Goal: Task Accomplishment & Management: Use online tool/utility

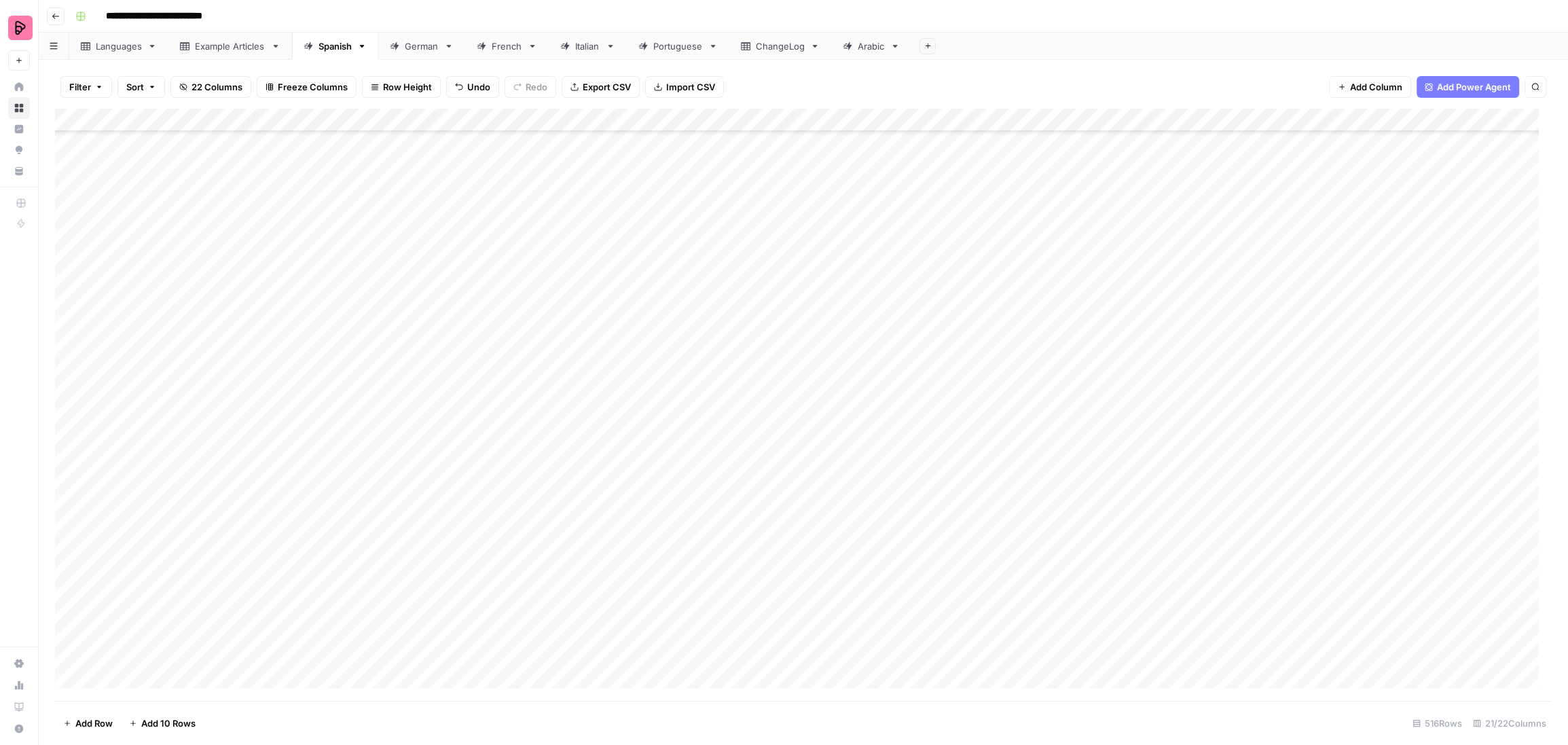
scroll to position [11376, 0]
click at [324, 47] on div "Spanish" at bounding box center [335, 45] width 34 height 13
click at [60, 470] on div "Add Column" at bounding box center [803, 405] width 1496 height 593
click at [71, 472] on div "Add Column" at bounding box center [803, 405] width 1496 height 593
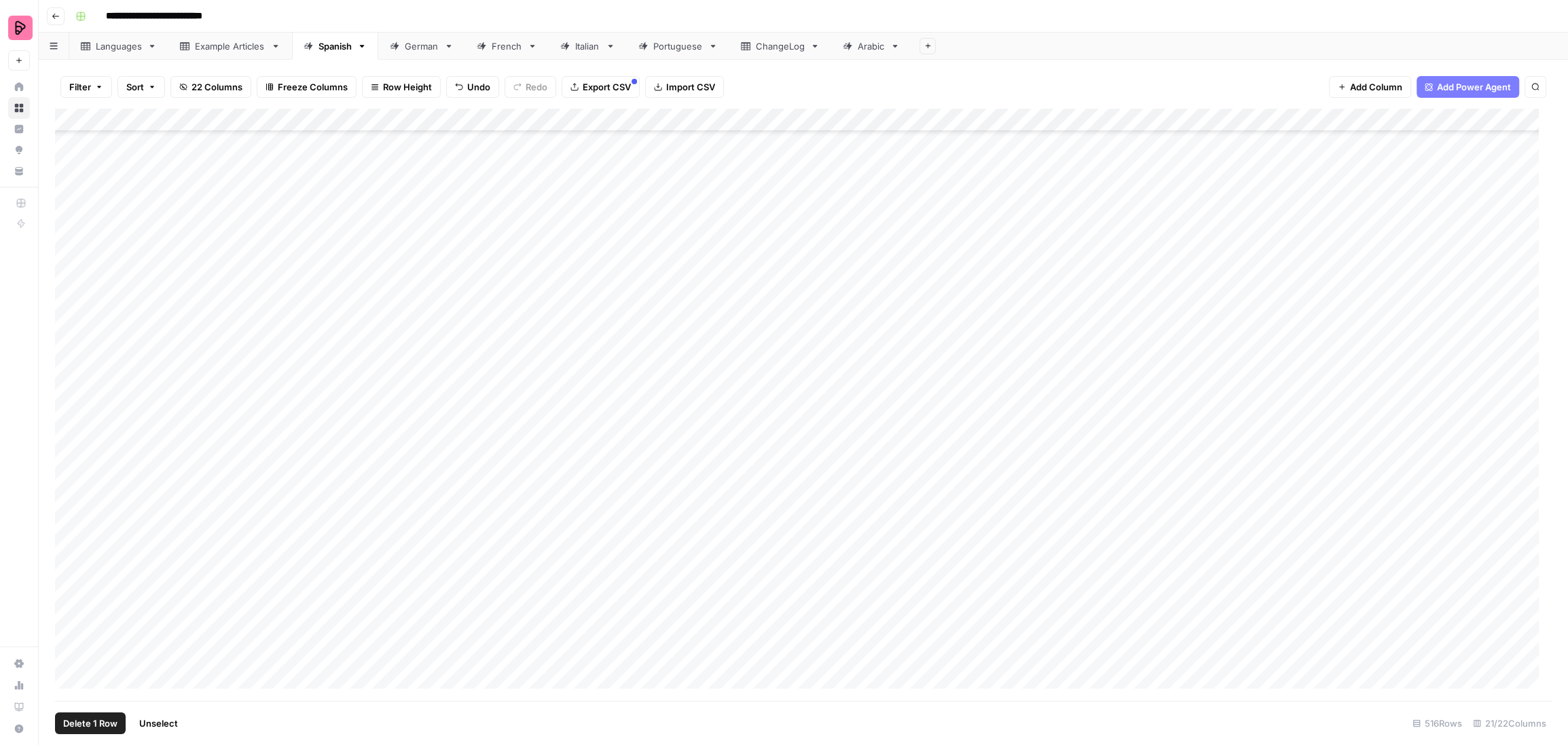
scroll to position [9336, 0]
click at [72, 204] on div "Add Column" at bounding box center [803, 405] width 1496 height 593
click at [71, 229] on div "Add Column" at bounding box center [803, 405] width 1496 height 593
click at [71, 250] on div "Add Column" at bounding box center [803, 405] width 1496 height 593
click at [69, 272] on div "Add Column" at bounding box center [803, 405] width 1496 height 593
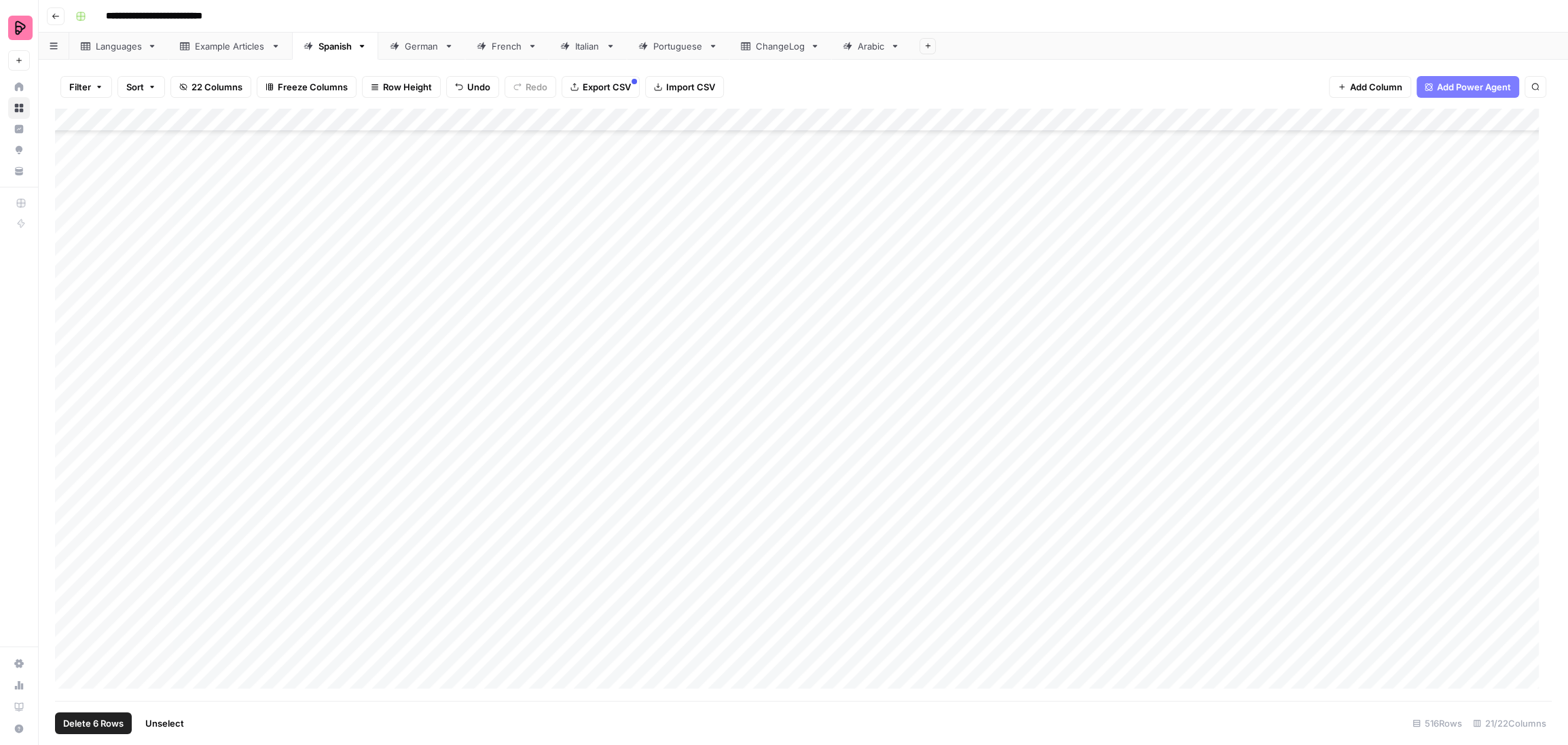
click at [67, 298] on div "Add Column" at bounding box center [803, 405] width 1496 height 593
click at [67, 320] on div "Add Column" at bounding box center [803, 405] width 1496 height 593
click at [71, 338] on div "Add Column" at bounding box center [803, 405] width 1496 height 593
click at [73, 362] on div "Add Column" at bounding box center [803, 405] width 1496 height 593
click at [70, 383] on div "Add Column" at bounding box center [803, 405] width 1496 height 593
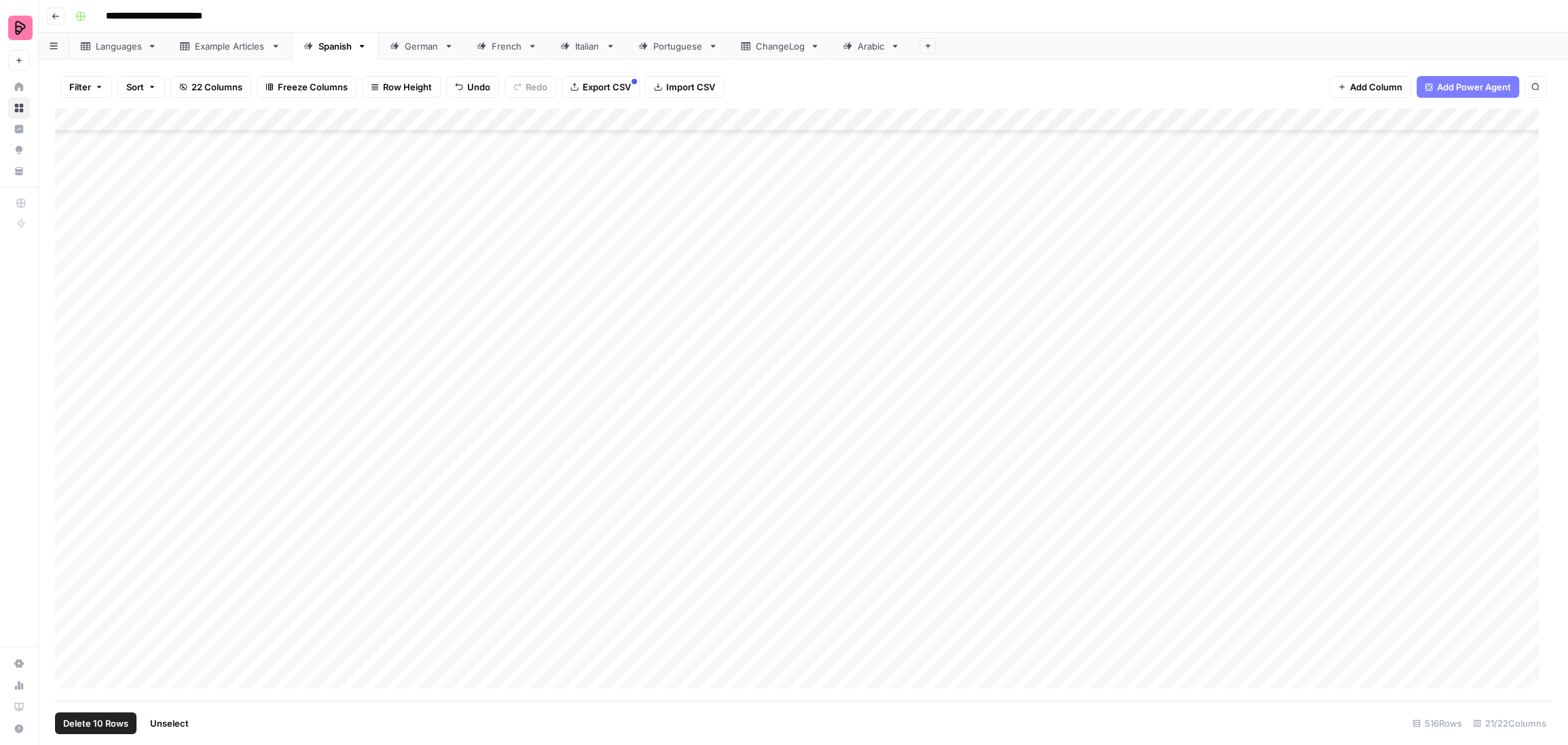
click at [70, 411] on div "Add Column" at bounding box center [803, 405] width 1496 height 593
click at [71, 435] on div "Add Column" at bounding box center [803, 405] width 1496 height 593
click at [71, 461] on div "Add Column" at bounding box center [803, 405] width 1496 height 593
click at [70, 480] on div "Add Column" at bounding box center [803, 405] width 1496 height 593
click at [66, 506] on div "Add Column" at bounding box center [803, 405] width 1496 height 593
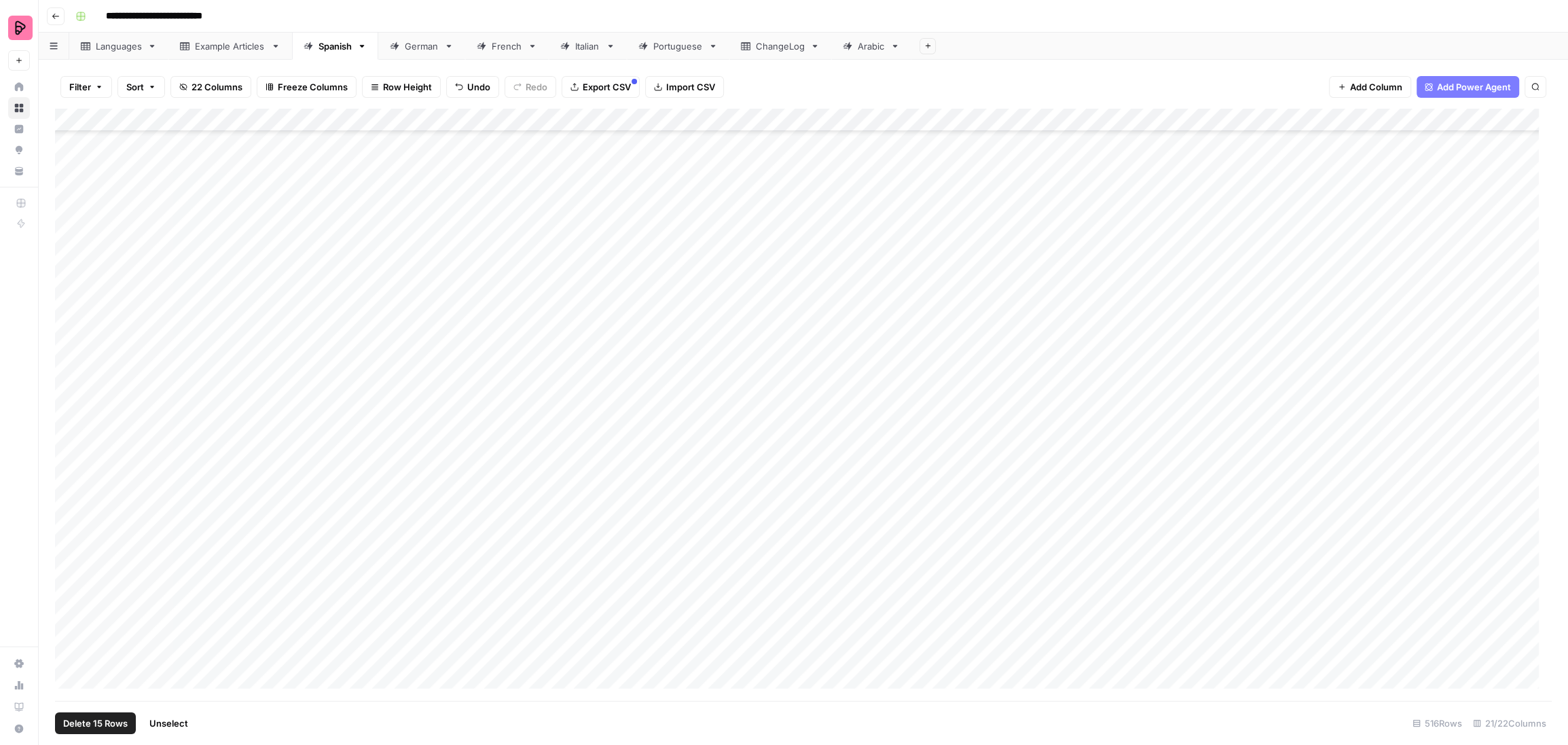
scroll to position [9666, 0]
click at [68, 198] on div "Add Column" at bounding box center [803, 405] width 1496 height 593
click at [68, 222] on div "Add Column" at bounding box center [803, 405] width 1496 height 593
click at [68, 244] on div "Add Column" at bounding box center [803, 405] width 1496 height 593
click at [69, 263] on div "Add Column" at bounding box center [803, 405] width 1496 height 593
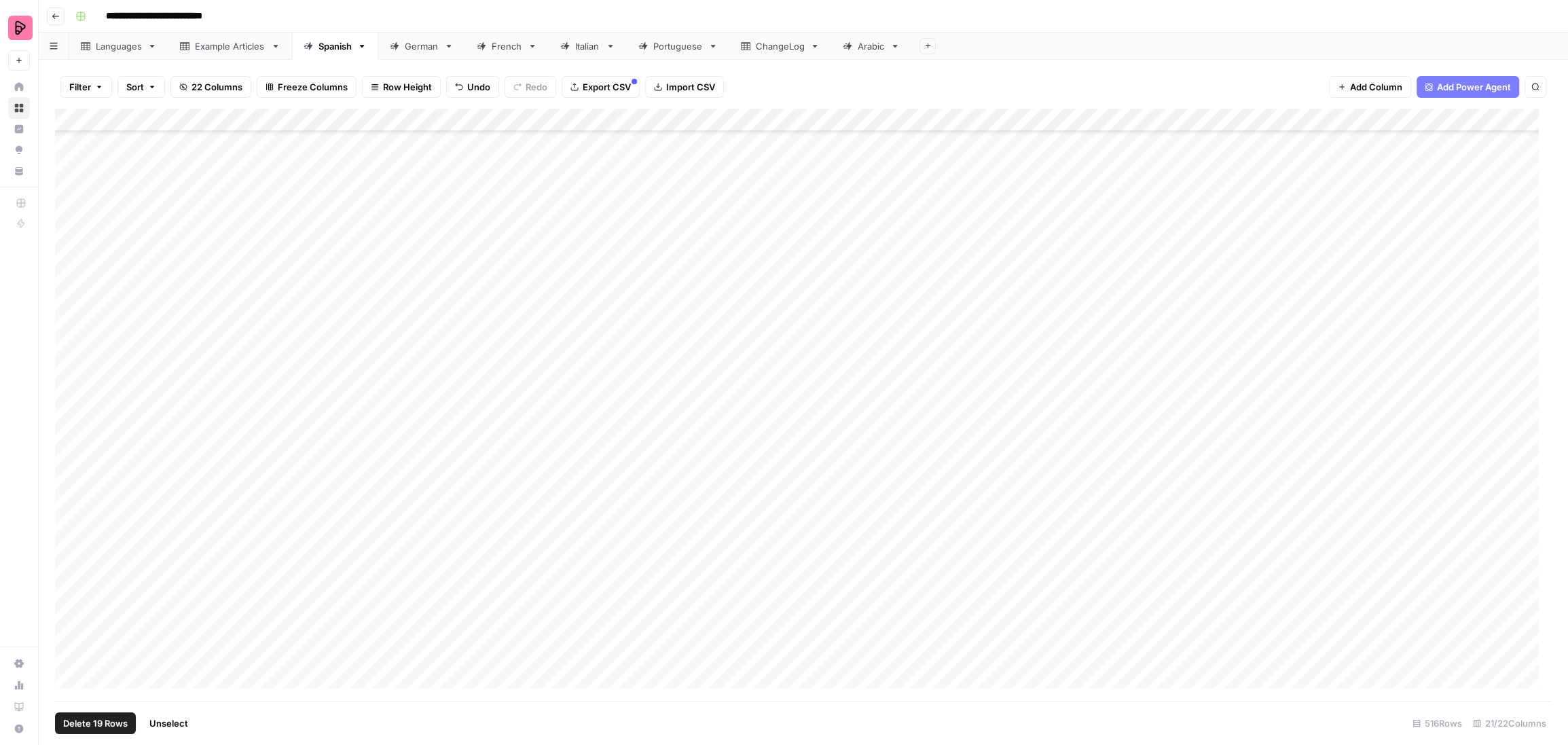
click at [69, 285] on div "Add Column" at bounding box center [803, 405] width 1496 height 593
click at [68, 310] on div "Add Column" at bounding box center [803, 405] width 1496 height 593
click at [68, 335] on div "Add Column" at bounding box center [803, 405] width 1496 height 593
click at [71, 356] on div "Add Column" at bounding box center [803, 405] width 1496 height 593
click at [70, 376] on div "Add Column" at bounding box center [803, 405] width 1496 height 593
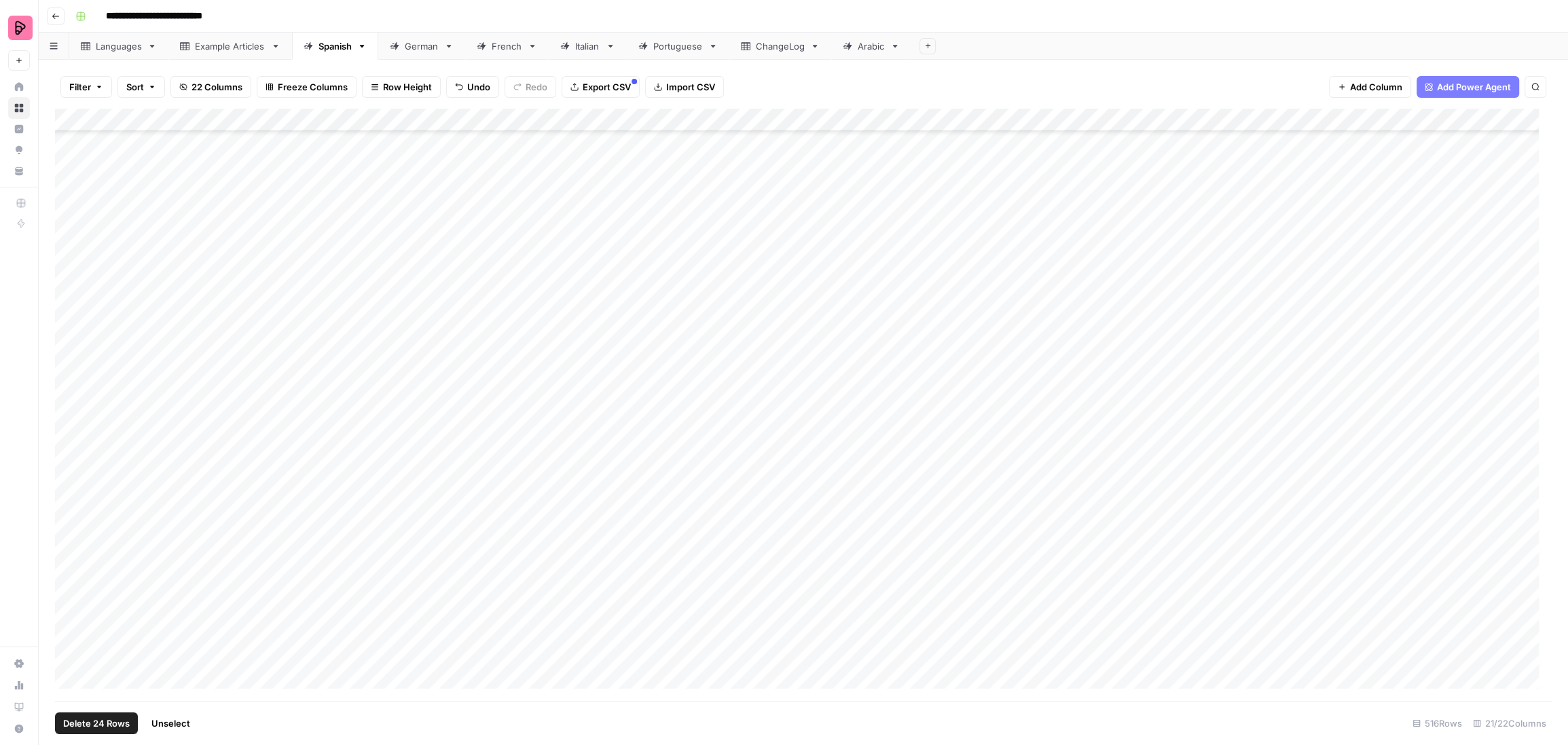
click at [69, 406] on div "Add Column" at bounding box center [803, 405] width 1496 height 593
click at [68, 438] on div "Add Column" at bounding box center [803, 405] width 1496 height 593
click at [68, 429] on div "Add Column" at bounding box center [803, 405] width 1496 height 593
click at [72, 451] on div "Add Column" at bounding box center [803, 405] width 1496 height 593
click at [72, 474] on div "Add Column" at bounding box center [803, 405] width 1496 height 593
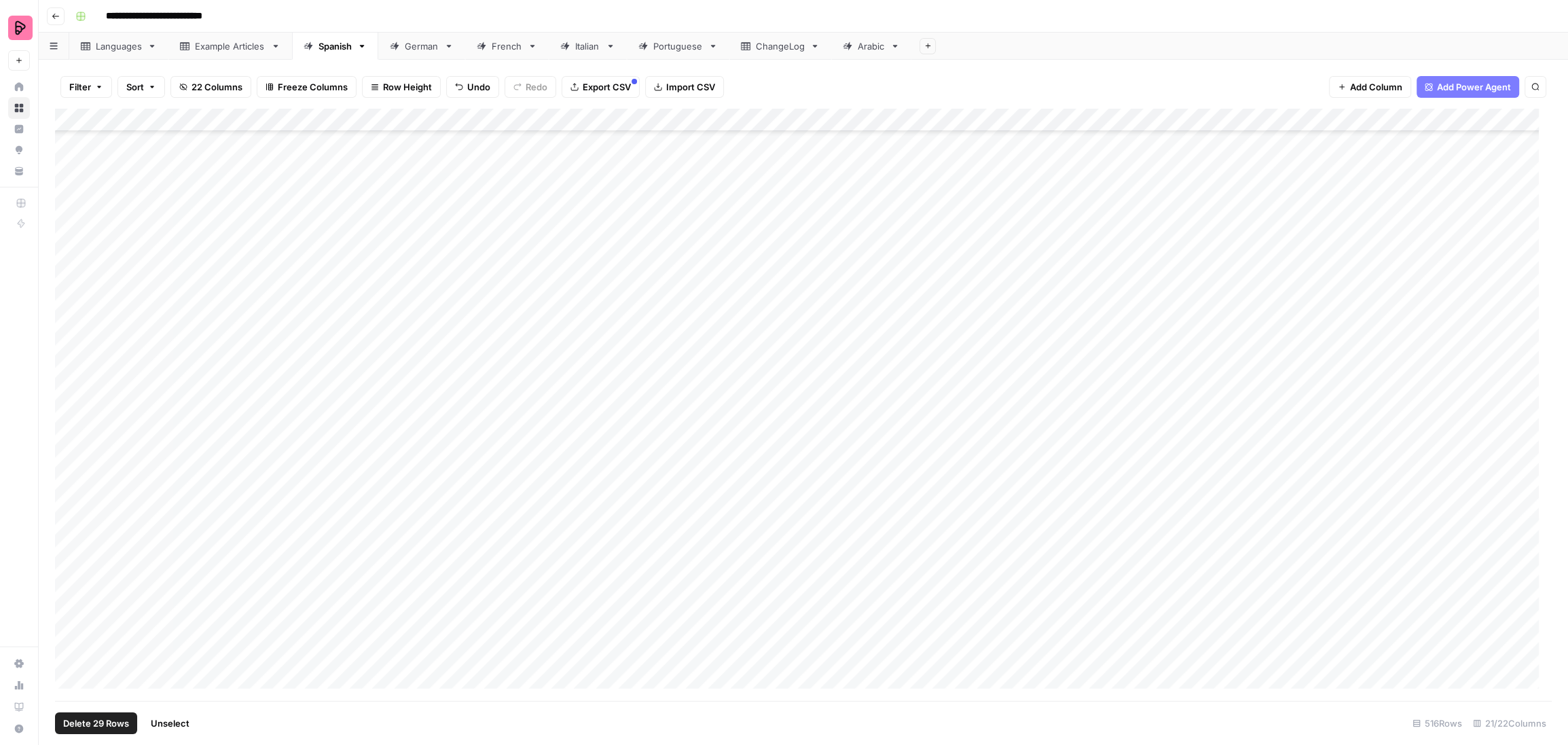
click at [68, 498] on div "Add Column" at bounding box center [803, 405] width 1496 height 593
click at [68, 519] on div "Add Column" at bounding box center [803, 405] width 1496 height 593
click at [68, 533] on div "Add Column" at bounding box center [803, 405] width 1496 height 593
click at [72, 540] on div "Add Column" at bounding box center [803, 405] width 1496 height 593
click at [70, 563] on div "Add Column" at bounding box center [803, 405] width 1496 height 593
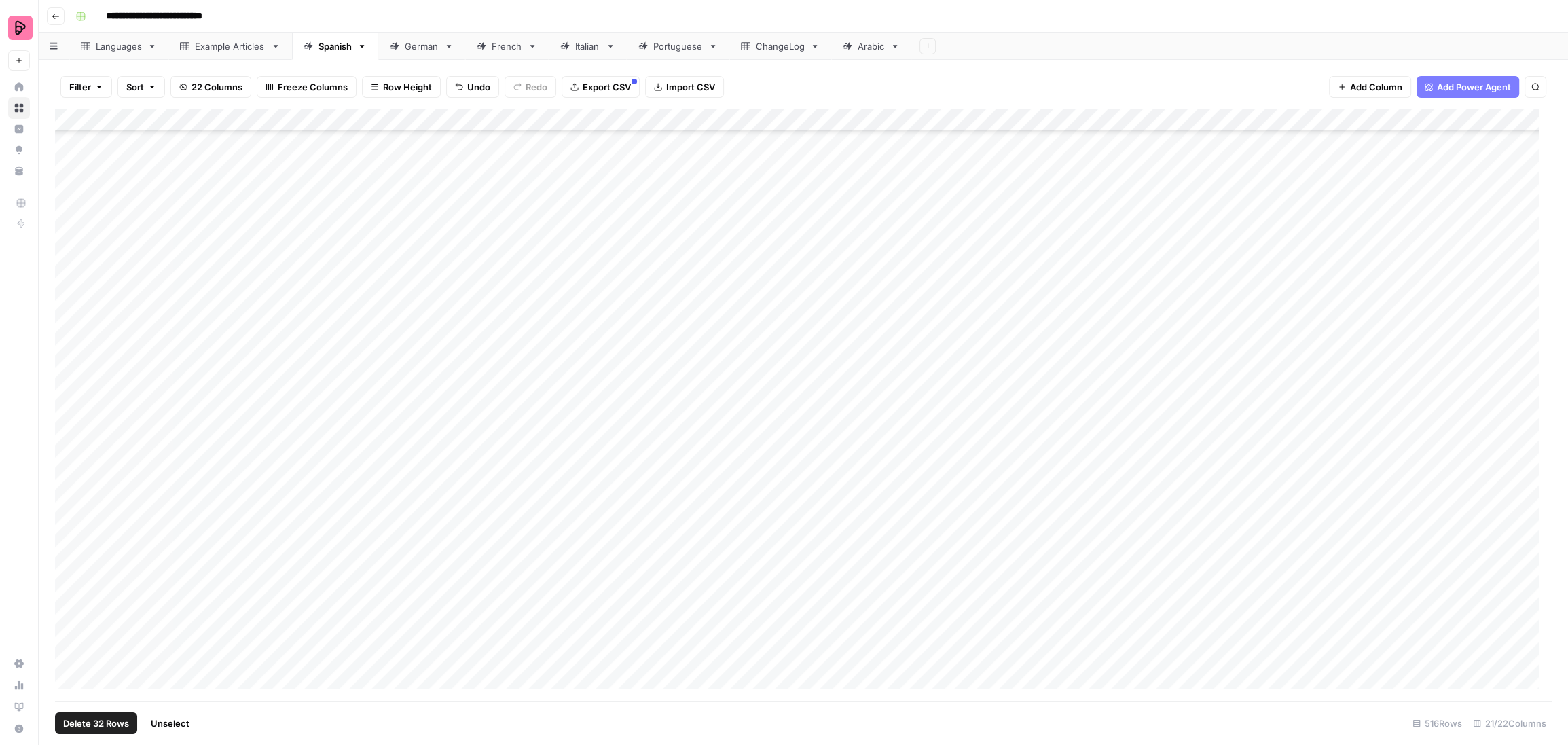
click at [67, 586] on div "Add Column" at bounding box center [803, 405] width 1496 height 593
click at [66, 216] on div "Add Column" at bounding box center [803, 405] width 1496 height 593
click at [67, 240] on div "Add Column" at bounding box center [803, 405] width 1496 height 593
click at [67, 269] on div "Add Column" at bounding box center [803, 405] width 1496 height 593
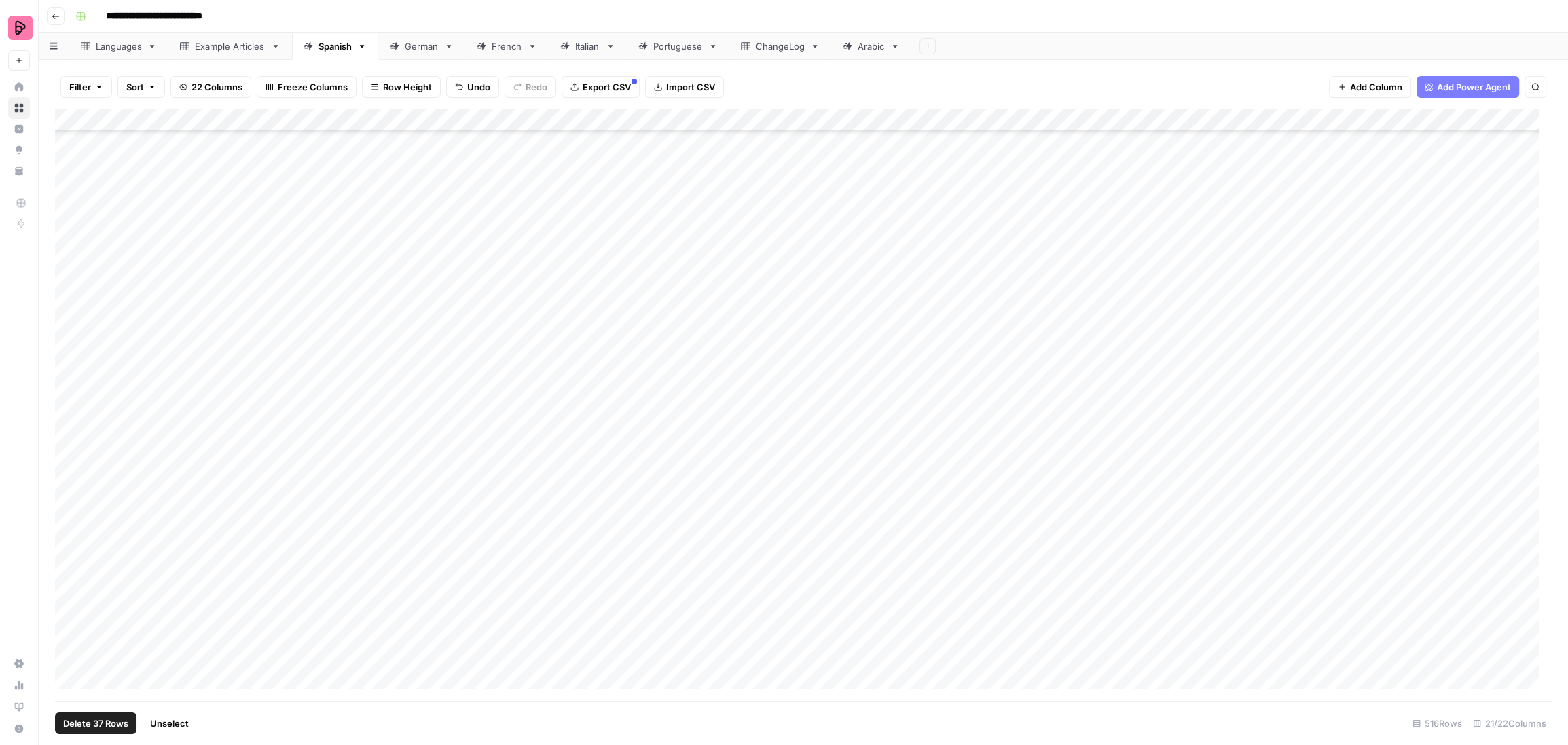
click at [68, 292] on div "Add Column" at bounding box center [803, 405] width 1496 height 593
click at [69, 311] on div "Add Column" at bounding box center [803, 405] width 1496 height 593
click at [70, 333] on div "Add Column" at bounding box center [803, 405] width 1496 height 593
click at [71, 357] on div "Add Column" at bounding box center [803, 405] width 1496 height 593
click at [66, 384] on div "Add Column" at bounding box center [803, 405] width 1496 height 593
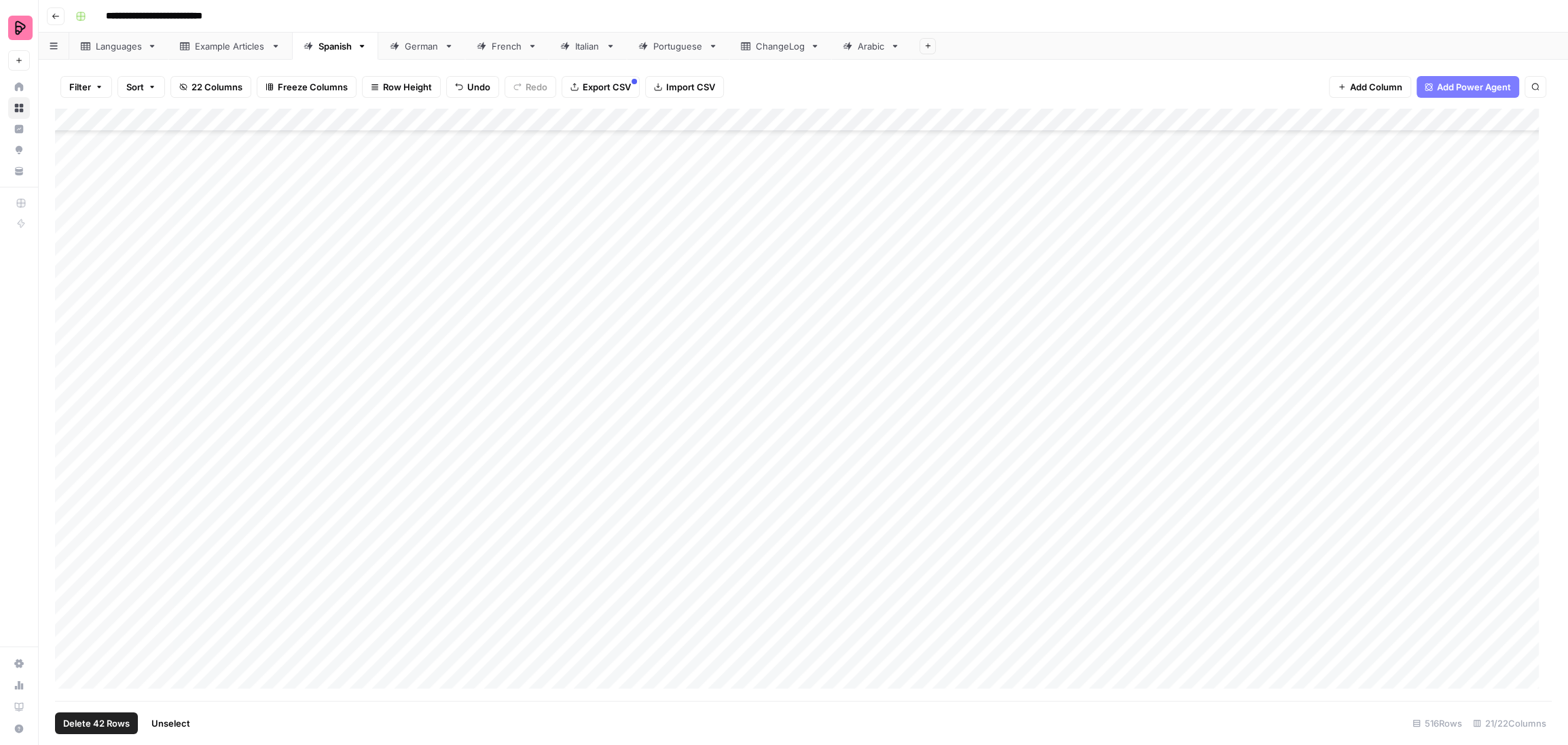
drag, startPoint x: 66, startPoint y: 410, endPoint x: 63, endPoint y: 428, distance: 18.2
click at [65, 411] on div "Add Column" at bounding box center [803, 405] width 1496 height 593
click at [66, 431] on div "Add Column" at bounding box center [803, 405] width 1496 height 593
click at [68, 452] on div "Add Column" at bounding box center [803, 405] width 1496 height 593
click at [71, 478] on div "Add Column" at bounding box center [803, 405] width 1496 height 593
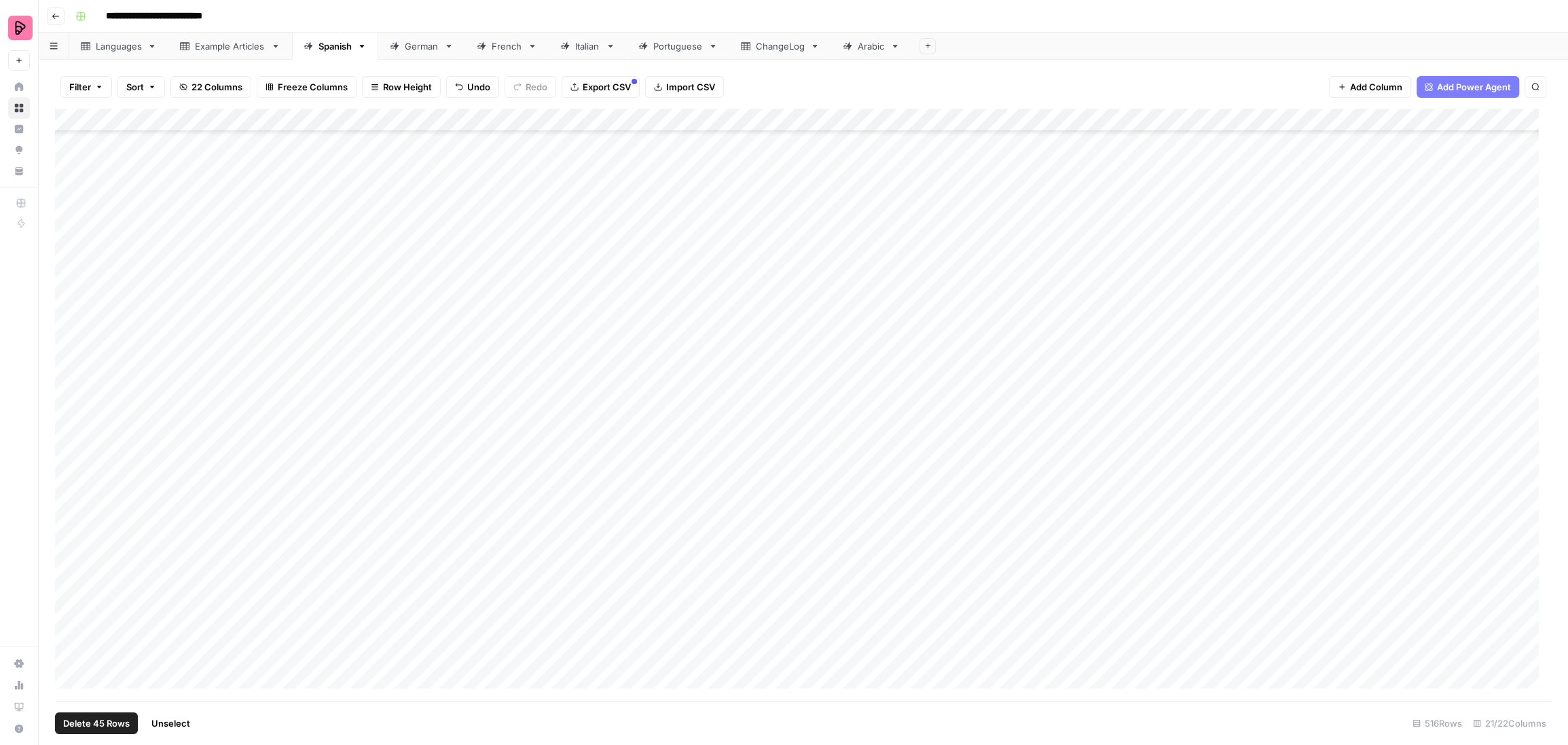
click at [72, 497] on div "Add Column" at bounding box center [803, 405] width 1496 height 593
click at [72, 523] on div "Add Column" at bounding box center [803, 405] width 1496 height 593
click at [66, 546] on div "Add Column" at bounding box center [803, 405] width 1496 height 593
click at [66, 570] on div "Add Column" at bounding box center [803, 405] width 1496 height 593
click at [74, 594] on div "Add Column" at bounding box center [803, 405] width 1496 height 593
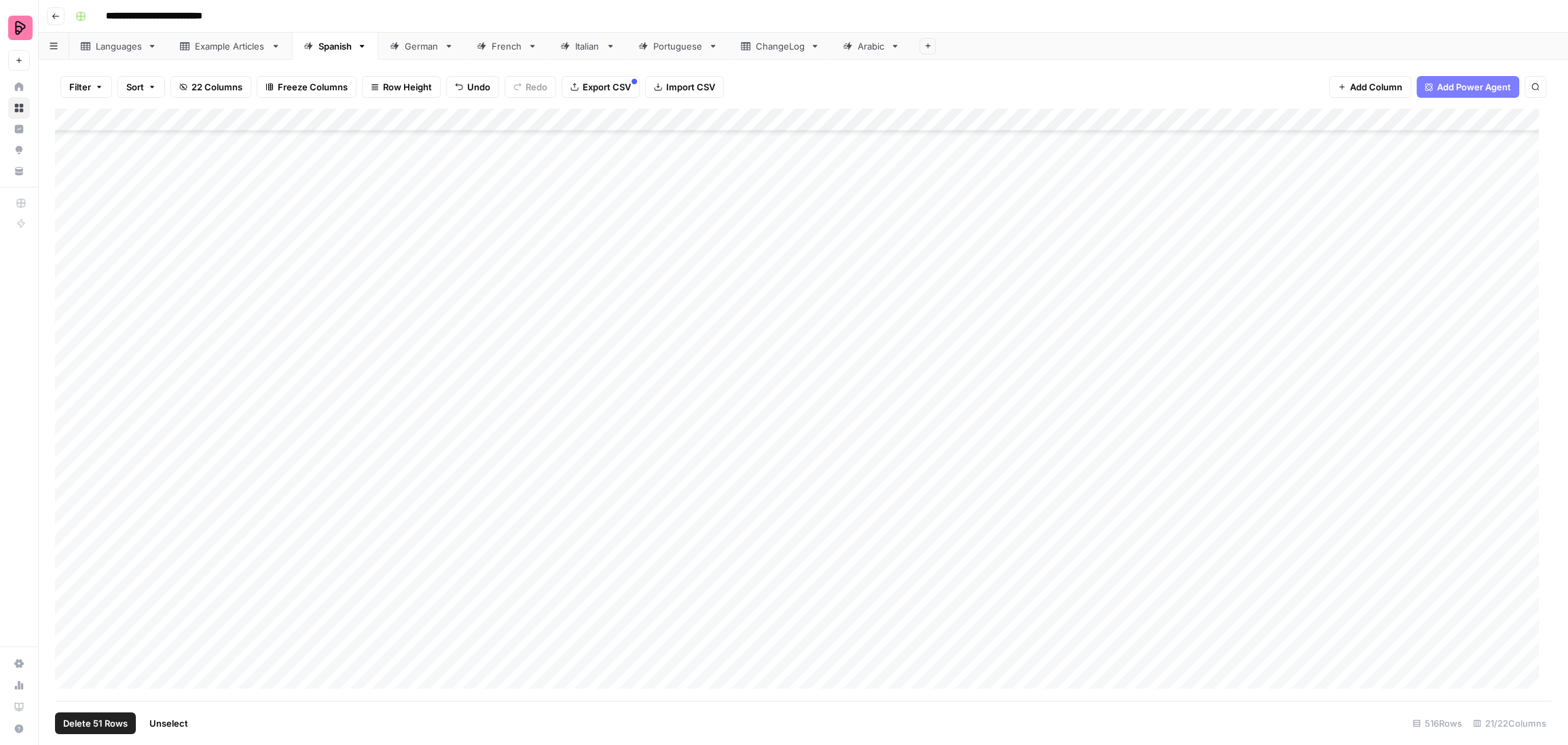
drag, startPoint x: 68, startPoint y: 616, endPoint x: 72, endPoint y: 624, distance: 8.9
click at [68, 617] on div "Add Column" at bounding box center [803, 405] width 1496 height 593
click at [71, 642] on div "Add Column" at bounding box center [803, 405] width 1496 height 593
click at [69, 662] on div "Add Column" at bounding box center [803, 405] width 1496 height 593
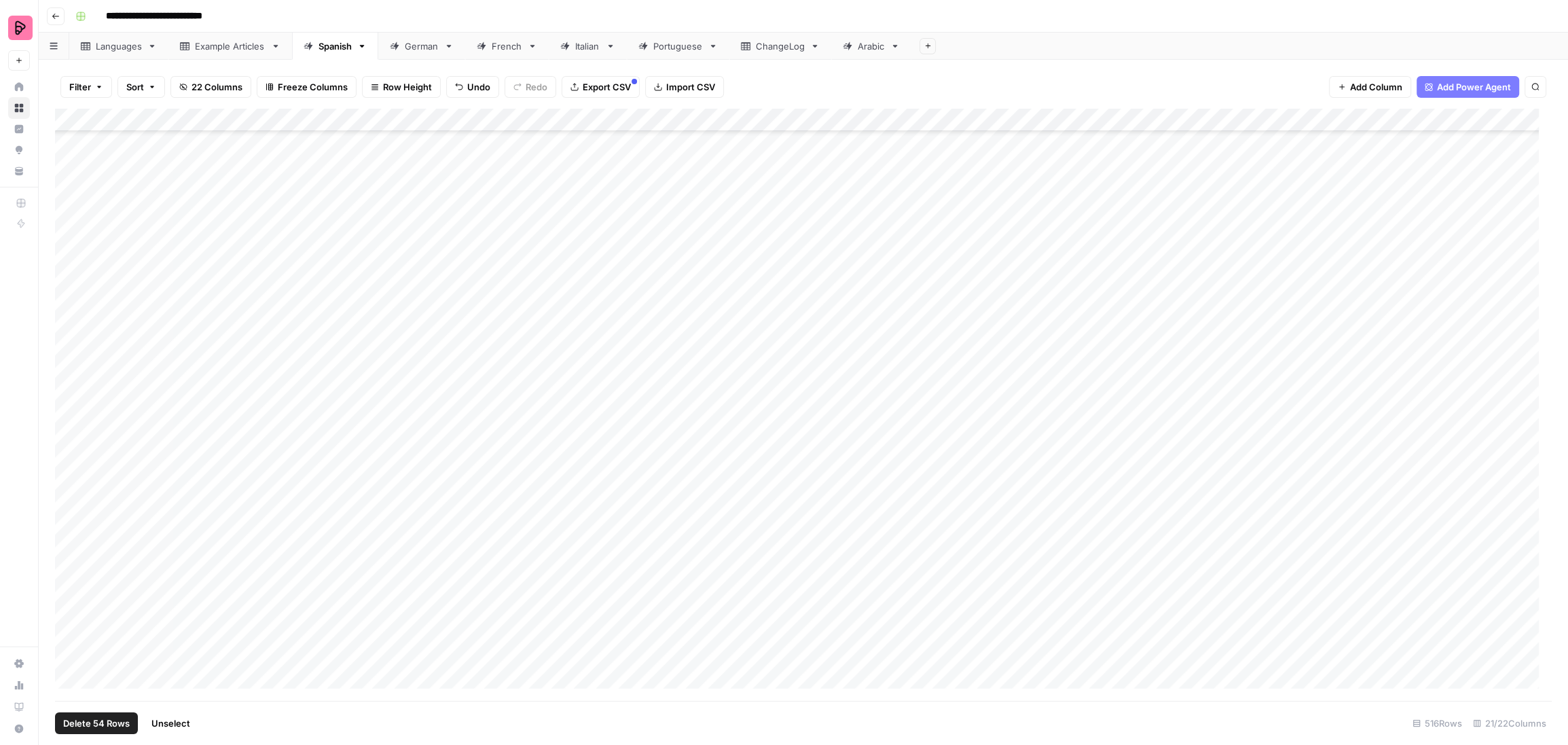
click at [65, 182] on div "Add Column" at bounding box center [803, 405] width 1496 height 593
click at [68, 216] on div "Add Column" at bounding box center [803, 405] width 1496 height 593
click at [69, 237] on div "Add Column" at bounding box center [803, 405] width 1496 height 593
click at [69, 201] on div "Add Column" at bounding box center [803, 405] width 1496 height 593
click at [71, 227] on div "Add Column" at bounding box center [803, 405] width 1496 height 593
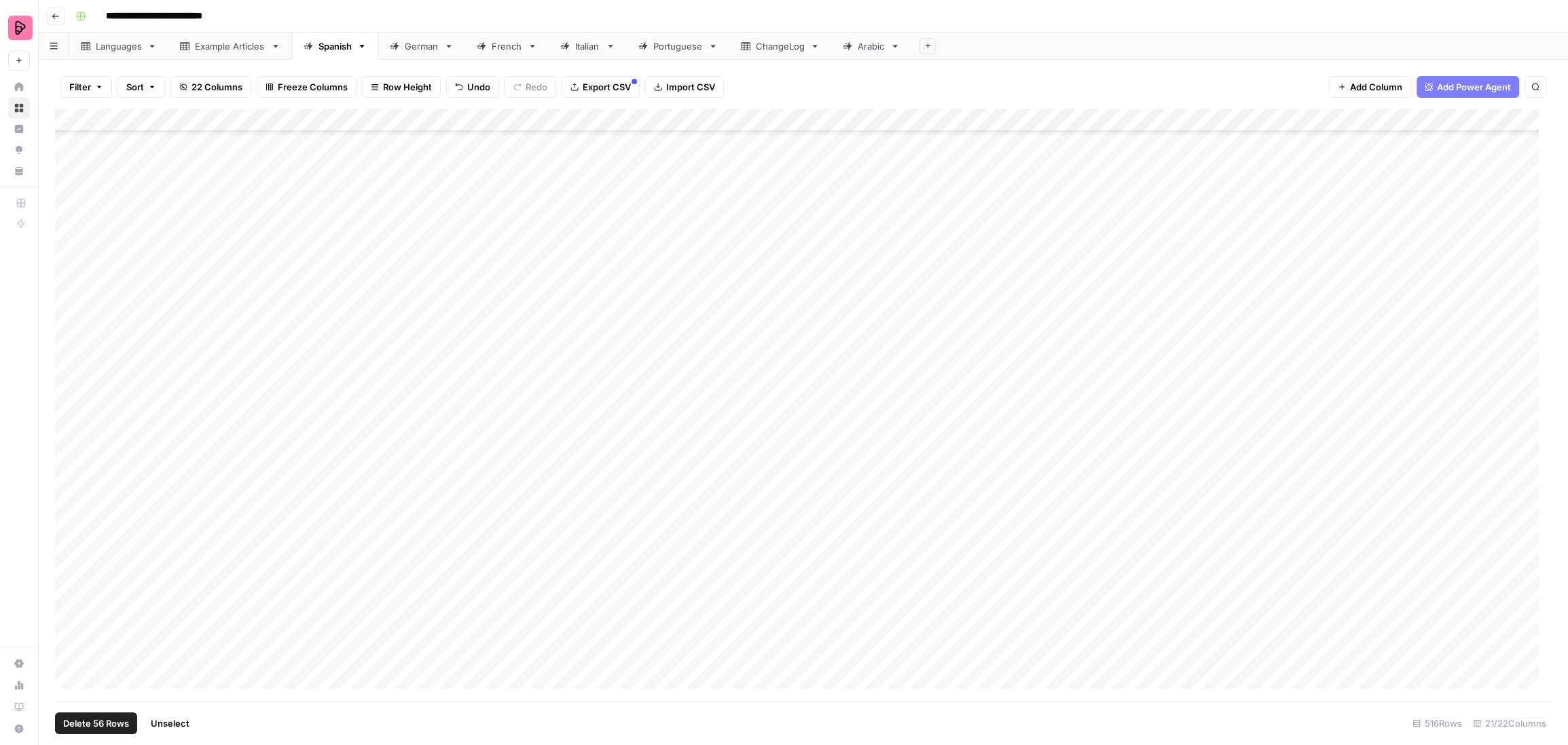
click at [70, 249] on div "Add Column" at bounding box center [803, 405] width 1496 height 593
click at [66, 275] on div "Add Column" at bounding box center [803, 405] width 1496 height 593
click at [68, 295] on div "Add Column" at bounding box center [803, 405] width 1496 height 593
click at [71, 318] on div "Add Column" at bounding box center [803, 405] width 1496 height 593
click at [70, 341] on div "Add Column" at bounding box center [803, 405] width 1496 height 593
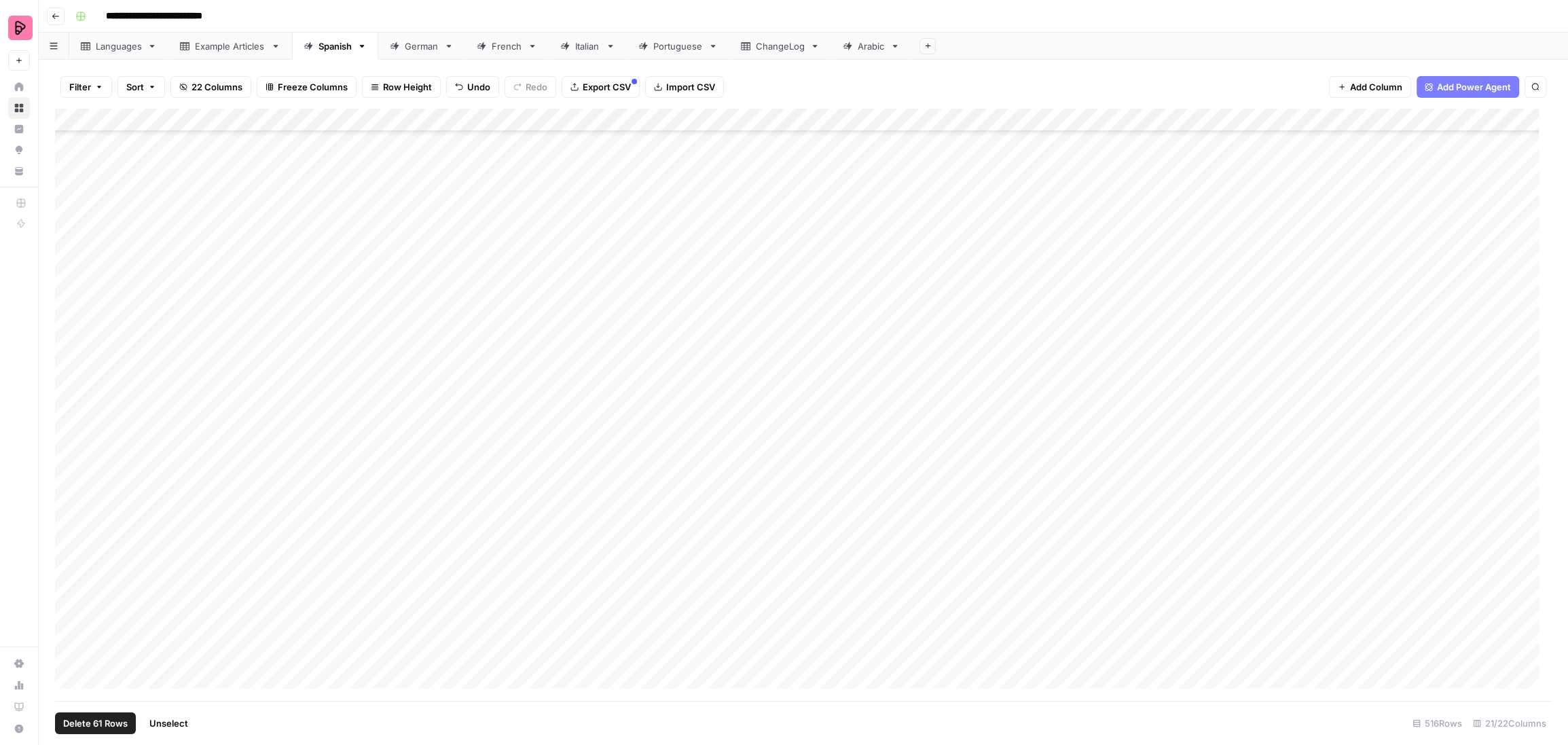
click at [72, 361] on div "Add Column" at bounding box center [803, 405] width 1496 height 593
click at [70, 389] on div "Add Column" at bounding box center [803, 405] width 1496 height 593
click at [66, 416] on div "Add Column" at bounding box center [803, 405] width 1496 height 593
click at [70, 438] on div "Add Column" at bounding box center [803, 405] width 1496 height 593
click at [69, 461] on div "Add Column" at bounding box center [803, 405] width 1496 height 593
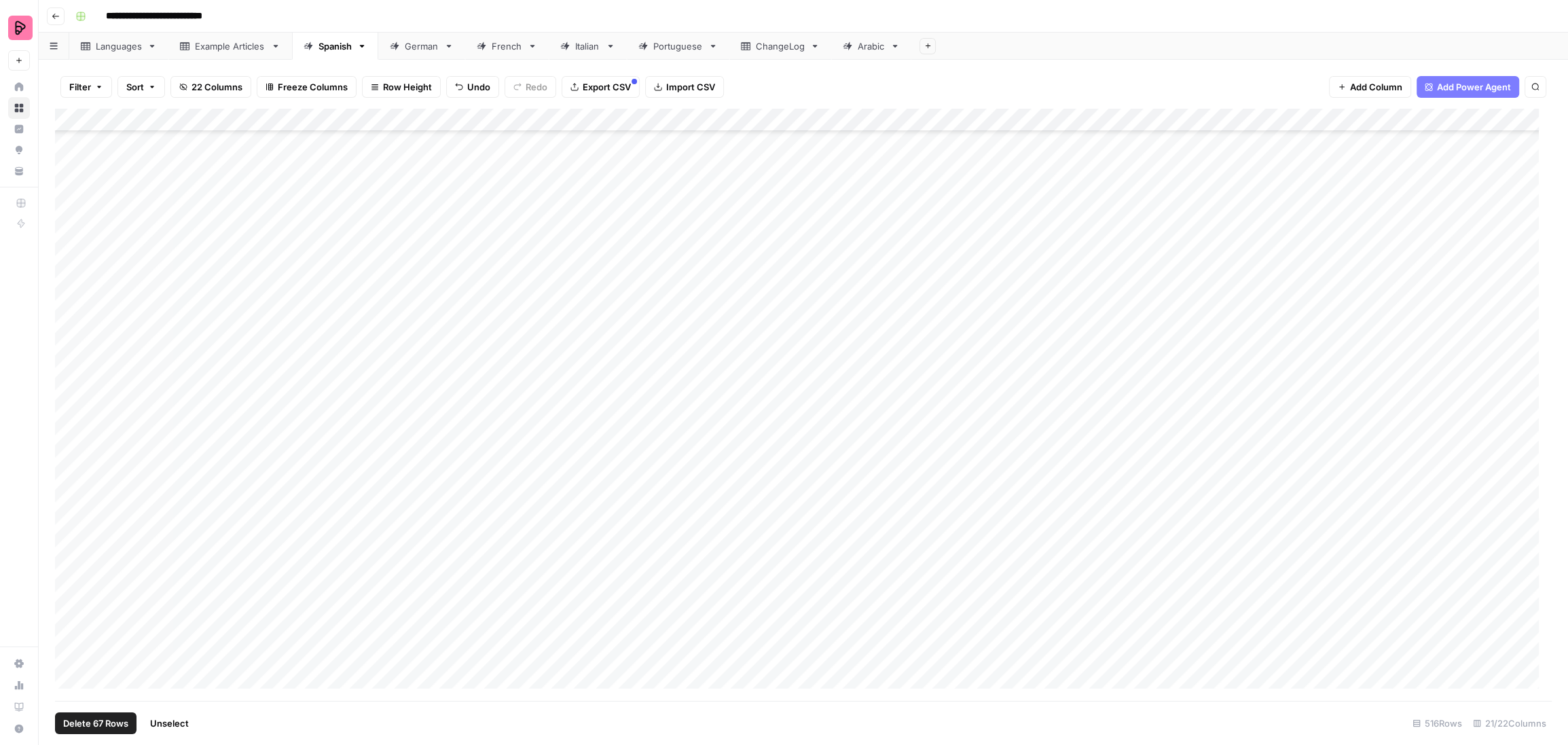
drag, startPoint x: 67, startPoint y: 484, endPoint x: 66, endPoint y: 496, distance: 12.0
click at [67, 484] on div "Add Column" at bounding box center [803, 405] width 1496 height 593
click at [66, 504] on div "Add Column" at bounding box center [803, 405] width 1496 height 593
click at [74, 532] on div "Add Column" at bounding box center [803, 405] width 1496 height 593
click at [74, 550] on div "Add Column" at bounding box center [803, 405] width 1496 height 593
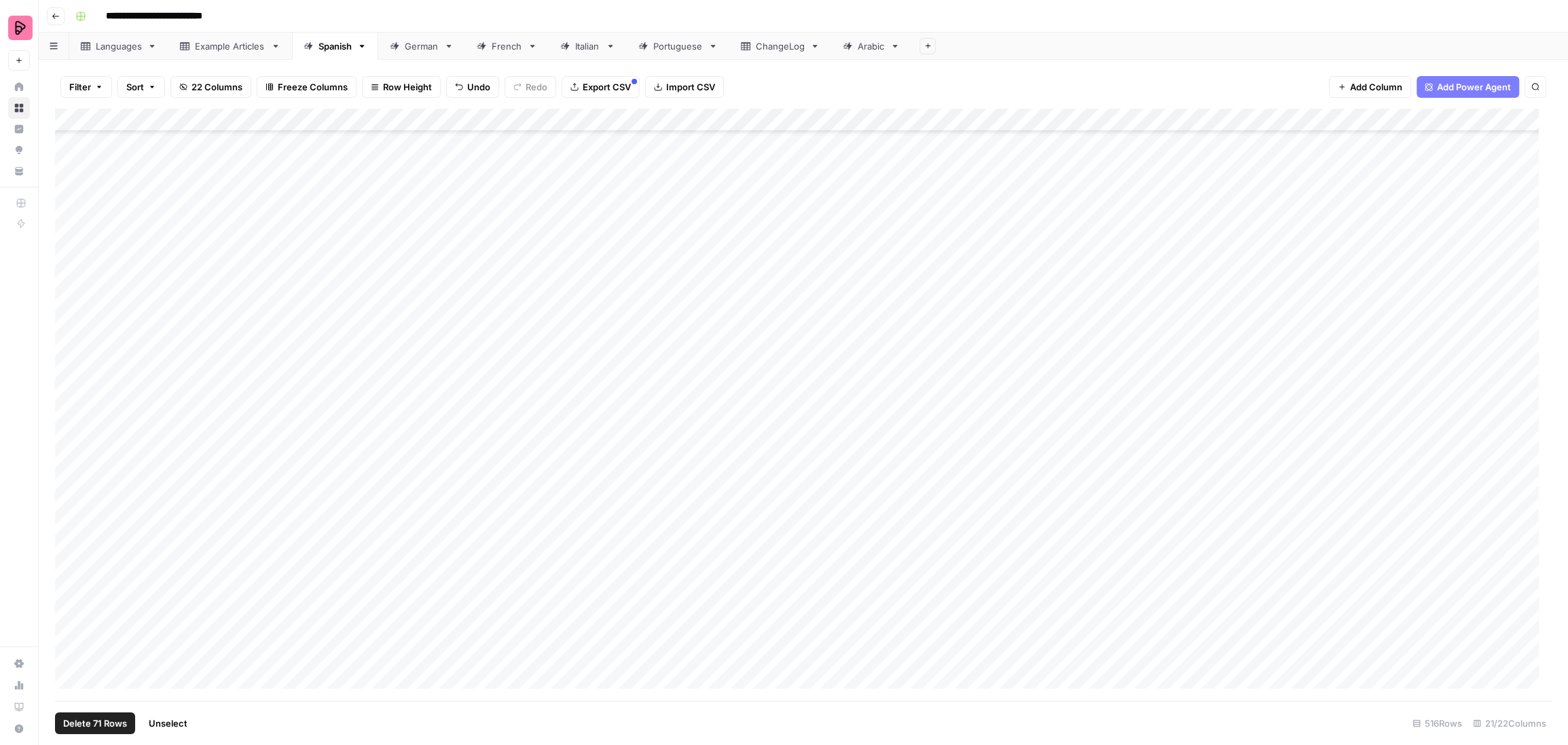
click at [69, 570] on div "Add Column" at bounding box center [803, 405] width 1496 height 593
click at [68, 596] on div "Add Column" at bounding box center [803, 405] width 1496 height 593
click at [68, 617] on div "Add Column" at bounding box center [803, 405] width 1496 height 593
click at [68, 641] on div "Add Column" at bounding box center [803, 405] width 1496 height 593
click at [68, 664] on div "Add Column" at bounding box center [803, 405] width 1496 height 593
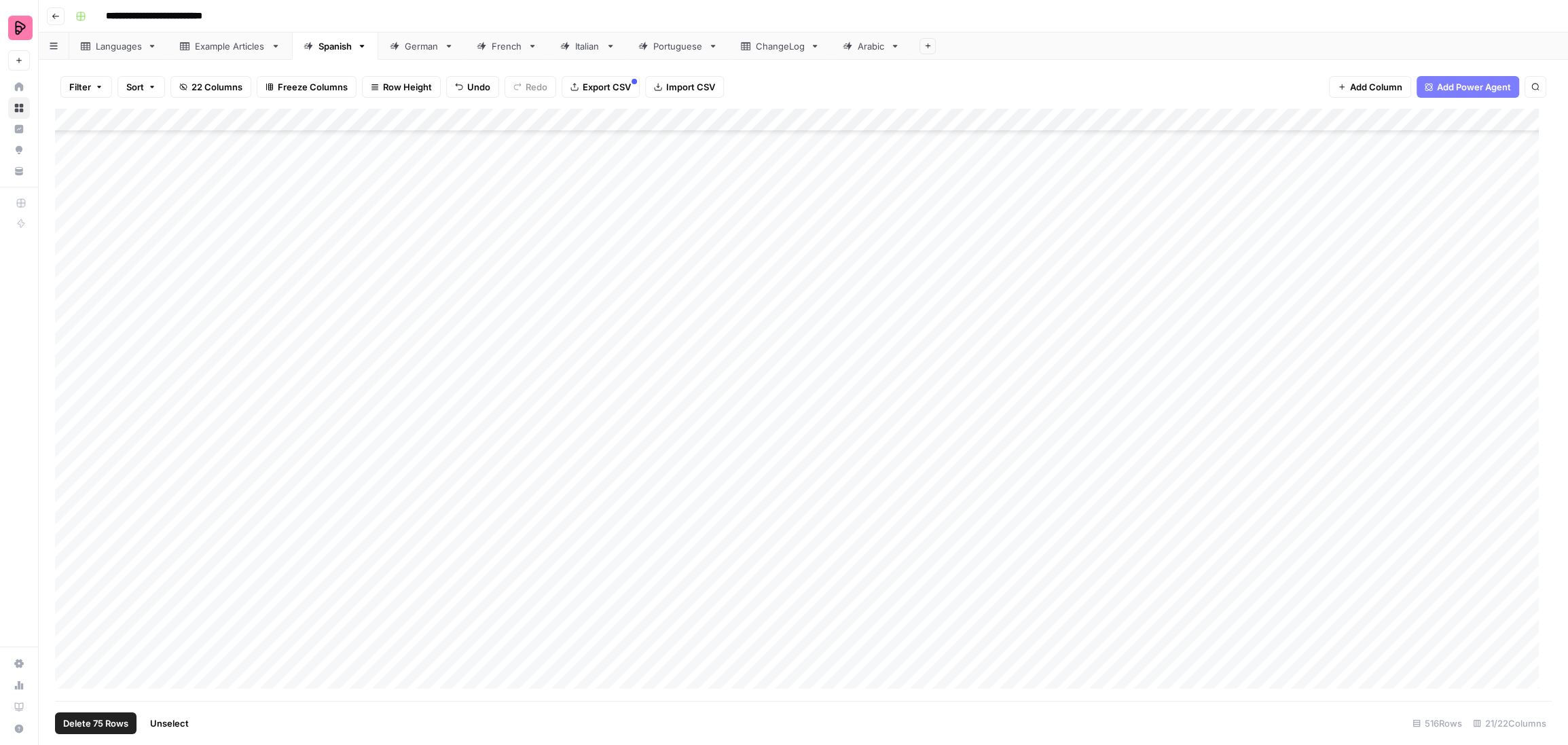
scroll to position [11087, 0]
click at [66, 162] on div "Add Column" at bounding box center [803, 405] width 1496 height 593
click at [66, 188] on div "Add Column" at bounding box center [803, 405] width 1496 height 593
click at [68, 213] on div "Add Column" at bounding box center [803, 405] width 1496 height 593
click at [69, 202] on div "Add Column" at bounding box center [803, 405] width 1496 height 593
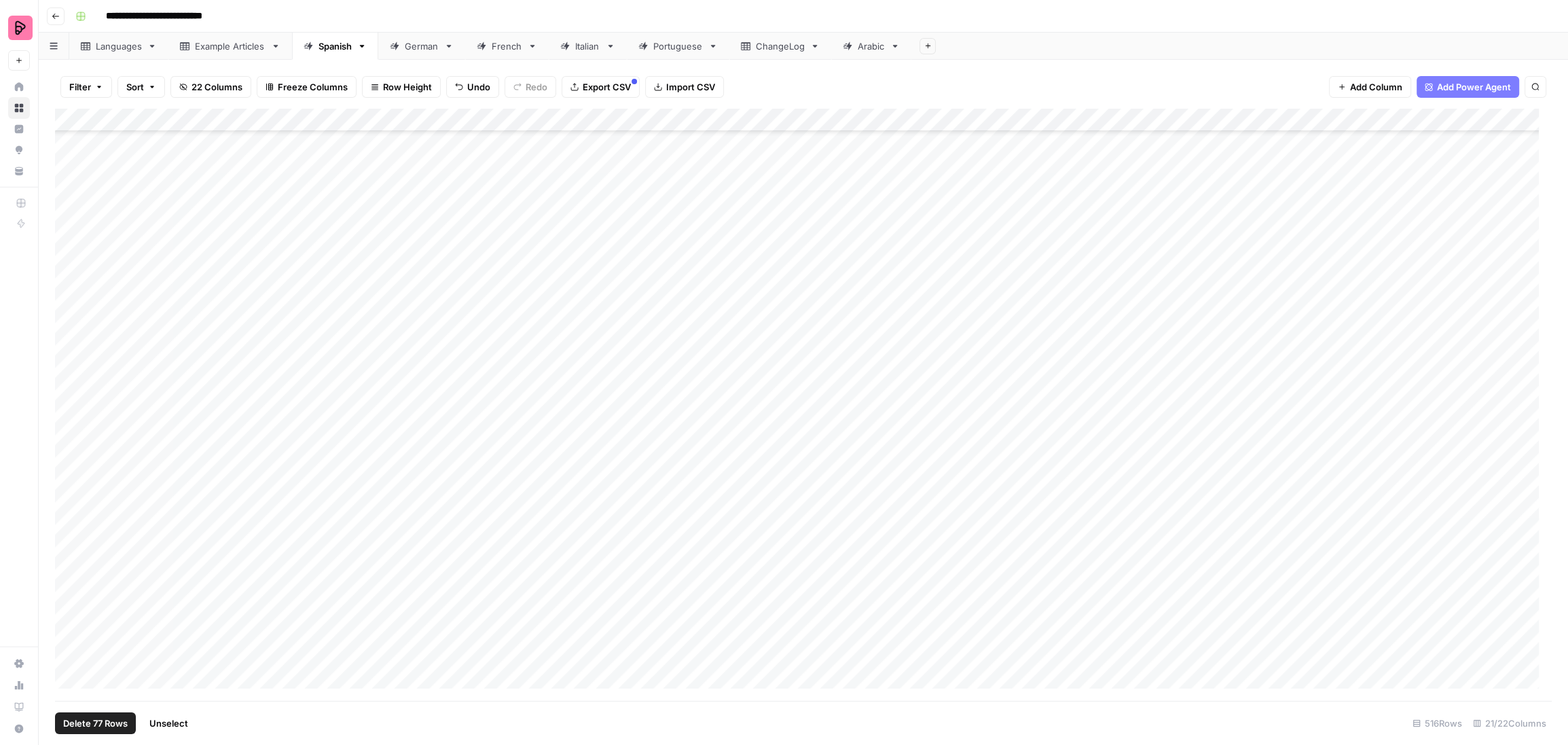
click at [76, 183] on div "Add Column" at bounding box center [803, 405] width 1496 height 593
click at [69, 231] on div "Add Column" at bounding box center [803, 405] width 1496 height 593
click at [70, 252] on div "Add Column" at bounding box center [803, 405] width 1496 height 593
click at [586, 86] on span "Export CSV" at bounding box center [607, 86] width 48 height 13
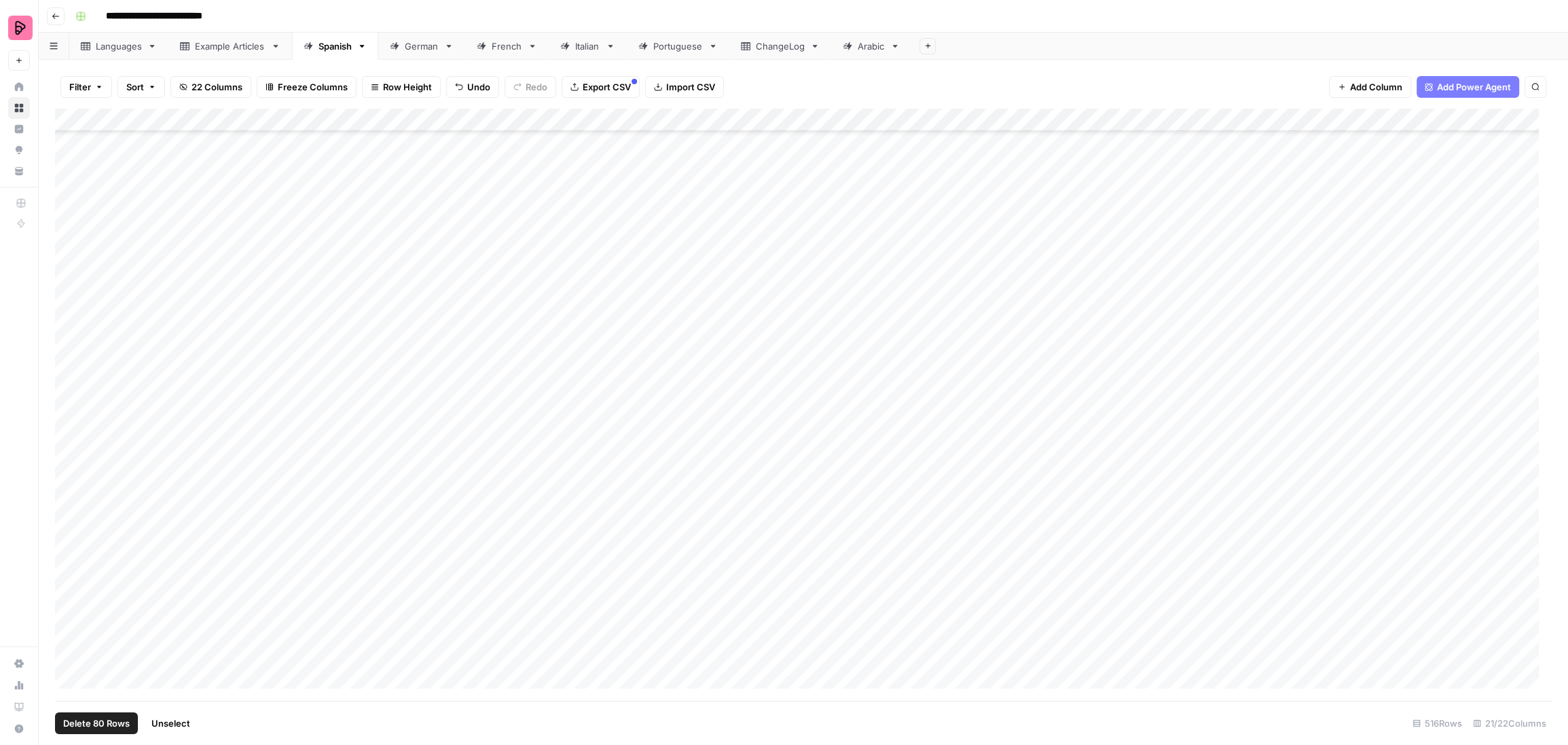
scroll to position [9068, 0]
click at [70, 261] on div "Add Column" at bounding box center [803, 405] width 1496 height 593
click at [68, 290] on div "Add Column" at bounding box center [803, 405] width 1496 height 593
click at [69, 313] on div "Add Column" at bounding box center [803, 405] width 1496 height 593
click at [70, 338] on div "Add Column" at bounding box center [803, 405] width 1496 height 593
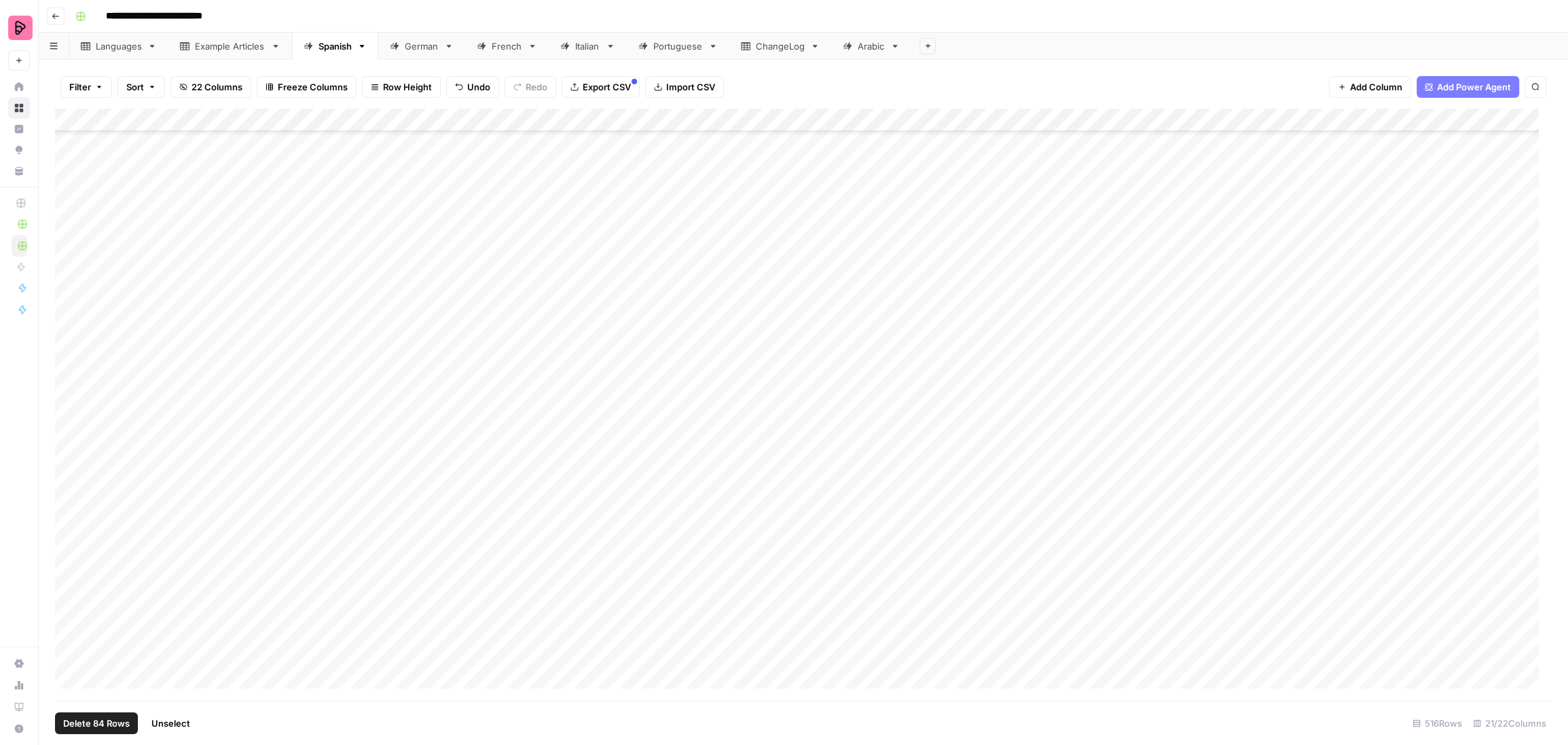
click at [72, 358] on div "Add Column" at bounding box center [803, 405] width 1496 height 593
click at [71, 383] on div "Add Column" at bounding box center [803, 405] width 1496 height 593
click at [68, 407] on div "Add Column" at bounding box center [803, 405] width 1496 height 593
click at [68, 424] on div "Add Column" at bounding box center [803, 405] width 1496 height 593
click at [71, 399] on div "Add Column" at bounding box center [803, 405] width 1496 height 593
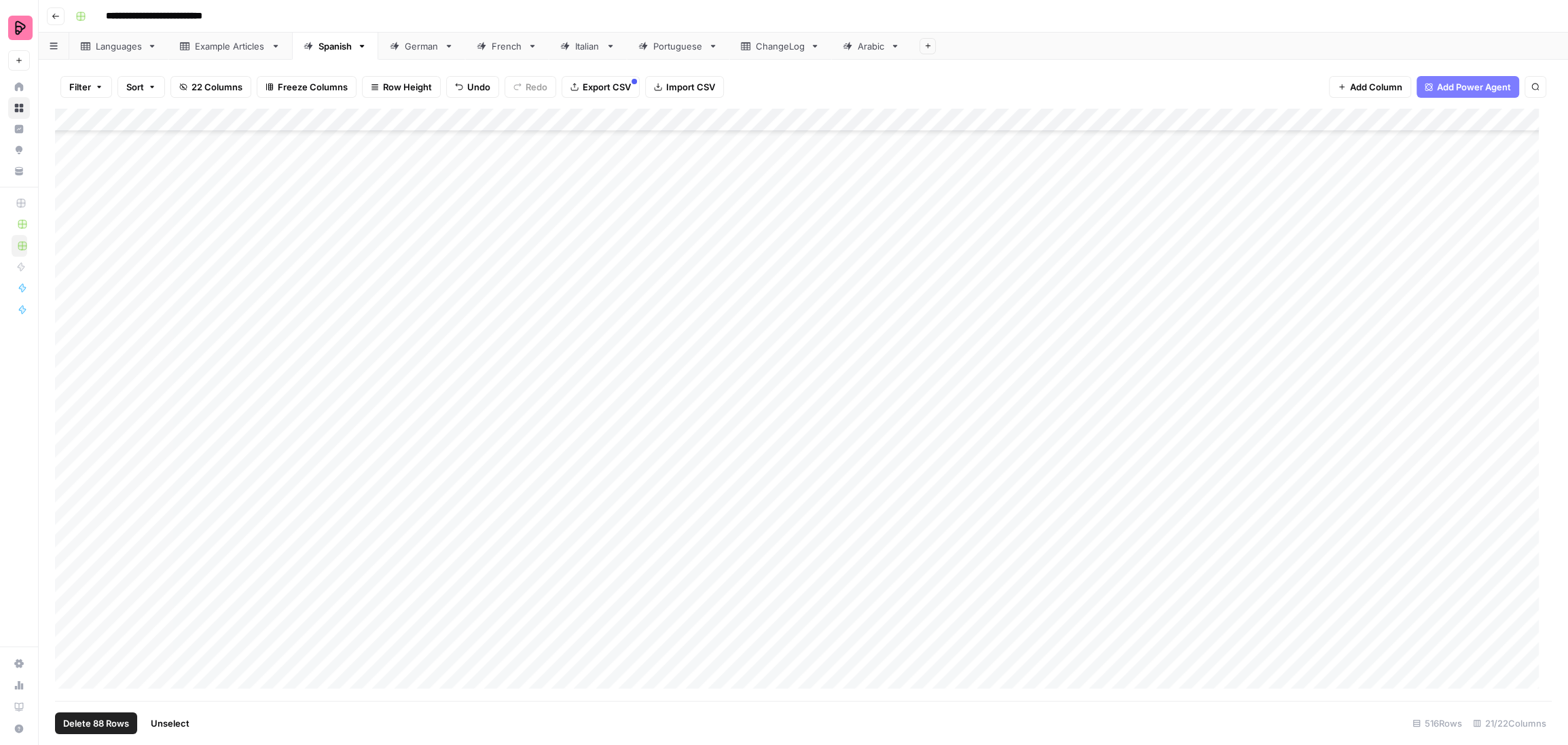
click at [66, 259] on div "Add Column" at bounding box center [803, 405] width 1496 height 593
click at [601, 86] on span "Export CSV" at bounding box center [607, 86] width 48 height 13
click at [439, 43] on div "German" at bounding box center [422, 45] width 34 height 13
click at [73, 310] on div "Add Column" at bounding box center [803, 405] width 1496 height 593
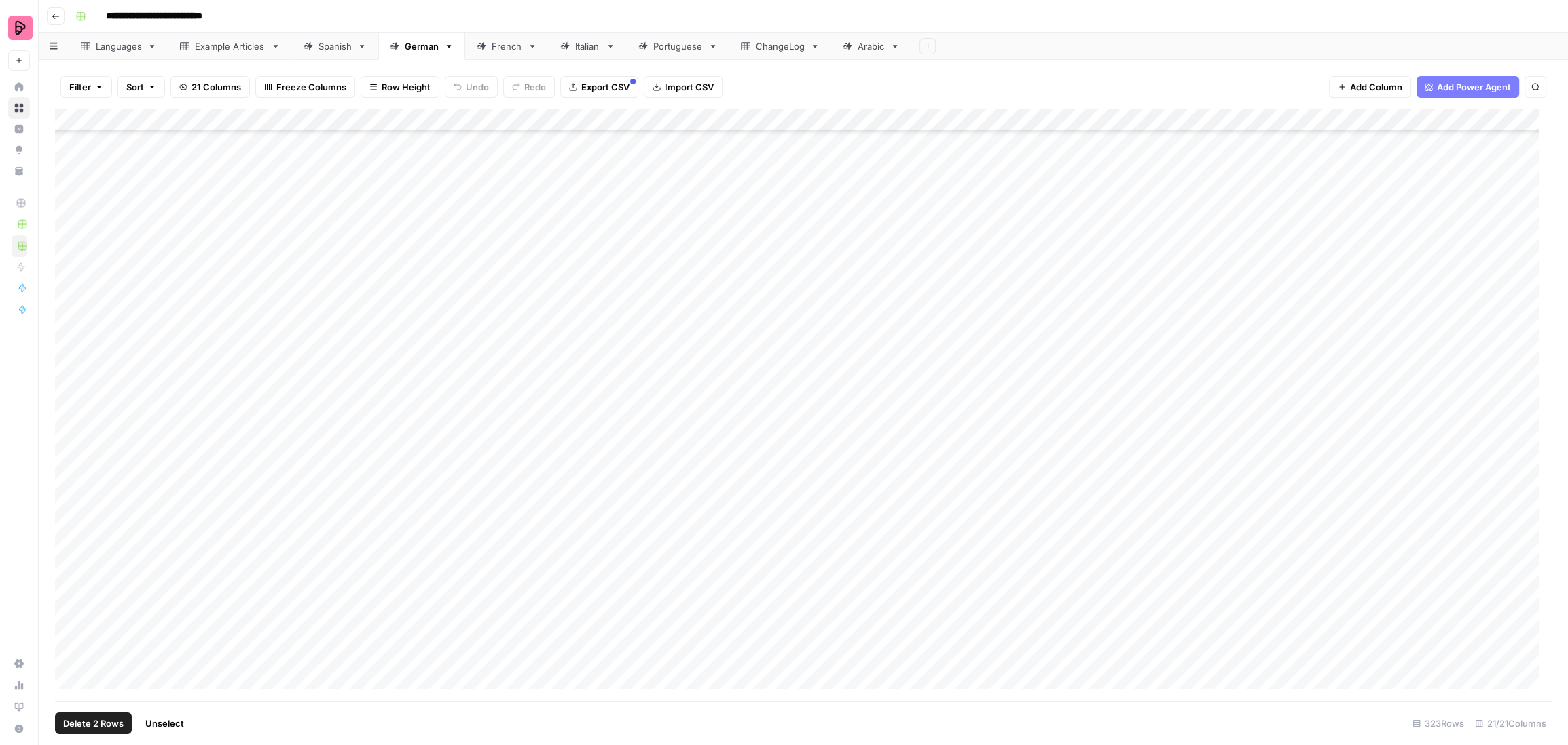
click at [70, 338] on div "Add Column" at bounding box center [803, 405] width 1496 height 593
click at [72, 359] on div "Add Column" at bounding box center [803, 405] width 1496 height 593
click at [70, 389] on div "Add Column" at bounding box center [803, 405] width 1496 height 593
click at [70, 382] on div "Add Column" at bounding box center [803, 405] width 1496 height 593
drag, startPoint x: 71, startPoint y: 401, endPoint x: 66, endPoint y: 494, distance: 93.1
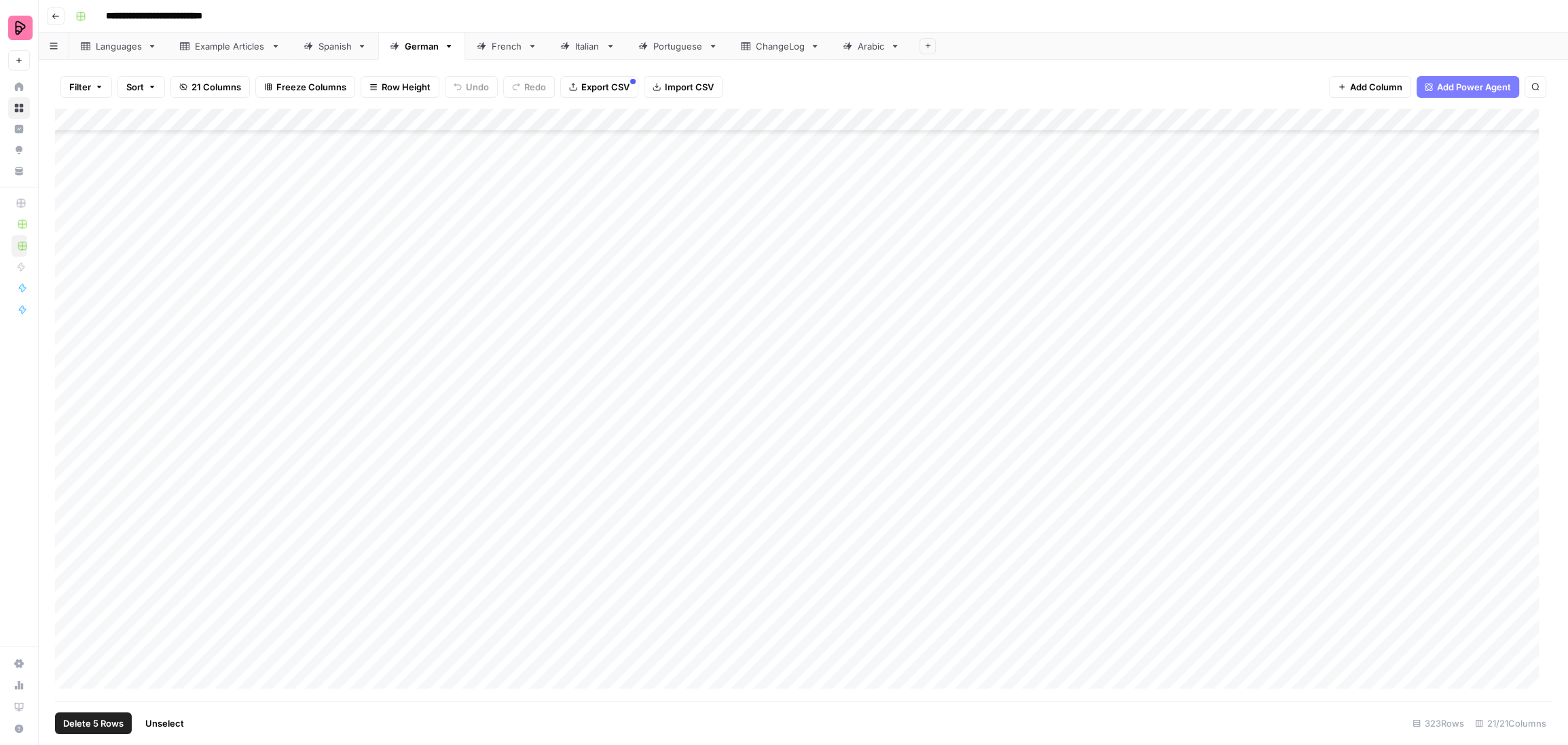
click at [66, 494] on div "Add Column" at bounding box center [803, 405] width 1496 height 593
click at [68, 426] on div "Add Column" at bounding box center [803, 405] width 1496 height 593
click at [68, 454] on div "Add Column" at bounding box center [803, 405] width 1496 height 593
click at [68, 476] on div "Add Column" at bounding box center [803, 405] width 1496 height 593
click at [66, 503] on div "Add Column" at bounding box center [803, 405] width 1496 height 593
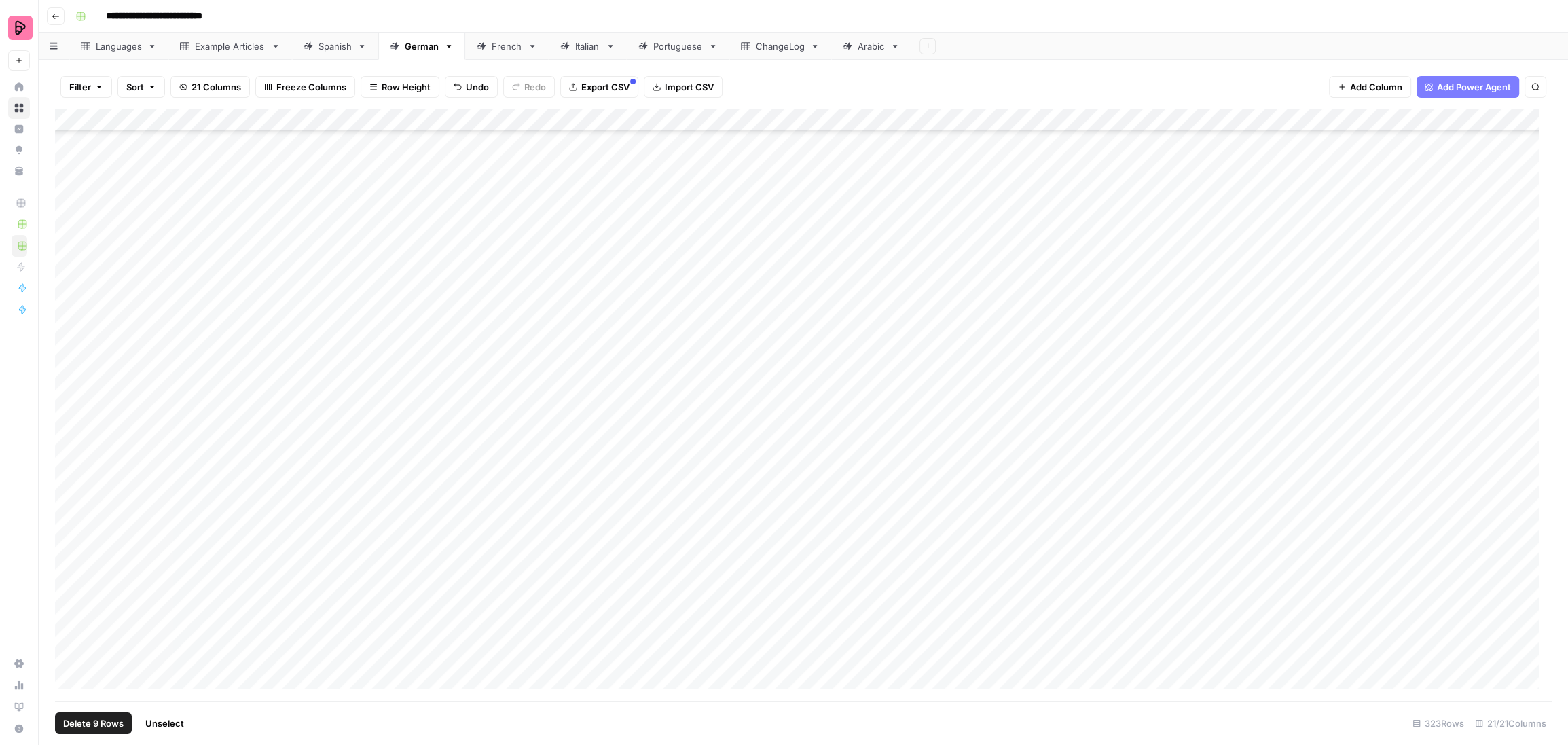
click at [66, 520] on div "Add Column" at bounding box center [803, 405] width 1496 height 593
click at [69, 495] on div "Add Column" at bounding box center [803, 405] width 1496 height 593
click at [68, 547] on div "Add Column" at bounding box center [803, 405] width 1496 height 593
click at [70, 563] on div "Add Column" at bounding box center [803, 405] width 1496 height 593
click at [72, 588] on div "Add Column" at bounding box center [803, 405] width 1496 height 593
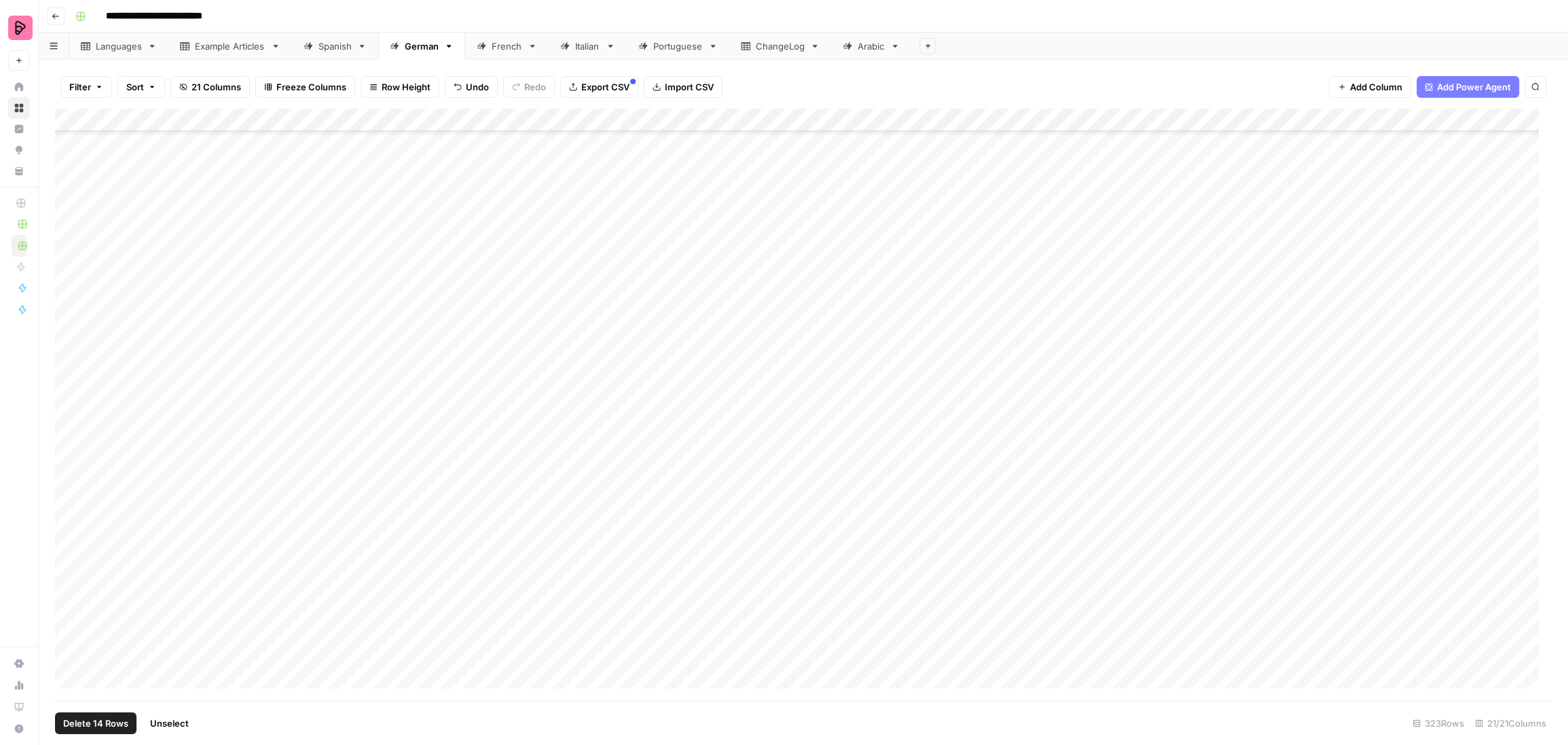
click at [69, 612] on div "Add Column" at bounding box center [803, 405] width 1496 height 593
click at [63, 138] on div "Add Column" at bounding box center [803, 405] width 1496 height 593
click at [70, 137] on div "Add Column" at bounding box center [803, 405] width 1496 height 593
click at [69, 159] on div "Add Column" at bounding box center [803, 405] width 1496 height 593
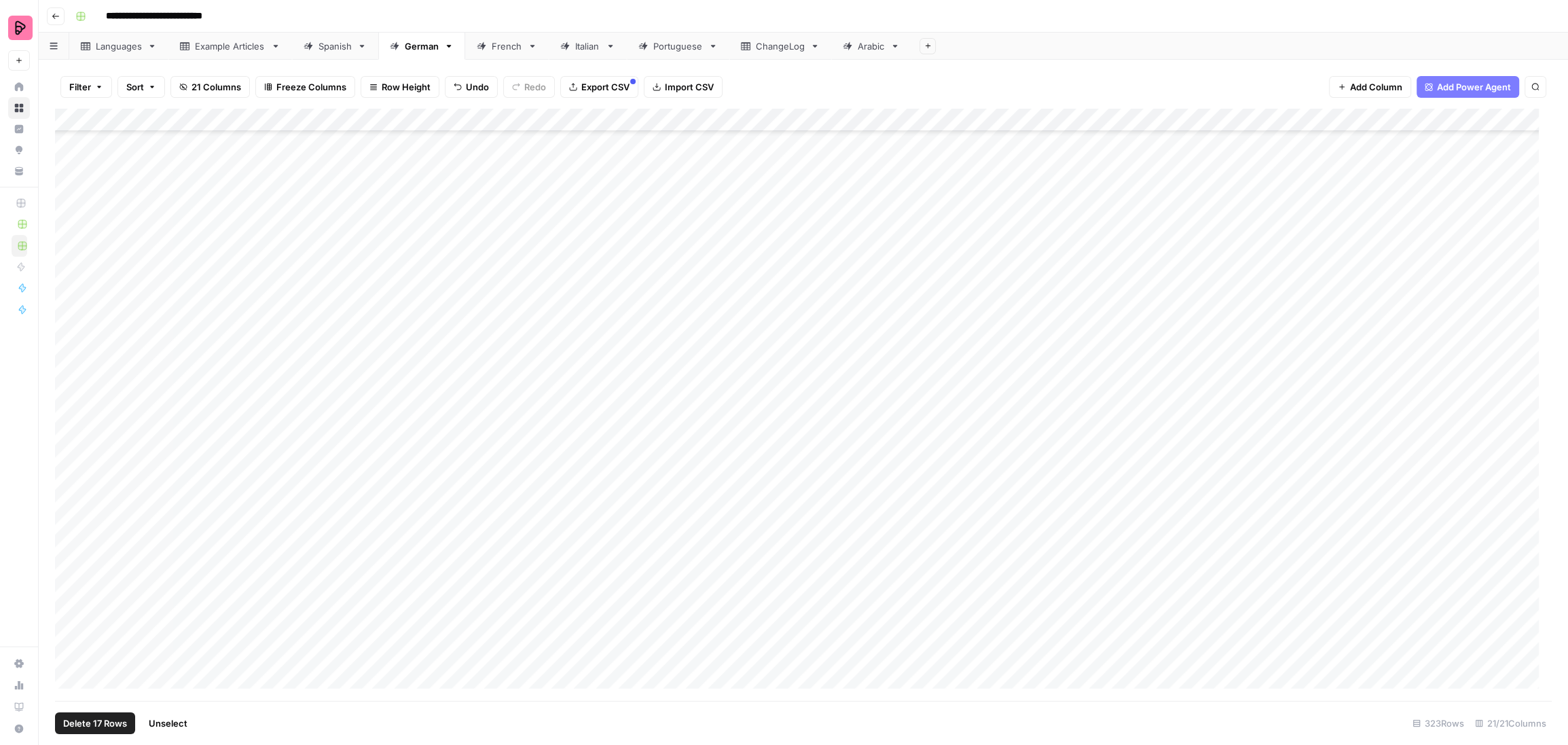
click at [71, 184] on div "Add Column" at bounding box center [803, 405] width 1496 height 593
click at [67, 211] on div "Add Column" at bounding box center [803, 405] width 1496 height 593
click at [69, 229] on div "Add Column" at bounding box center [803, 405] width 1496 height 593
click at [71, 251] on div "Add Column" at bounding box center [803, 405] width 1496 height 593
click at [71, 281] on div "Add Column" at bounding box center [803, 405] width 1496 height 593
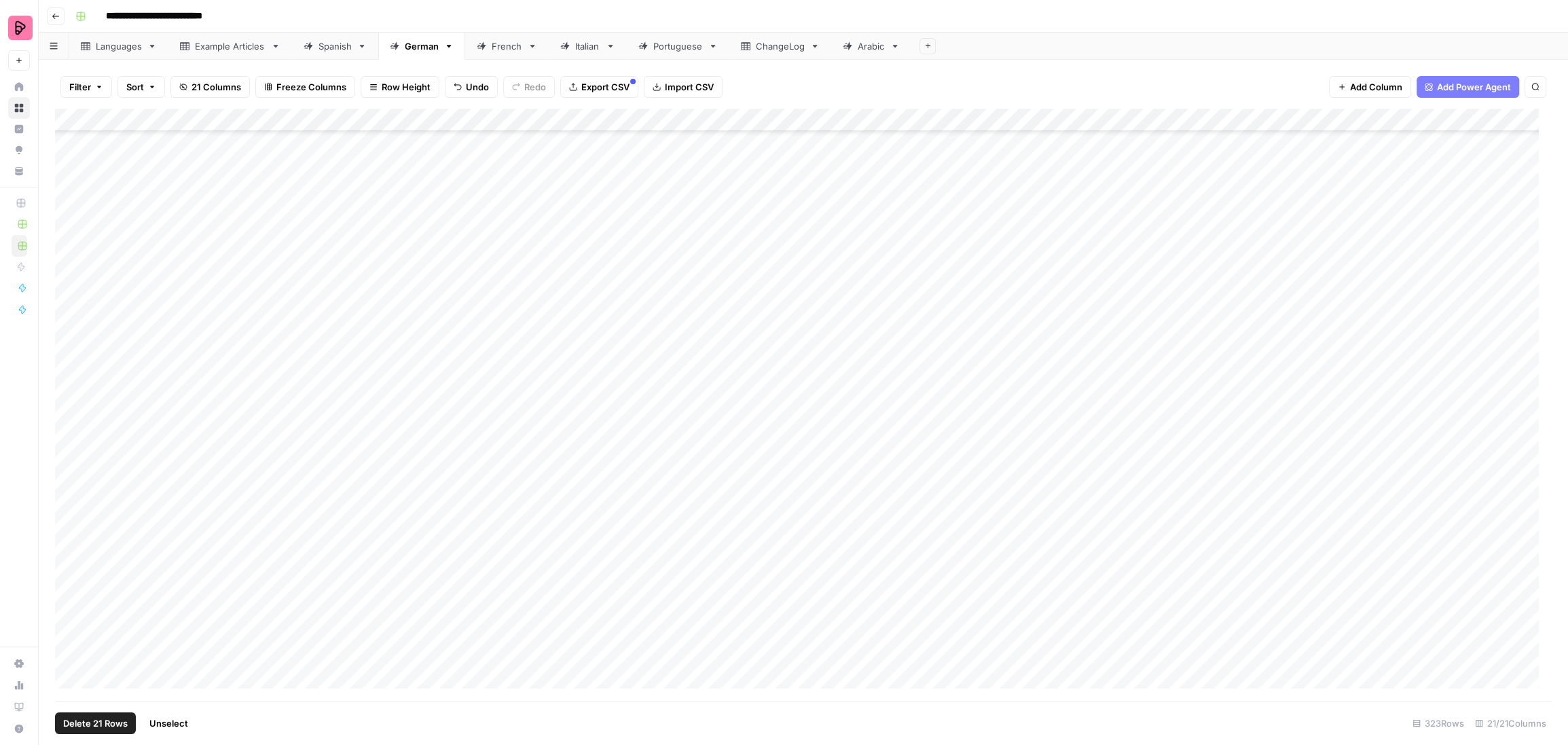
click at [70, 299] on div "Add Column" at bounding box center [803, 405] width 1496 height 593
click at [69, 321] on div "Add Column" at bounding box center [803, 405] width 1496 height 593
click at [69, 341] on div "Add Column" at bounding box center [803, 405] width 1496 height 593
click at [65, 364] on div "Add Column" at bounding box center [803, 405] width 1496 height 593
click at [72, 390] on div "Add Column" at bounding box center [803, 405] width 1496 height 593
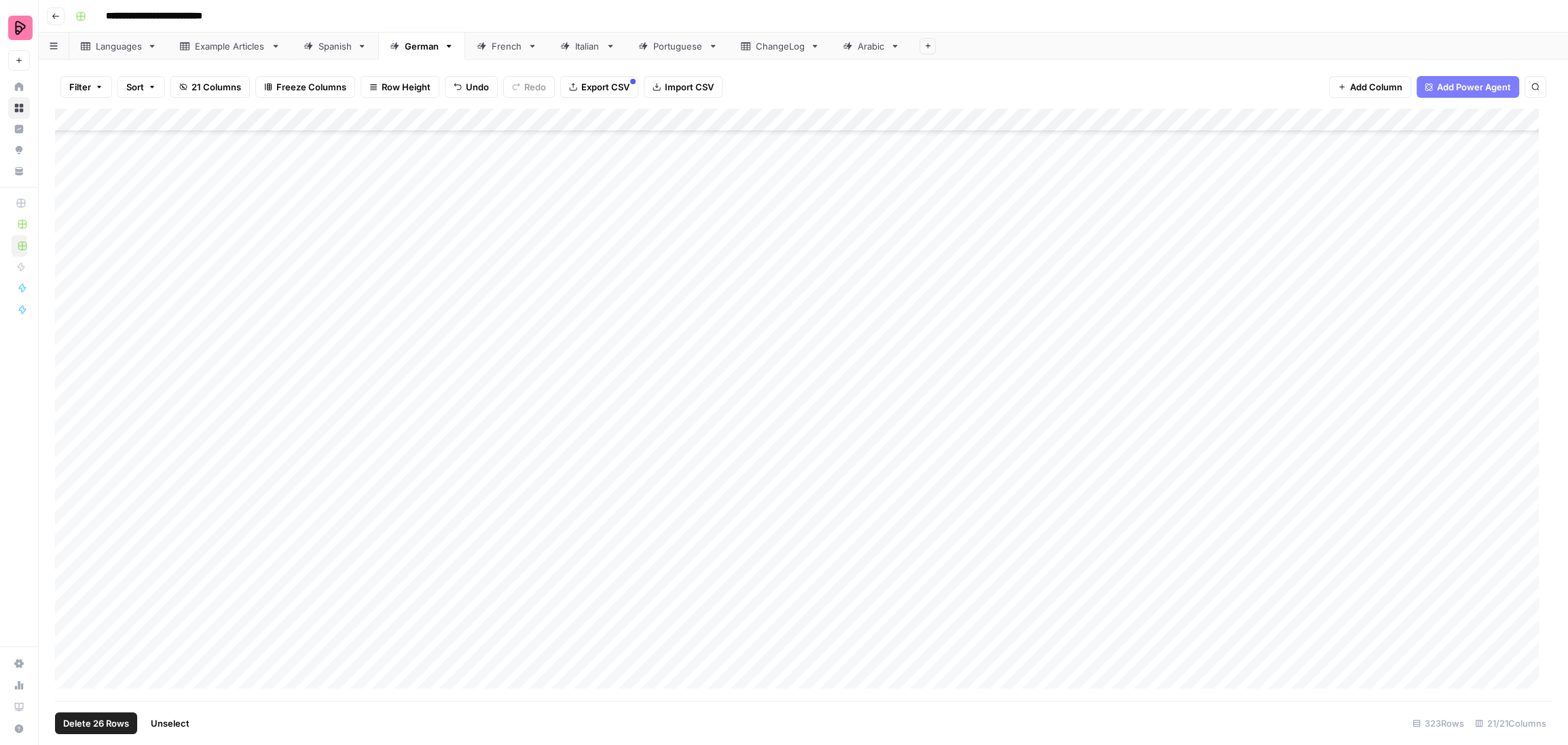
click at [71, 419] on div "Add Column" at bounding box center [803, 405] width 1496 height 593
click at [66, 440] on div "Add Column" at bounding box center [803, 405] width 1496 height 593
click at [70, 461] on div "Add Column" at bounding box center [803, 405] width 1496 height 593
click at [66, 489] on div "Add Column" at bounding box center [803, 405] width 1496 height 593
click at [66, 516] on div "Add Column" at bounding box center [803, 405] width 1496 height 593
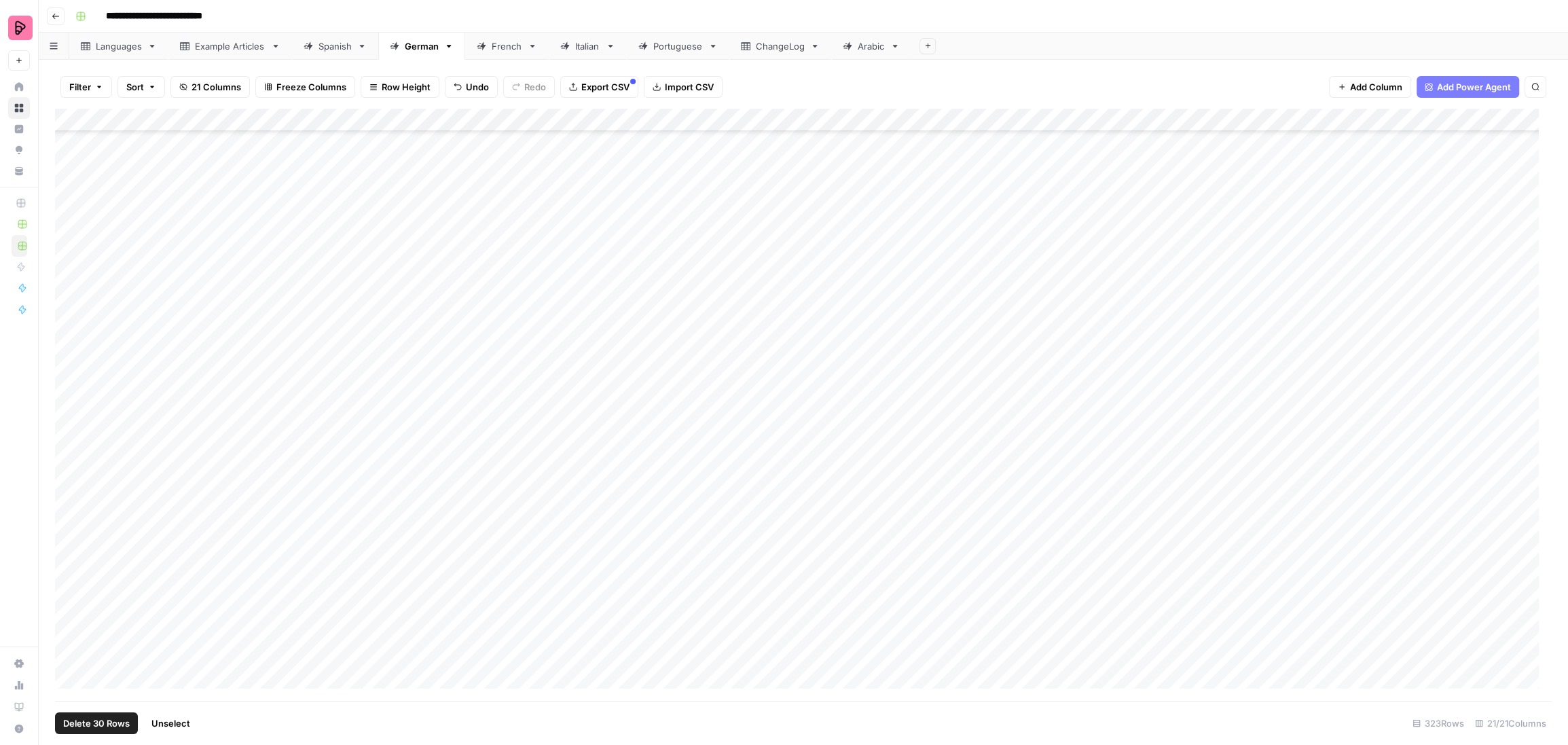
click at [67, 531] on div "Add Column" at bounding box center [803, 405] width 1496 height 593
click at [71, 508] on div "Add Column" at bounding box center [803, 405] width 1496 height 593
click at [70, 550] on div "Add Column" at bounding box center [803, 405] width 1496 height 593
click at [72, 575] on div "Add Column" at bounding box center [803, 405] width 1496 height 593
click at [71, 597] on div "Add Column" at bounding box center [803, 405] width 1496 height 593
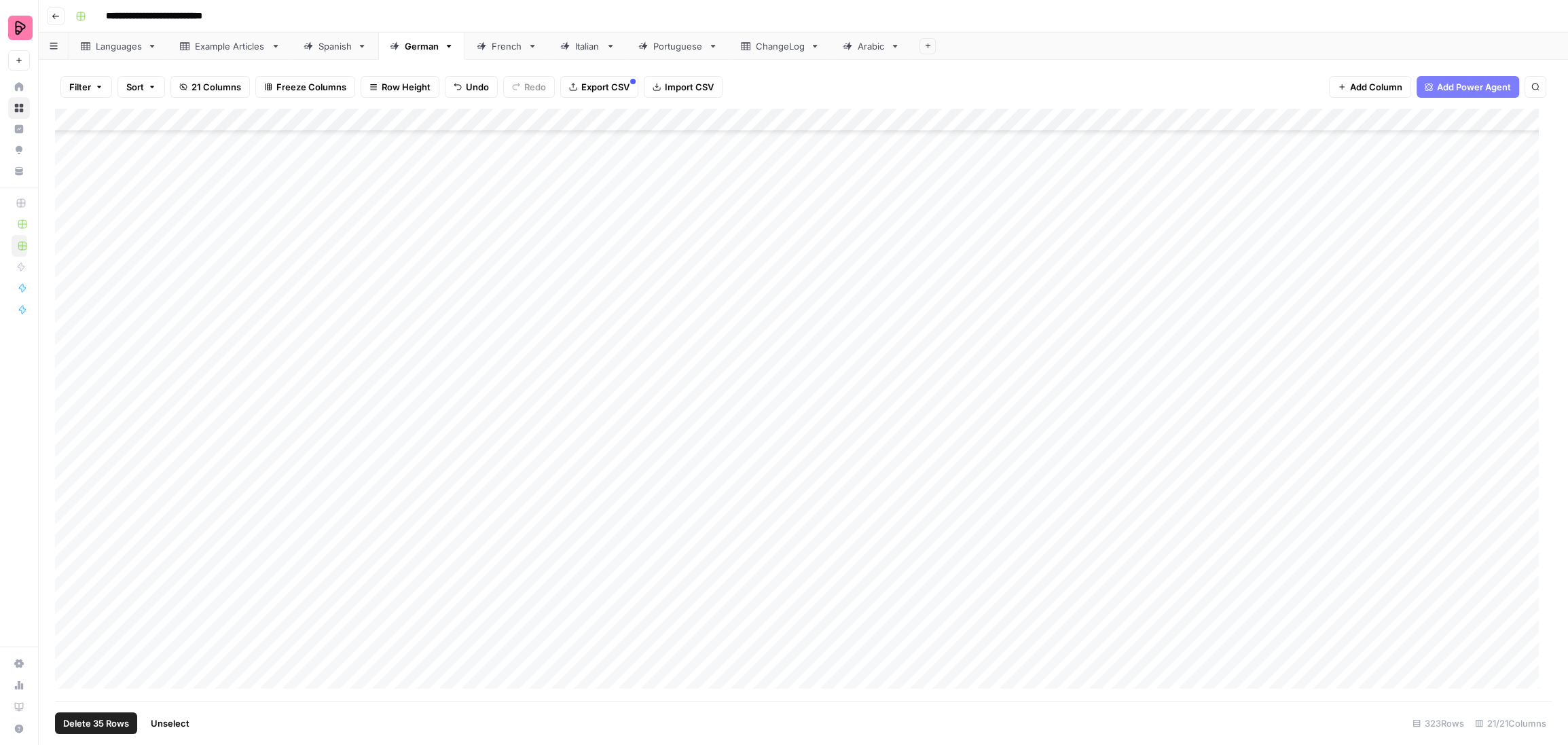
click at [68, 624] on div "Add Column" at bounding box center [803, 405] width 1496 height 593
click at [68, 648] on div "Add Column" at bounding box center [803, 405] width 1496 height 593
click at [66, 671] on div "Add Column" at bounding box center [803, 405] width 1496 height 593
click at [68, 210] on div "Add Column" at bounding box center [803, 405] width 1496 height 593
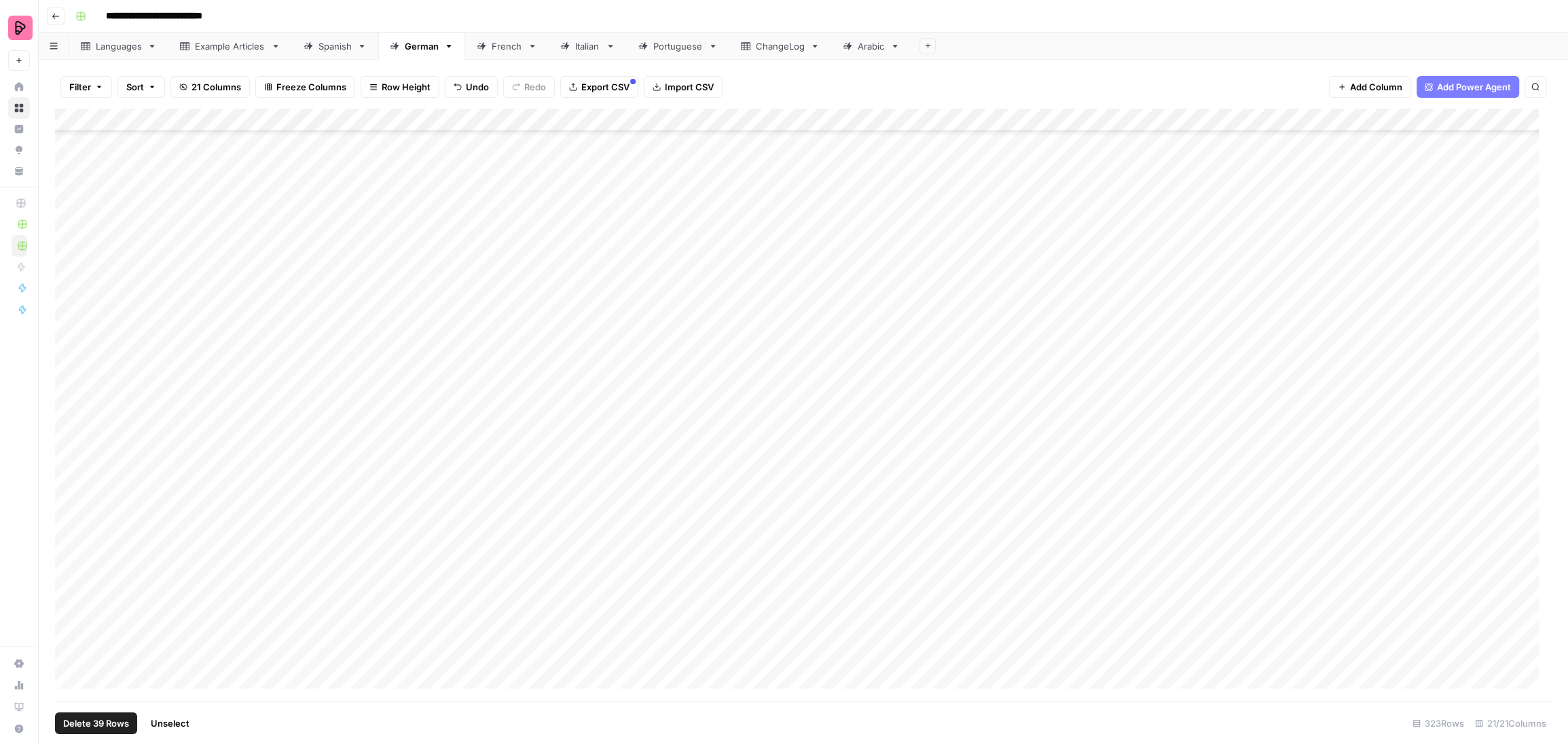
click at [70, 239] on div "Add Column" at bounding box center [803, 405] width 1496 height 593
click at [70, 257] on div "Add Column" at bounding box center [803, 405] width 1496 height 593
click at [73, 227] on div "Add Column" at bounding box center [803, 405] width 1496 height 593
click at [71, 275] on div "Add Column" at bounding box center [803, 405] width 1496 height 593
click at [70, 301] on div "Add Column" at bounding box center [803, 405] width 1496 height 593
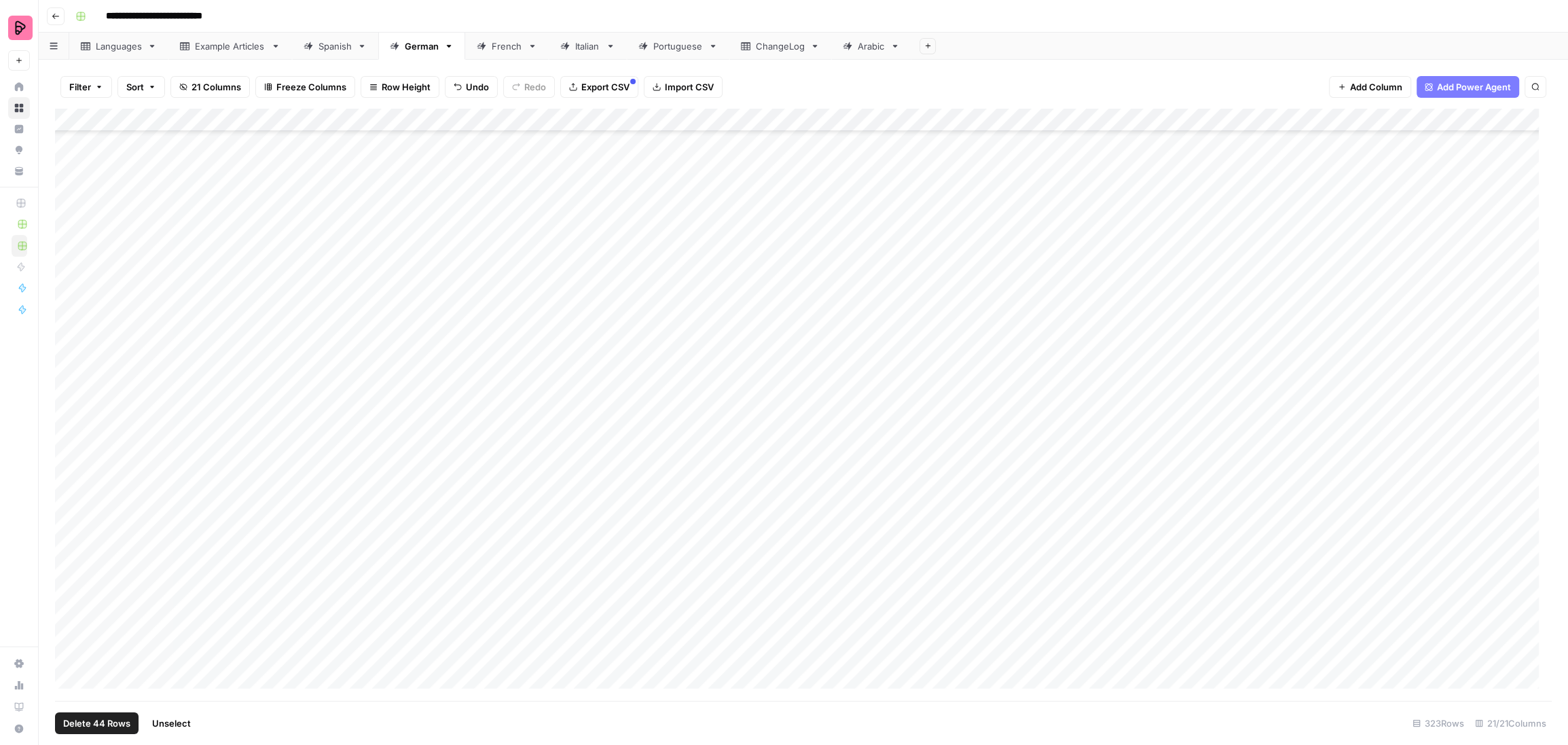
click at [70, 327] on div "Add Column" at bounding box center [803, 405] width 1496 height 593
click at [71, 350] on div "Add Column" at bounding box center [803, 405] width 1496 height 593
click at [71, 373] on div "Add Column" at bounding box center [803, 405] width 1496 height 593
click at [71, 394] on div "Add Column" at bounding box center [803, 405] width 1496 height 593
click at [71, 418] on div "Add Column" at bounding box center [803, 405] width 1496 height 593
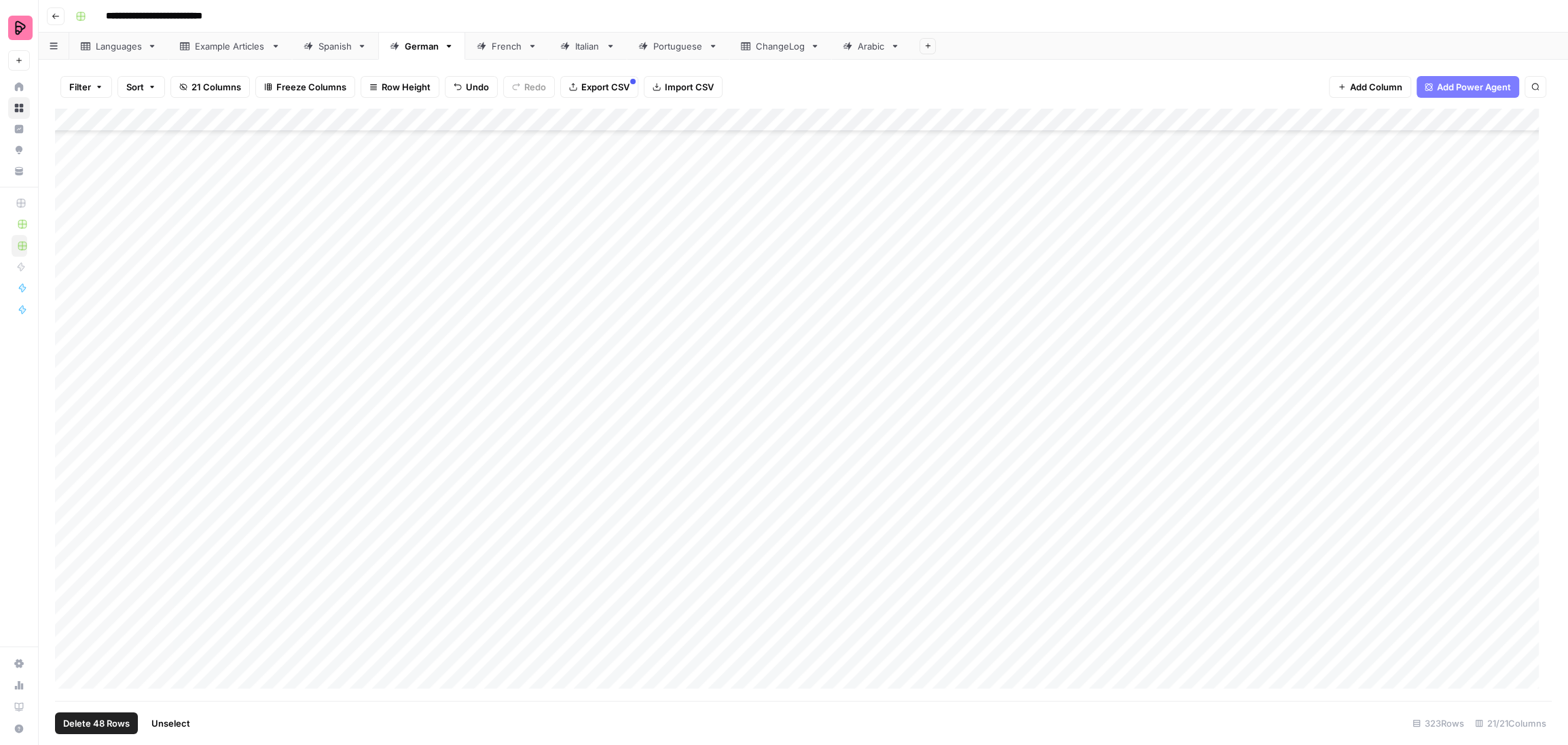
click at [70, 435] on div "Add Column" at bounding box center [803, 405] width 1496 height 593
click at [66, 461] on div "Add Column" at bounding box center [803, 405] width 1496 height 593
click at [65, 485] on div "Add Column" at bounding box center [803, 405] width 1496 height 593
click at [66, 507] on div "Add Column" at bounding box center [803, 405] width 1496 height 593
click at [68, 528] on div "Add Column" at bounding box center [803, 405] width 1496 height 593
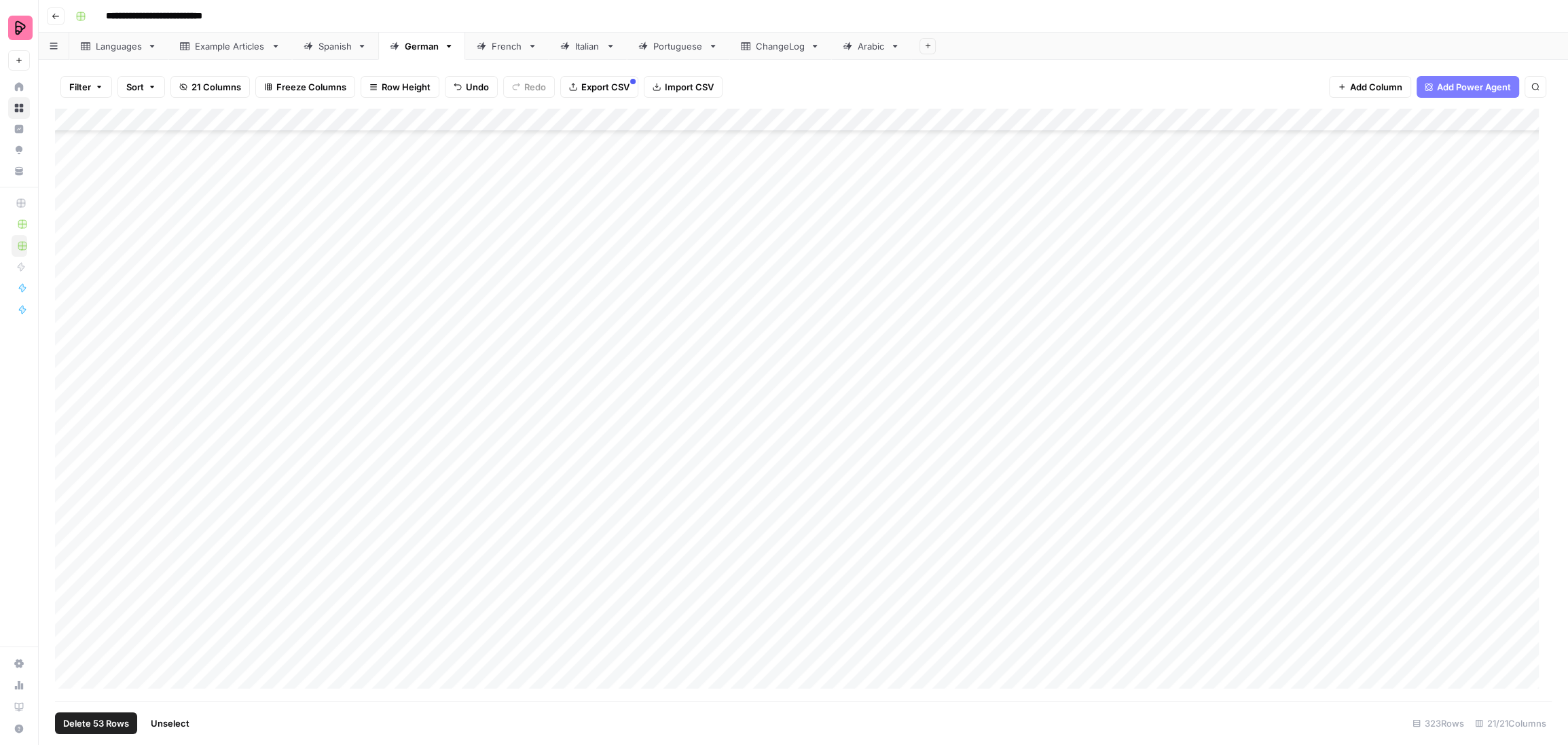
click at [71, 554] on div "Add Column" at bounding box center [803, 405] width 1496 height 593
click at [72, 578] on div "Add Column" at bounding box center [803, 405] width 1496 height 593
click at [66, 601] on div "Add Column" at bounding box center [803, 405] width 1496 height 593
click at [66, 620] on div "Add Column" at bounding box center [803, 405] width 1496 height 593
click at [66, 646] on div "Add Column" at bounding box center [803, 405] width 1496 height 593
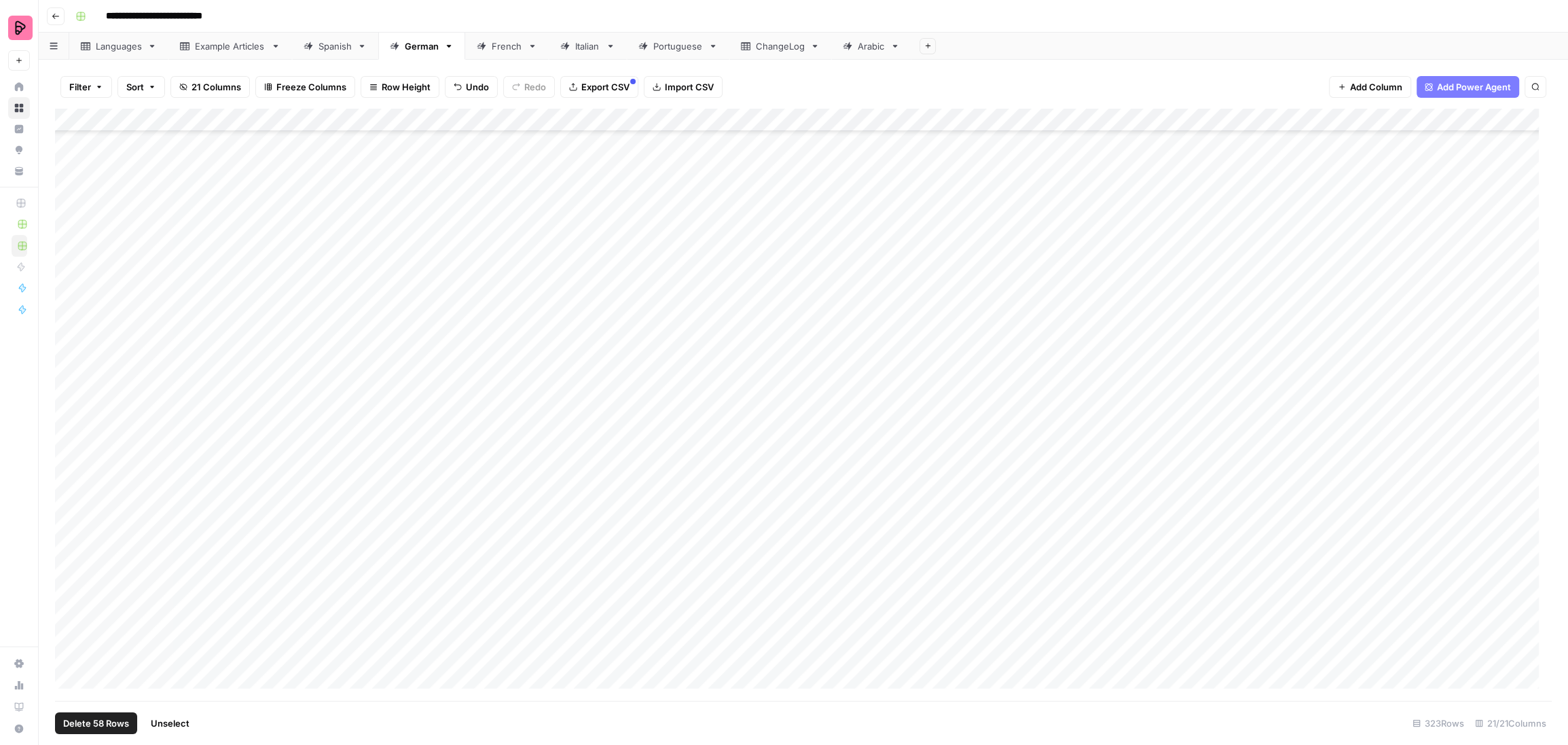
scroll to position [5955, 0]
click at [69, 331] on div "Add Column" at bounding box center [803, 405] width 1496 height 593
click at [69, 353] on div "Add Column" at bounding box center [803, 405] width 1496 height 593
click at [69, 376] on div "Add Column" at bounding box center [803, 405] width 1496 height 593
click at [70, 399] on div "Add Column" at bounding box center [803, 405] width 1496 height 593
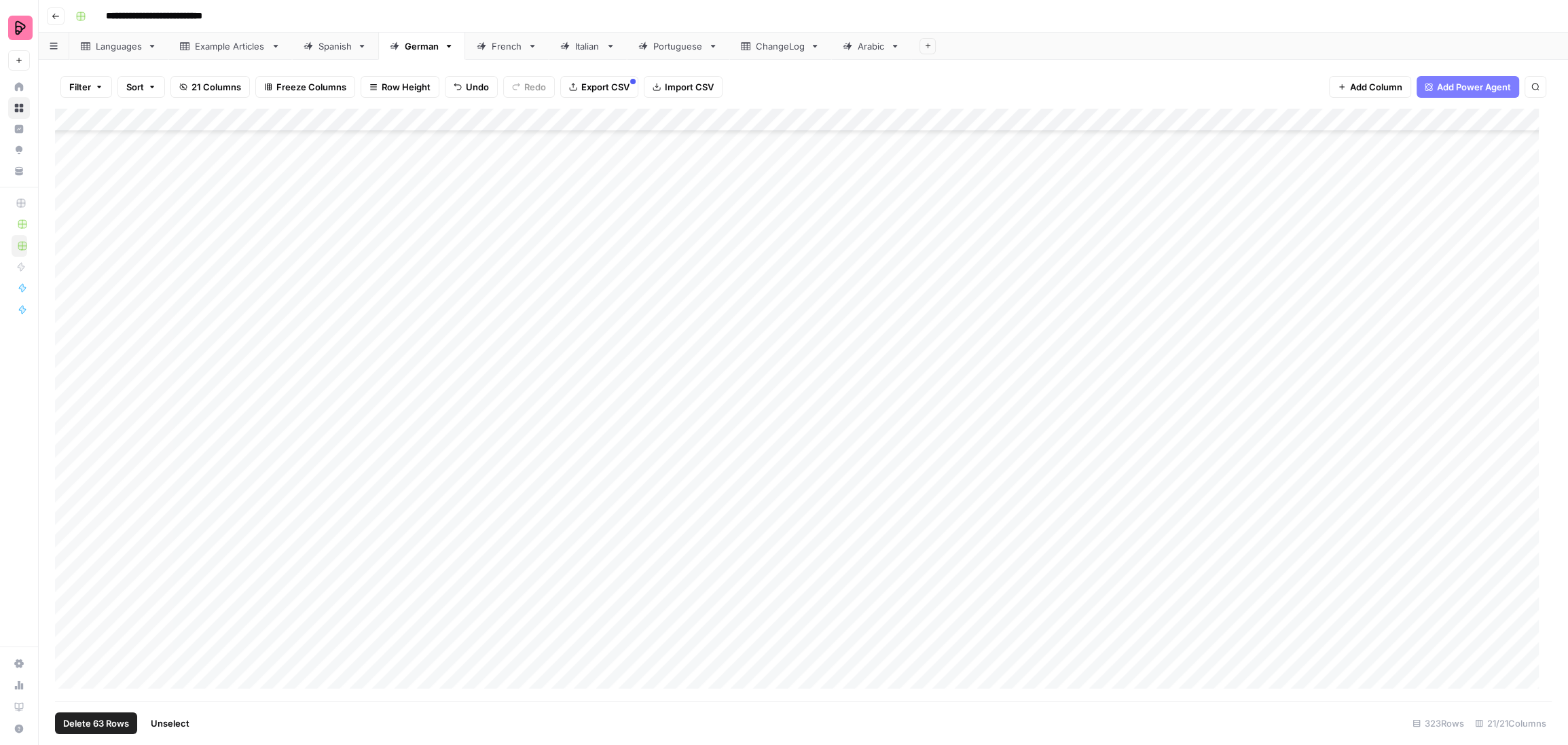
click at [68, 417] on div "Add Column" at bounding box center [803, 405] width 1496 height 593
click at [70, 446] on div "Add Column" at bounding box center [803, 405] width 1496 height 593
click at [68, 461] on div "Add Column" at bounding box center [803, 405] width 1496 height 593
click at [67, 486] on div "Add Column" at bounding box center [803, 405] width 1496 height 593
click at [68, 512] on div "Add Column" at bounding box center [803, 405] width 1496 height 593
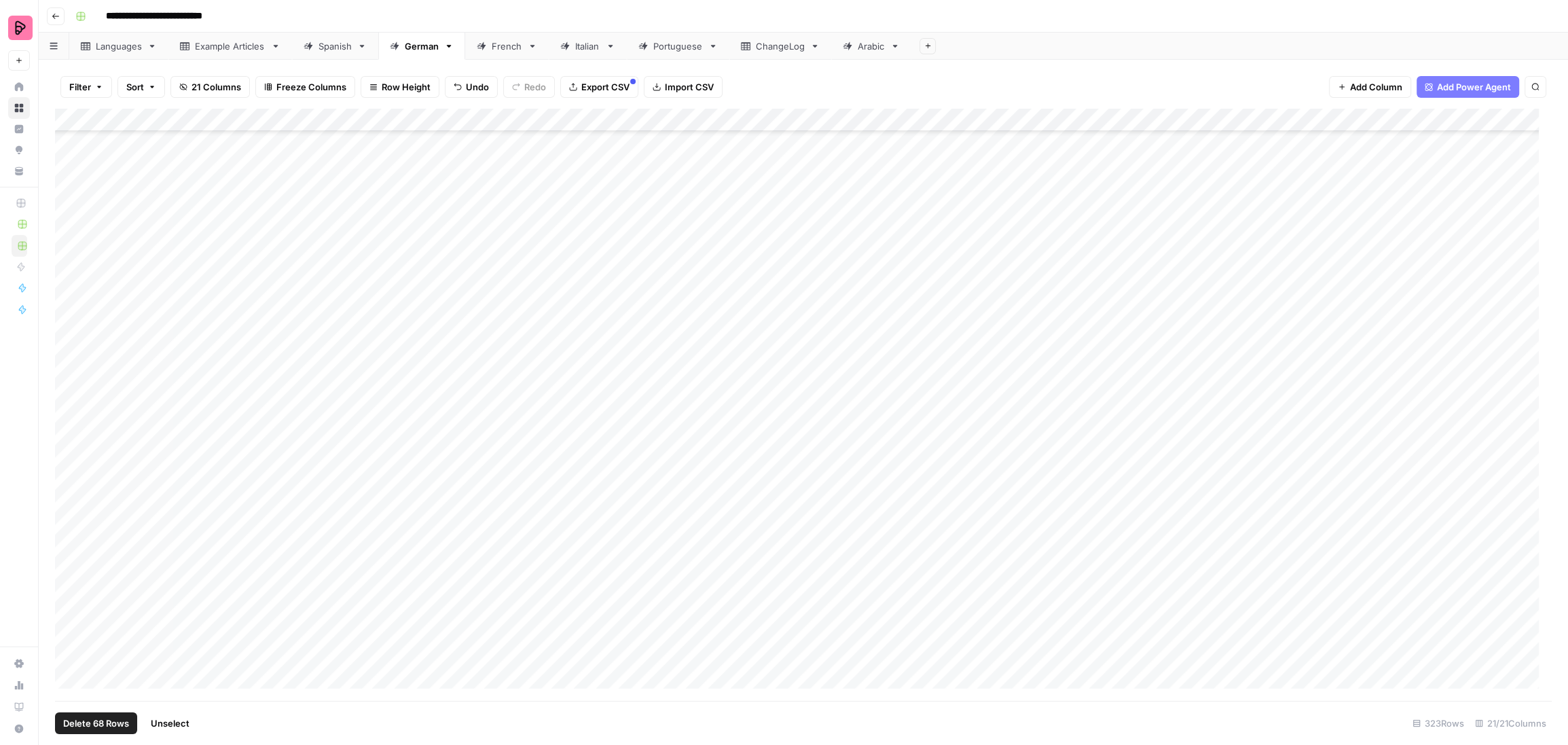
click at [67, 539] on div "Add Column" at bounding box center [803, 405] width 1496 height 593
click at [69, 245] on div "Add Column" at bounding box center [803, 405] width 1496 height 593
click at [65, 268] on div "Add Column" at bounding box center [803, 405] width 1496 height 593
click at [68, 298] on div "Add Column" at bounding box center [803, 405] width 1496 height 593
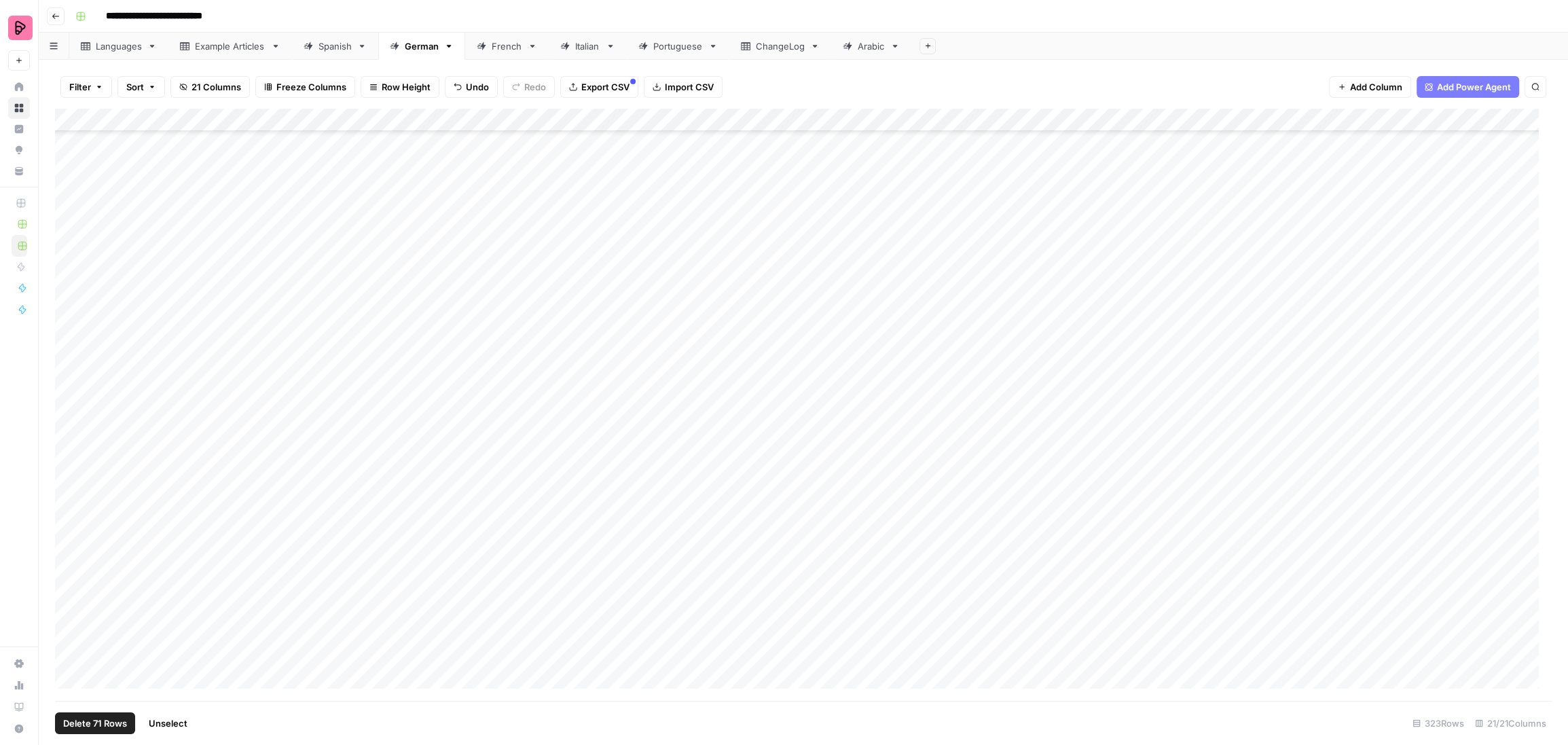
click at [69, 321] on div "Add Column" at bounding box center [803, 405] width 1496 height 593
click at [70, 338] on div "Add Column" at bounding box center [803, 405] width 1496 height 593
click at [74, 367] on div "Add Column" at bounding box center [803, 405] width 1496 height 593
click at [74, 391] on div "Add Column" at bounding box center [803, 405] width 1496 height 593
click at [74, 411] on div "Add Column" at bounding box center [803, 405] width 1496 height 593
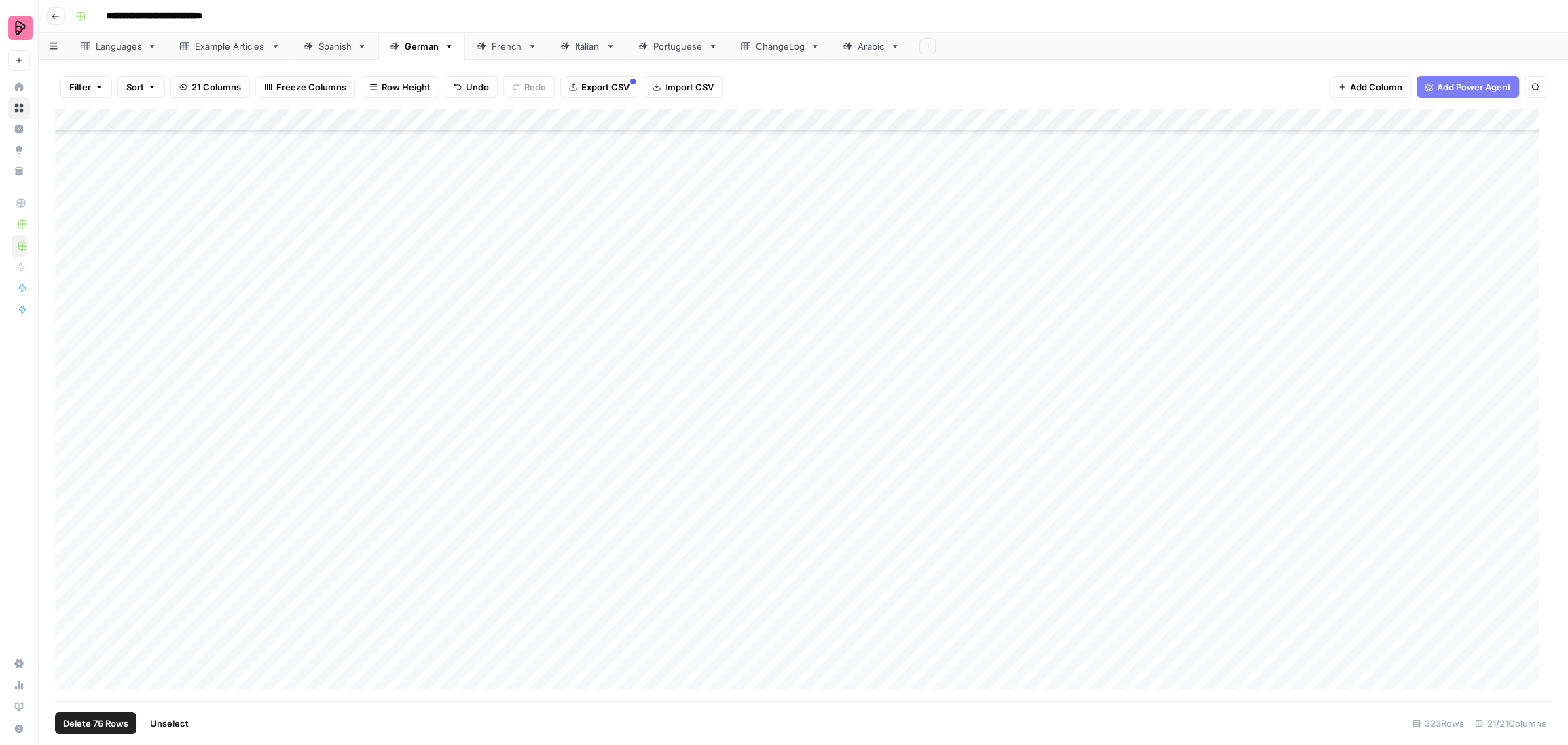
click at [71, 435] on div "Add Column" at bounding box center [803, 405] width 1496 height 593
click at [71, 452] on div "Add Column" at bounding box center [803, 405] width 1496 height 593
click at [71, 475] on div "Add Column" at bounding box center [803, 405] width 1496 height 593
click at [68, 499] on div "Add Column" at bounding box center [803, 405] width 1496 height 593
click at [71, 532] on div "Add Column" at bounding box center [803, 405] width 1496 height 593
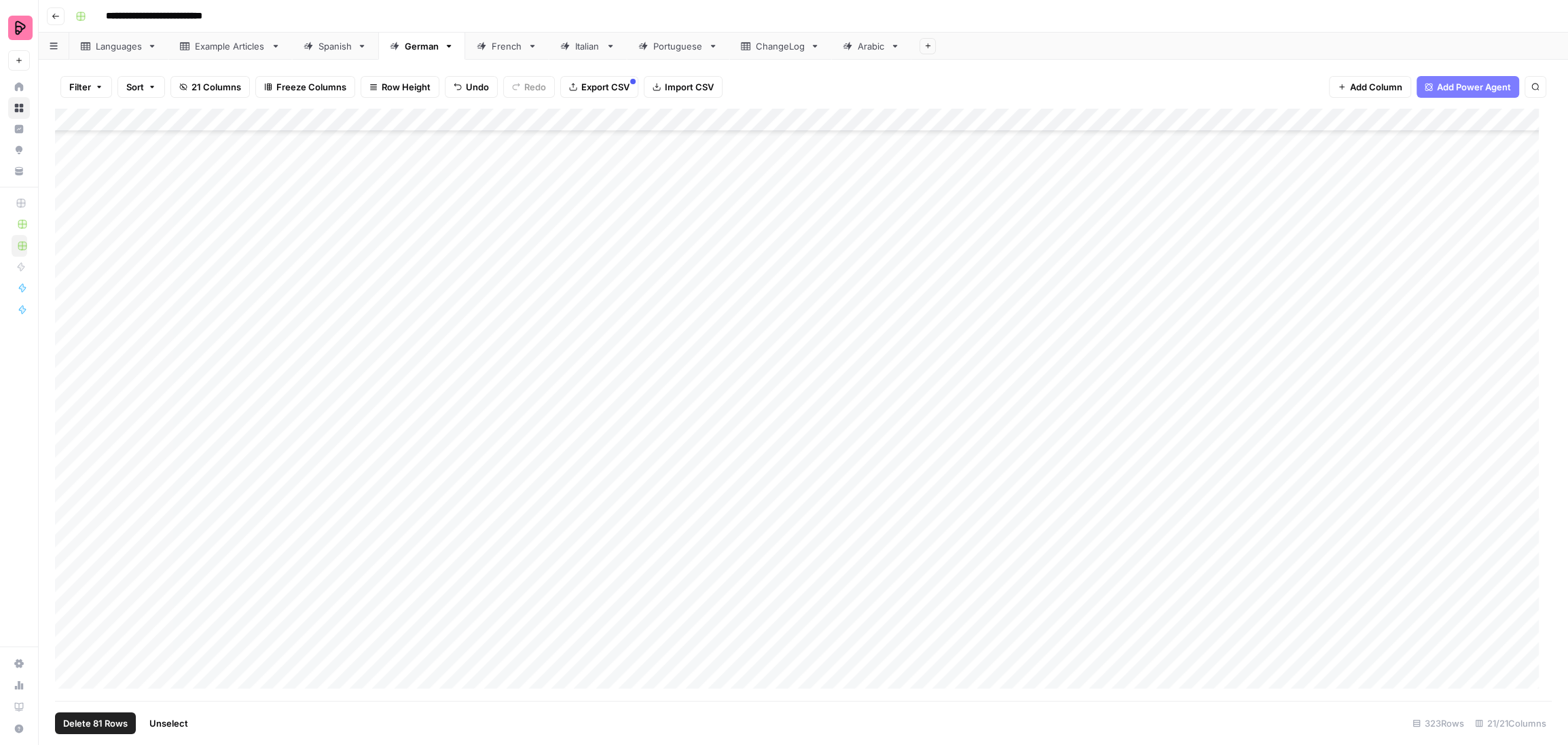
click at [68, 528] on div "Add Column" at bounding box center [803, 405] width 1496 height 593
click at [64, 547] on div "Add Column" at bounding box center [803, 405] width 1496 height 593
click at [70, 564] on div "Add Column" at bounding box center [803, 405] width 1496 height 593
click at [70, 547] on div "Add Column" at bounding box center [803, 405] width 1496 height 593
click at [71, 590] on div "Add Column" at bounding box center [803, 405] width 1496 height 593
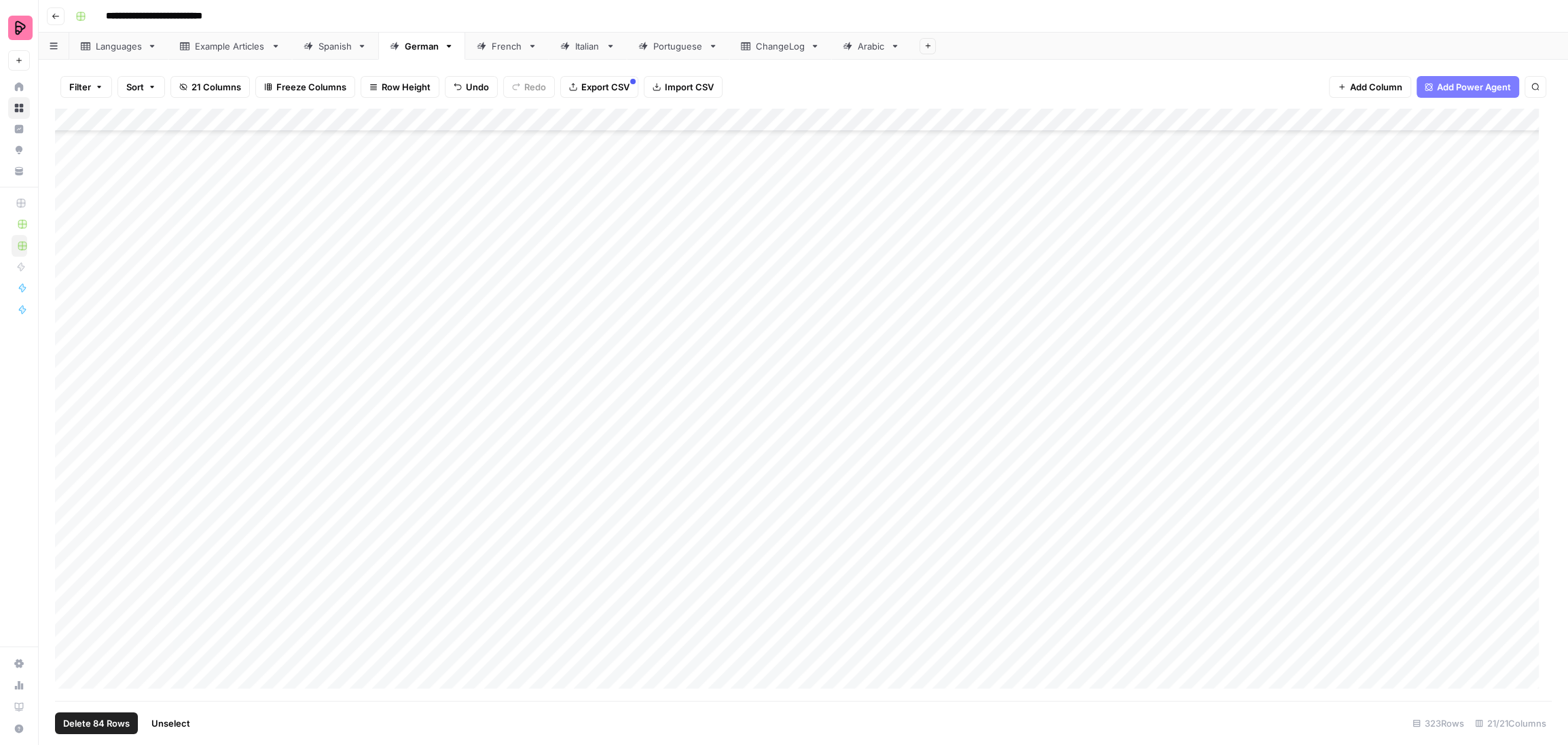
click at [70, 615] on div "Add Column" at bounding box center [803, 405] width 1496 height 593
click at [69, 634] on div "Add Column" at bounding box center [803, 405] width 1496 height 593
click at [65, 198] on div "Add Column" at bounding box center [803, 405] width 1496 height 593
click at [69, 226] on div "Add Column" at bounding box center [803, 405] width 1496 height 593
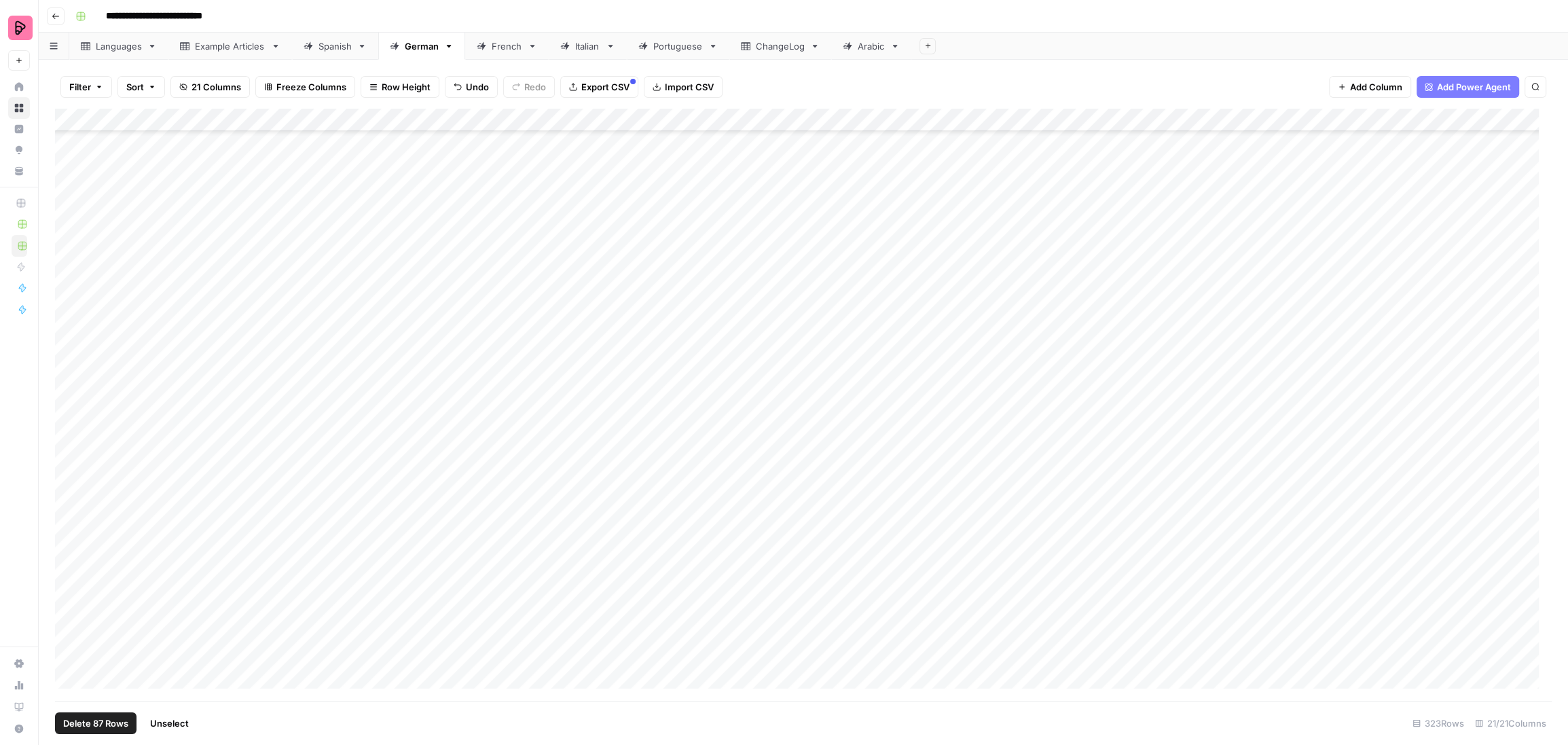
click at [69, 251] on div "Add Column" at bounding box center [803, 405] width 1496 height 593
click at [74, 222] on div "Add Column" at bounding box center [803, 405] width 1496 height 593
click at [72, 249] on div "Add Column" at bounding box center [803, 405] width 1496 height 593
click at [73, 268] on div "Add Column" at bounding box center [803, 405] width 1496 height 593
click at [73, 286] on div "Add Column" at bounding box center [803, 405] width 1496 height 593
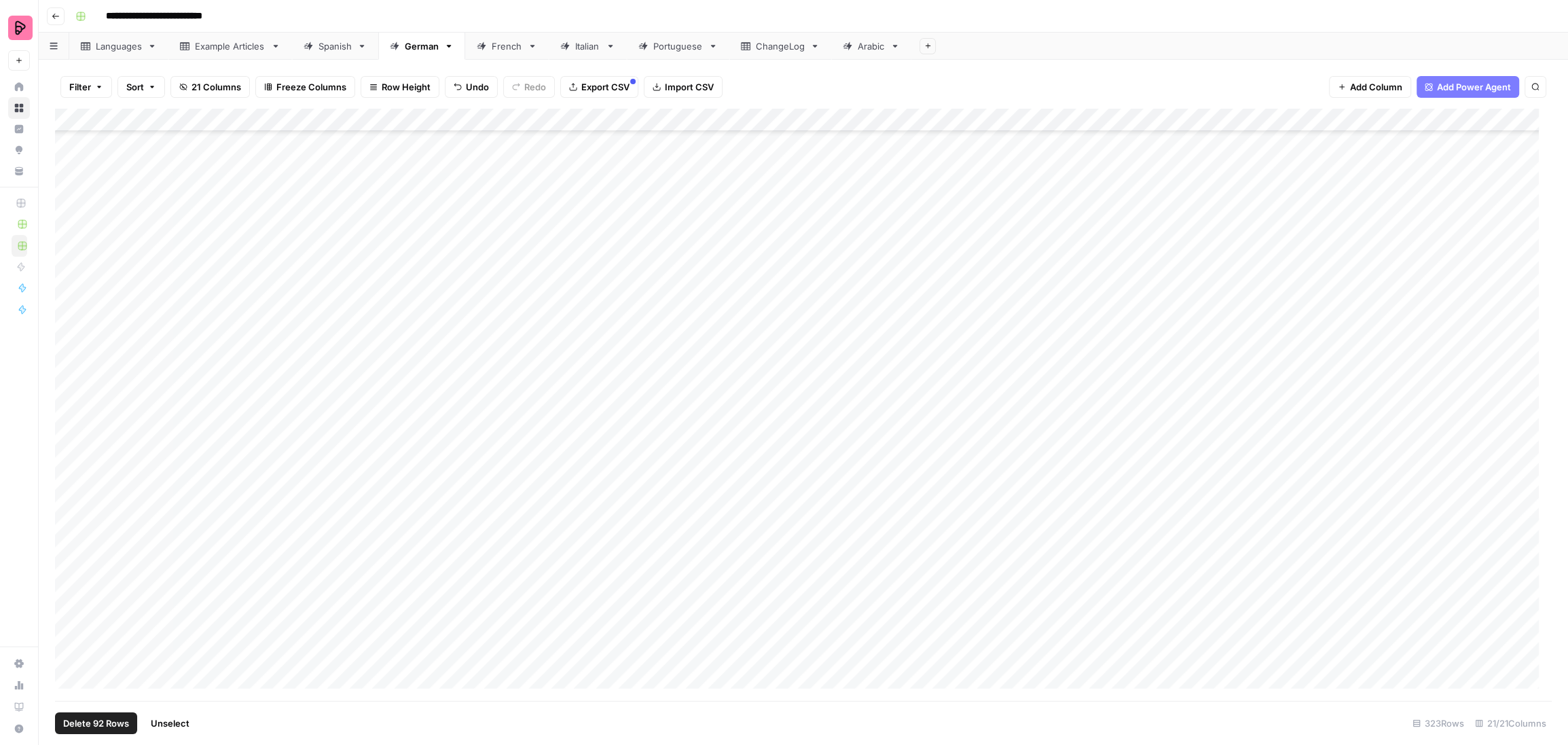
click at [73, 307] on div "Add Column" at bounding box center [803, 405] width 1496 height 593
click at [73, 338] on div "Add Column" at bounding box center [803, 405] width 1496 height 593
click at [73, 357] on div "Add Column" at bounding box center [803, 405] width 1496 height 593
click at [72, 383] on div "Add Column" at bounding box center [803, 405] width 1496 height 593
click at [67, 407] on div "Add Column" at bounding box center [803, 405] width 1496 height 593
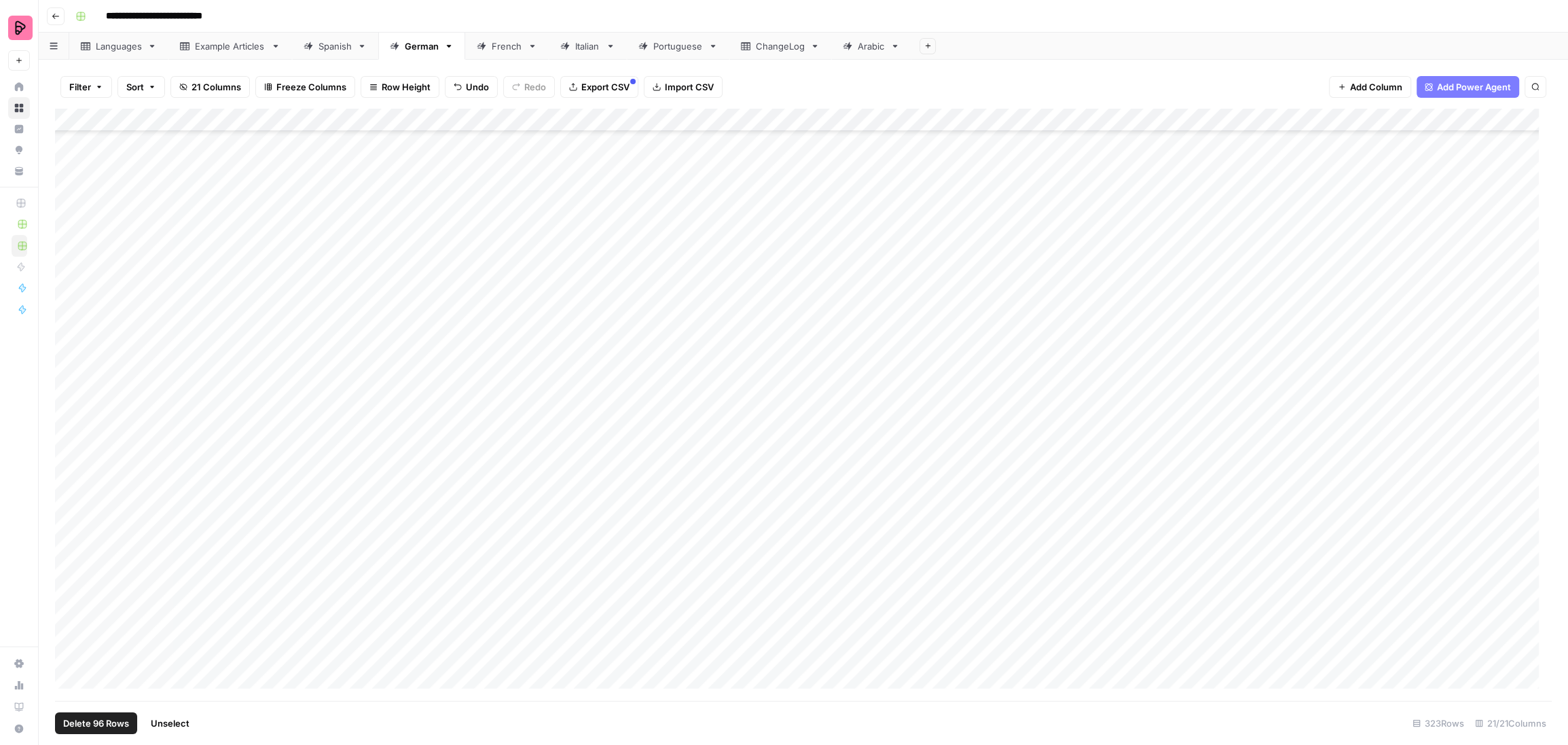
click at [66, 434] on div "Add Column" at bounding box center [803, 405] width 1496 height 593
click at [74, 427] on div "Add Column" at bounding box center [803, 405] width 1496 height 593
click at [71, 449] on div "Add Column" at bounding box center [803, 405] width 1496 height 593
click at [66, 478] on div "Add Column" at bounding box center [803, 405] width 1496 height 593
click at [66, 502] on div "Add Column" at bounding box center [803, 405] width 1496 height 593
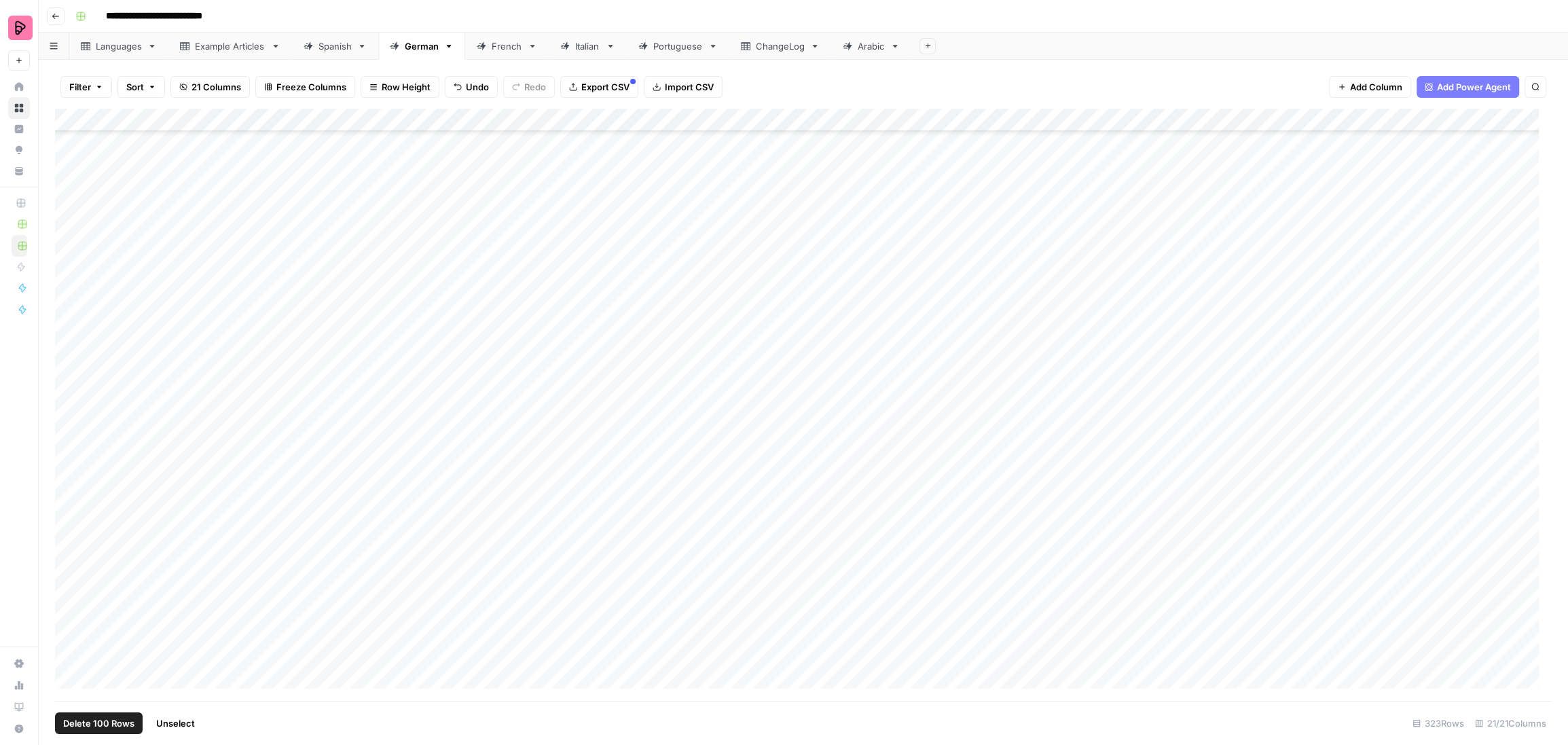
click at [582, 89] on span "Export CSV" at bounding box center [605, 86] width 48 height 13
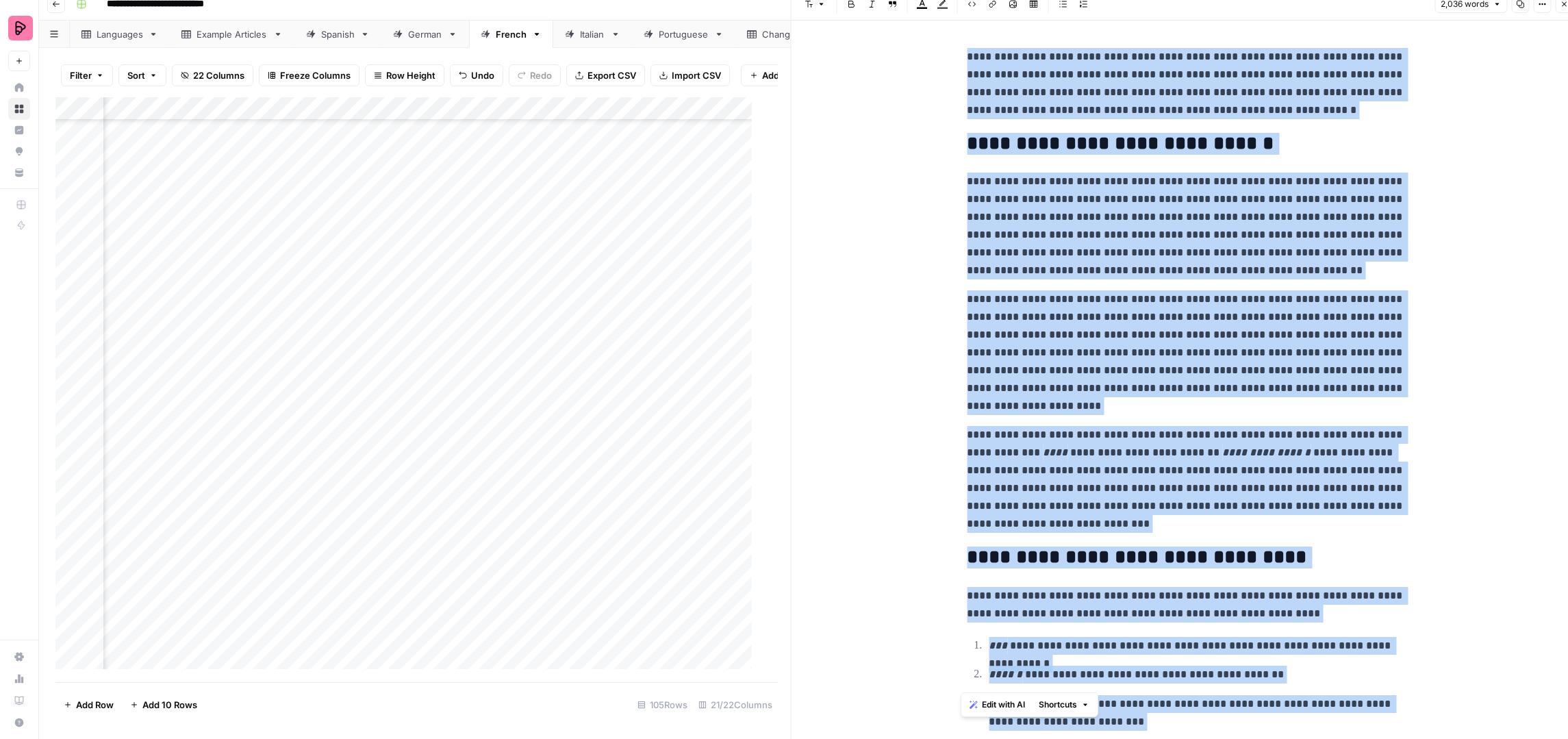
scroll to position [4534, 0]
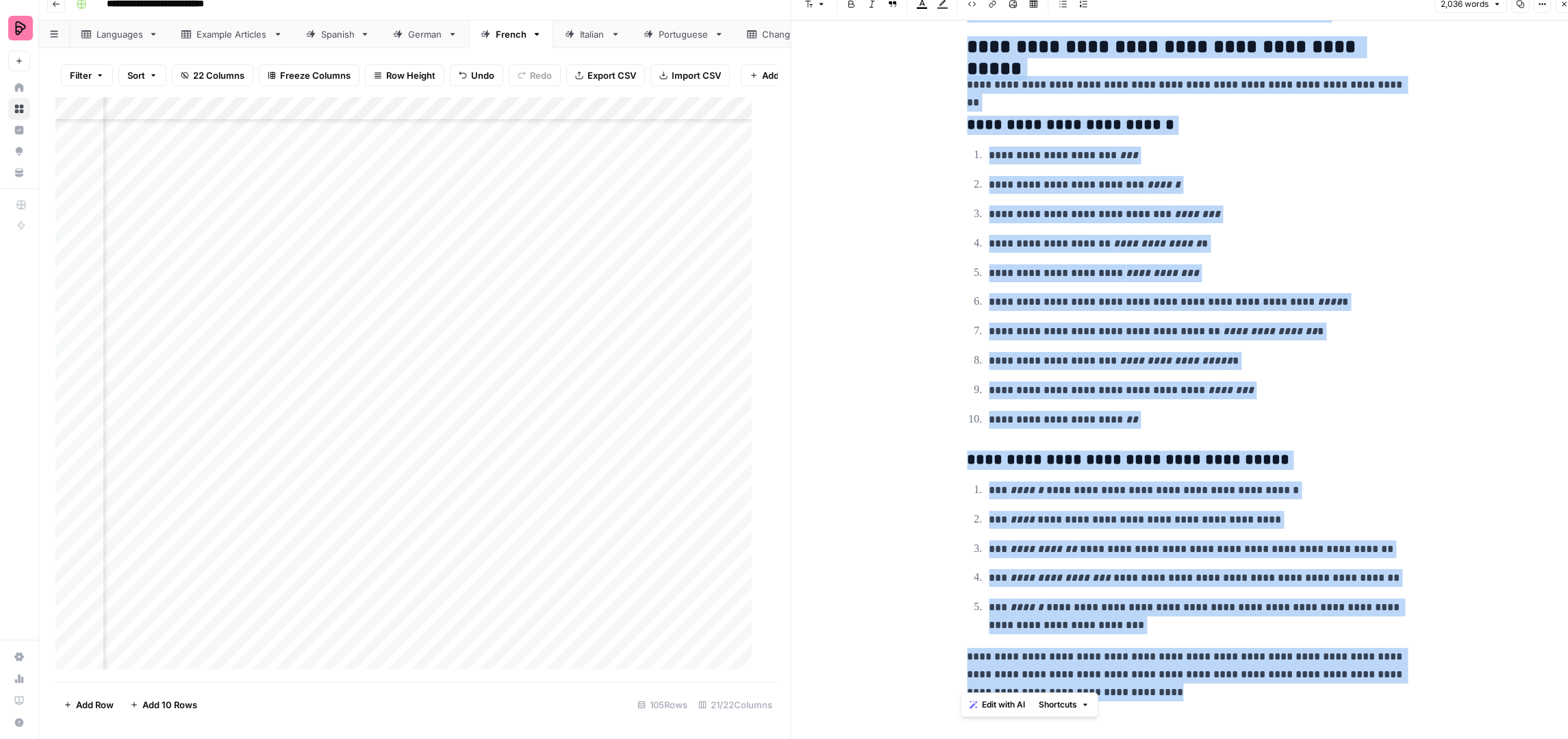
click at [1558, 7] on button "Close" at bounding box center [1564, 4] width 18 height 18
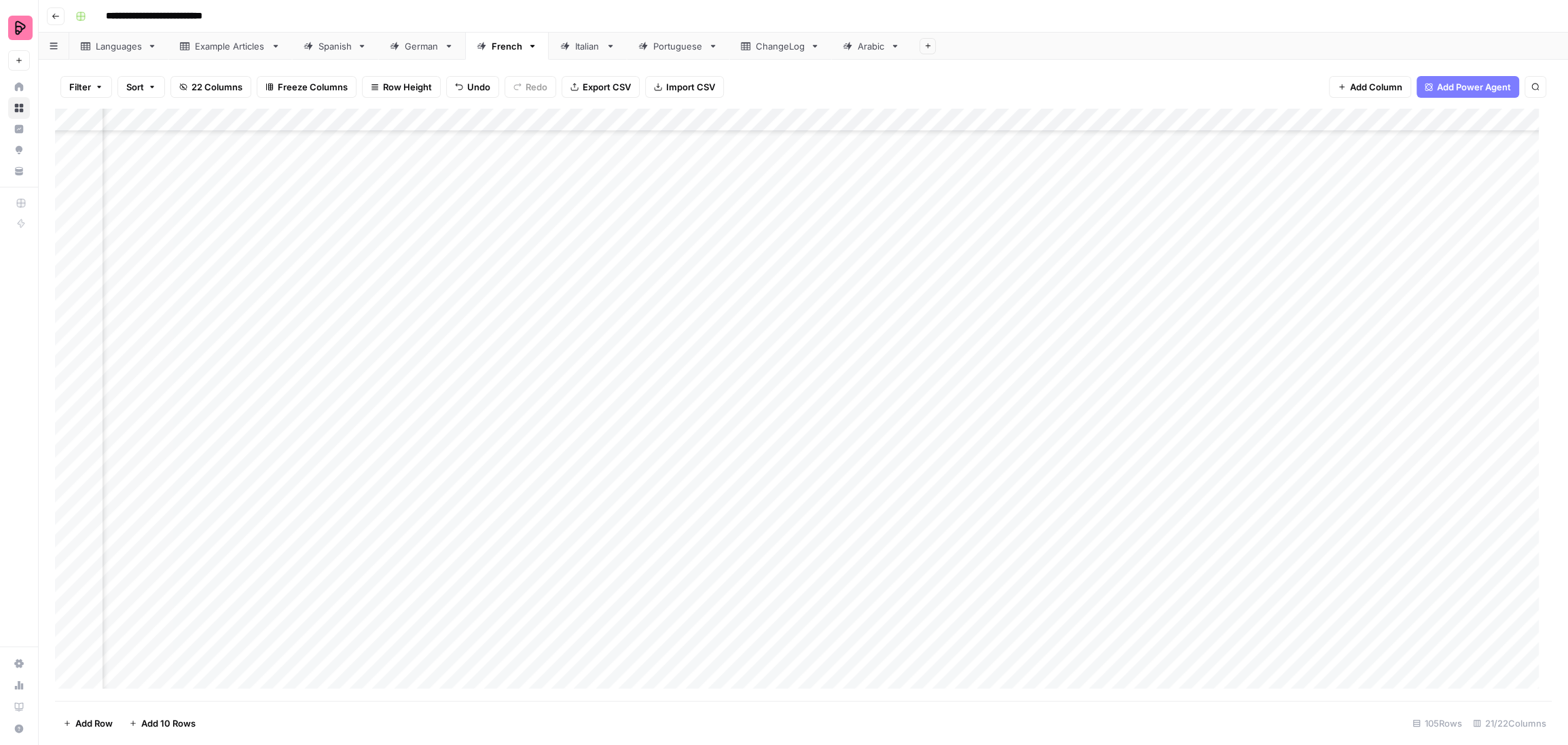
scroll to position [813, 237]
click at [322, 37] on link "Spanish" at bounding box center [335, 46] width 86 height 27
click at [426, 50] on div "German" at bounding box center [422, 45] width 34 height 13
click at [739, 703] on footer "Add Row Add 10 Rows 308 Rows 21/21 Columns" at bounding box center [803, 723] width 1496 height 44
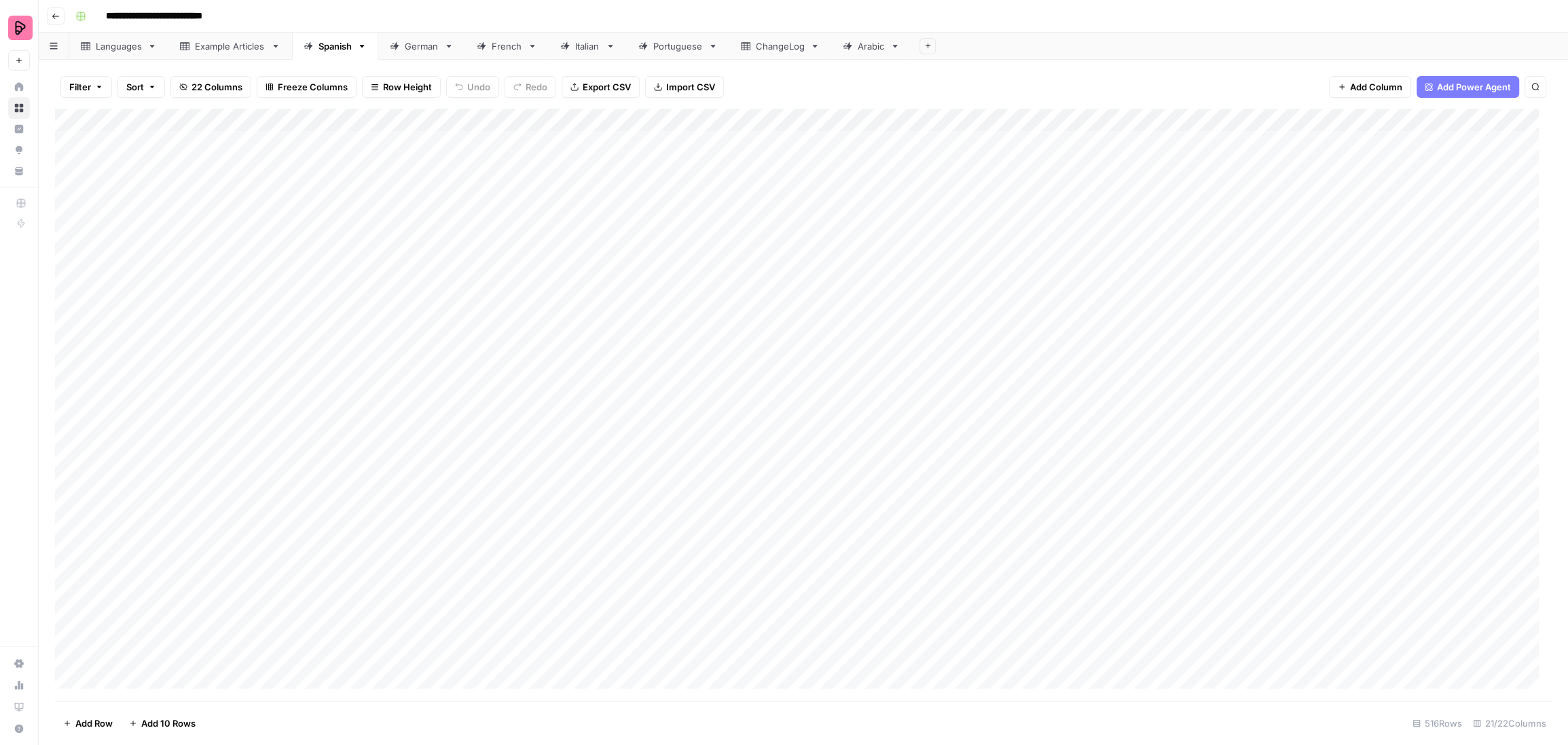
click at [409, 38] on link "German" at bounding box center [422, 46] width 87 height 27
click at [197, 672] on div "Add Column" at bounding box center [803, 405] width 1496 height 593
click at [505, 618] on div "Add Column" at bounding box center [803, 405] width 1496 height 593
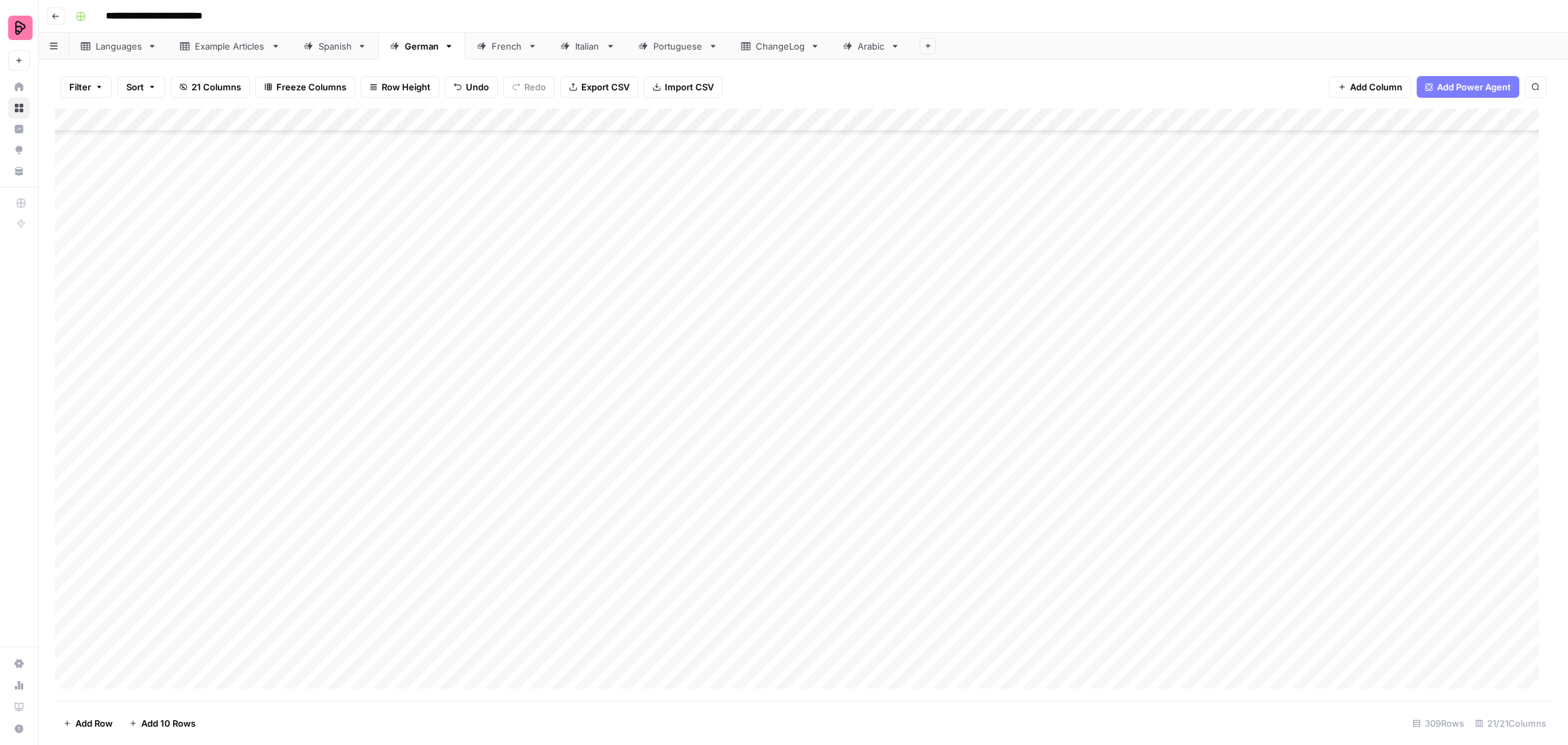
click at [266, 653] on div "Add Column" at bounding box center [803, 405] width 1496 height 593
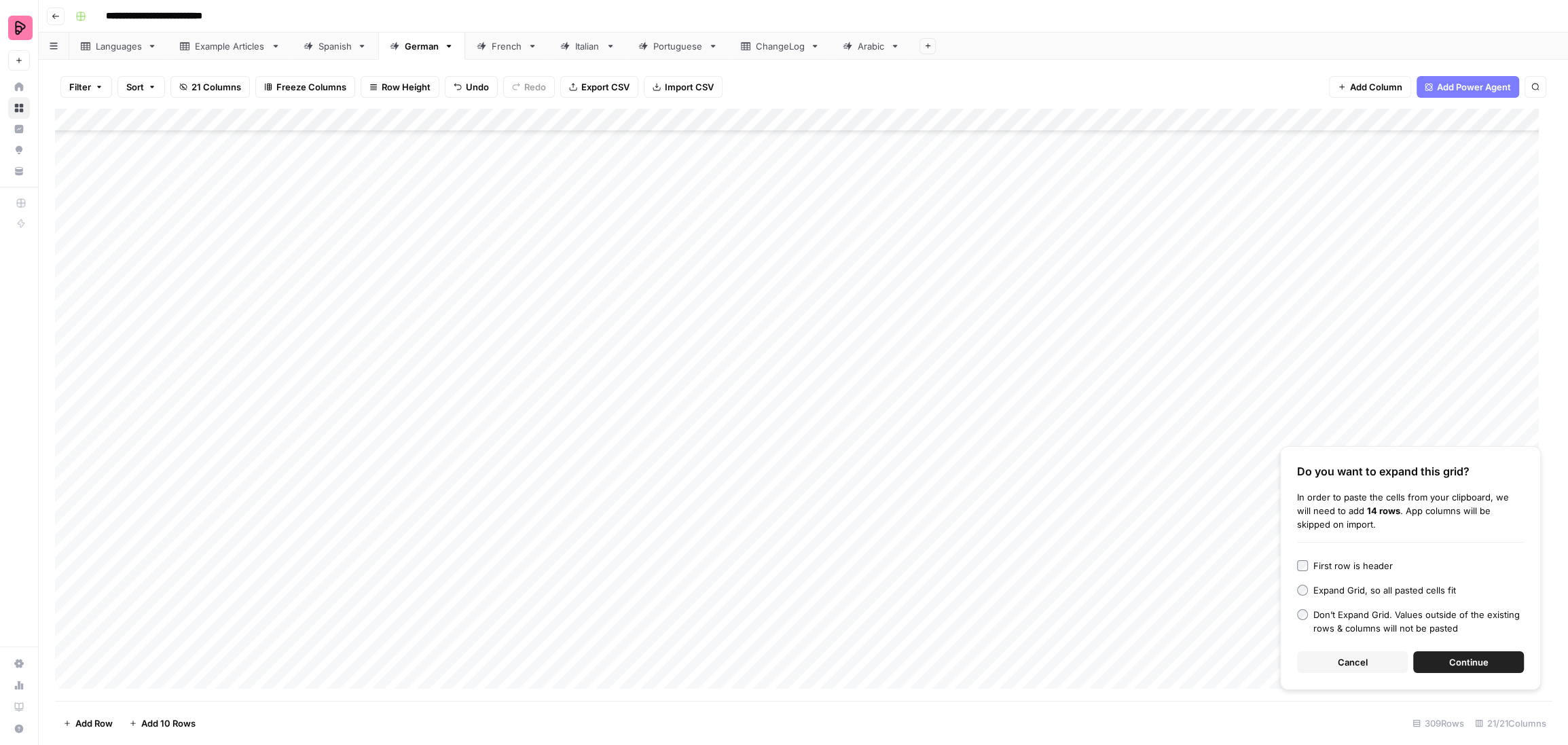
click at [1470, 669] on span "Continue" at bounding box center [1469, 662] width 39 height 13
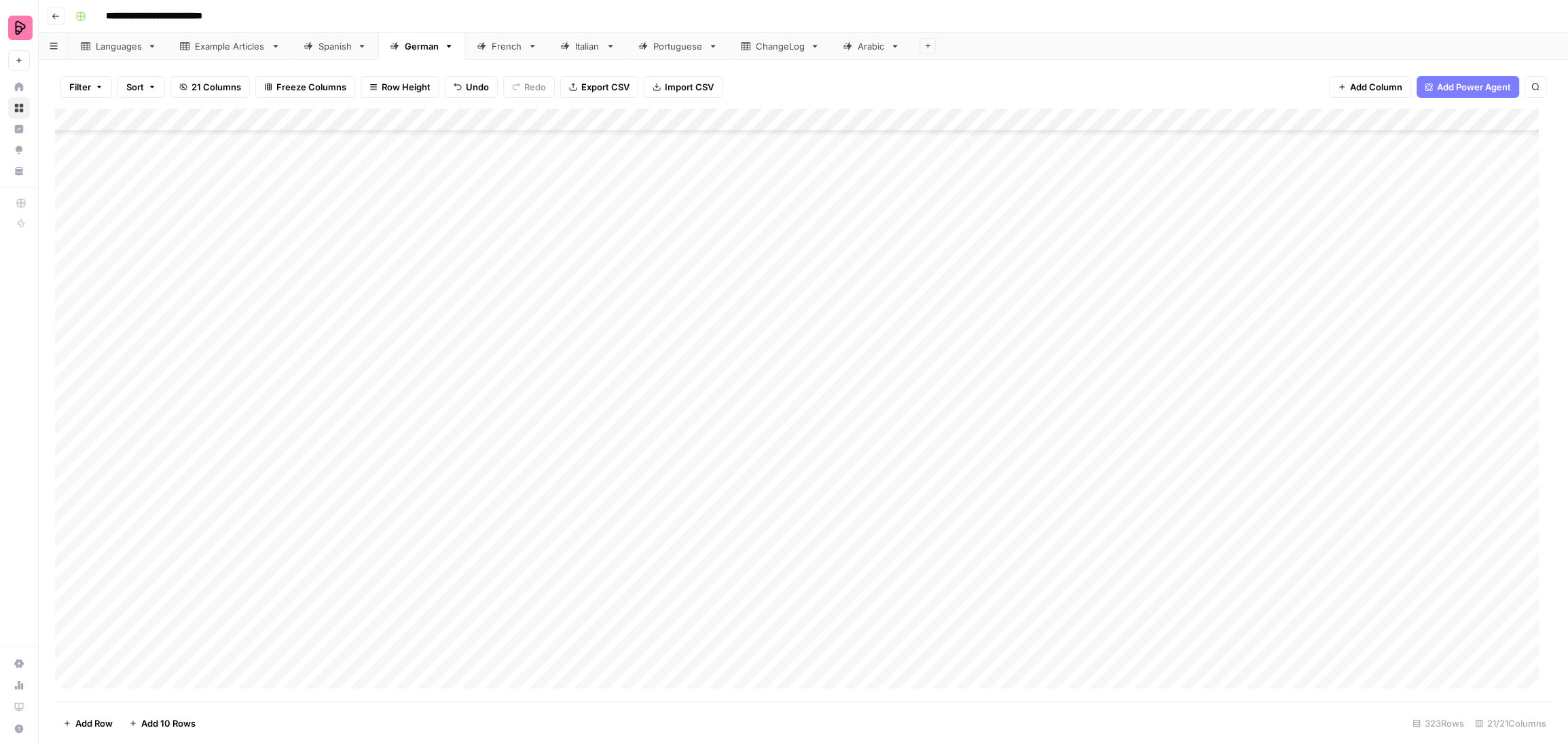
click at [824, 332] on div "Add Column" at bounding box center [803, 405] width 1496 height 593
click at [821, 356] on div "Add Column" at bounding box center [803, 405] width 1496 height 593
click at [671, 334] on div "Add Column" at bounding box center [803, 405] width 1496 height 593
click at [833, 330] on div "Add Column" at bounding box center [803, 405] width 1496 height 593
click at [827, 358] on div "Add Column" at bounding box center [803, 405] width 1496 height 593
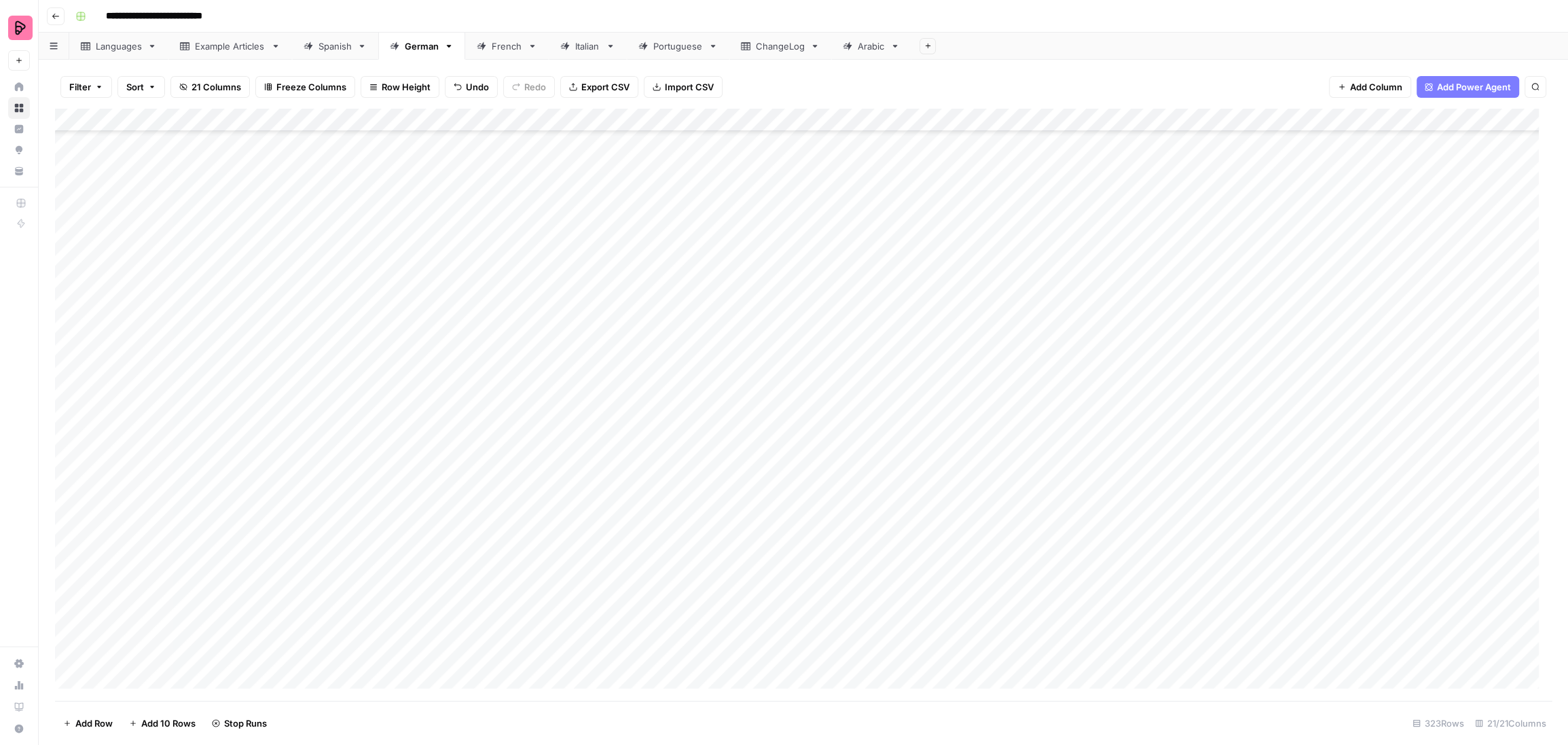
click at [824, 374] on div "Add Column" at bounding box center [803, 405] width 1496 height 593
click at [827, 403] on div "Add Column" at bounding box center [803, 405] width 1496 height 593
click at [819, 435] on div "Add Column" at bounding box center [803, 405] width 1496 height 593
click at [819, 446] on div "Add Column" at bounding box center [803, 405] width 1496 height 593
click at [818, 471] on div "Add Column" at bounding box center [803, 405] width 1496 height 593
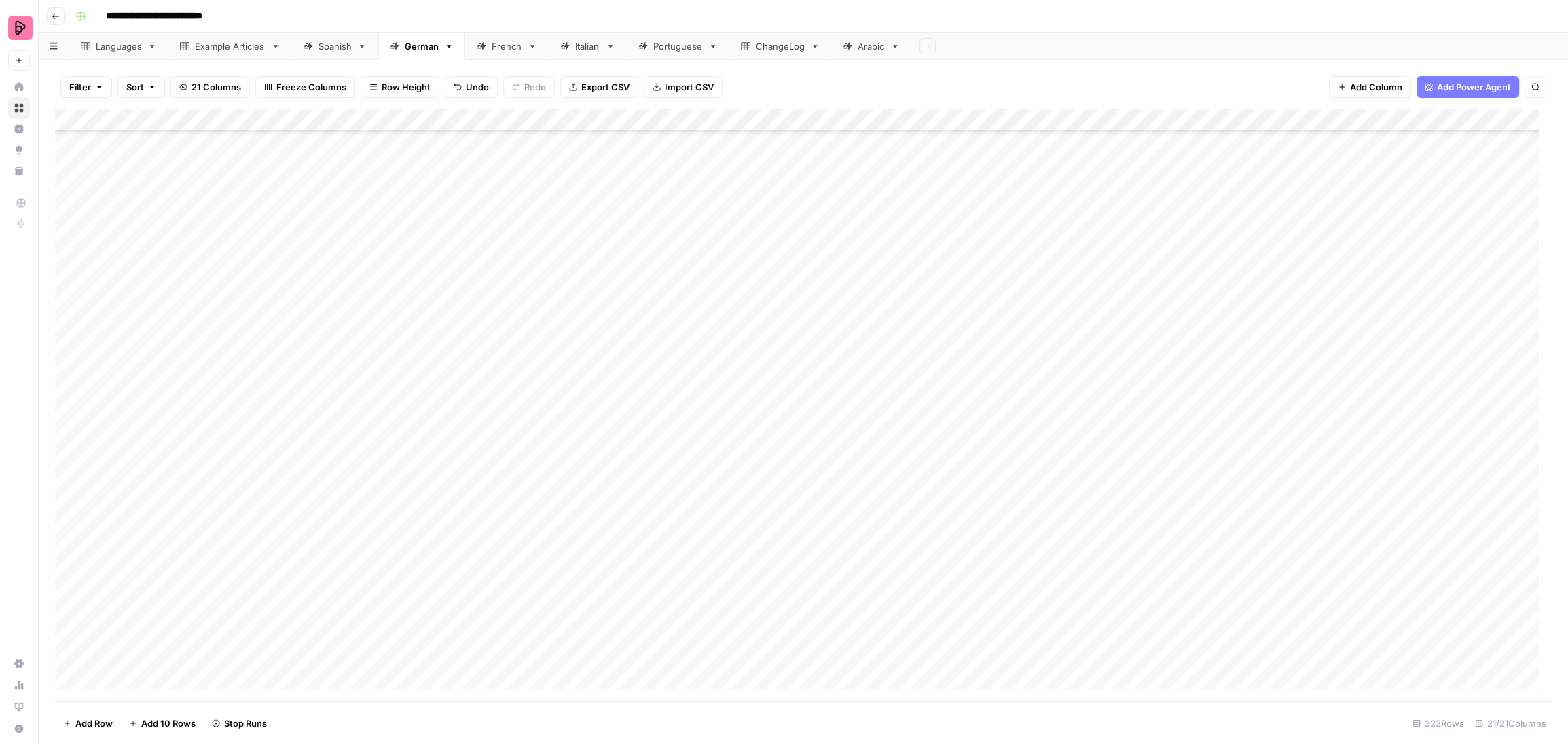
click at [821, 493] on div "Add Column" at bounding box center [803, 405] width 1496 height 593
click at [821, 515] on div "Add Column" at bounding box center [803, 405] width 1496 height 593
click at [823, 532] on div "Add Column" at bounding box center [803, 405] width 1496 height 593
click at [822, 566] on div "Add Column" at bounding box center [803, 405] width 1496 height 593
click at [821, 579] on div "Add Column" at bounding box center [803, 405] width 1496 height 593
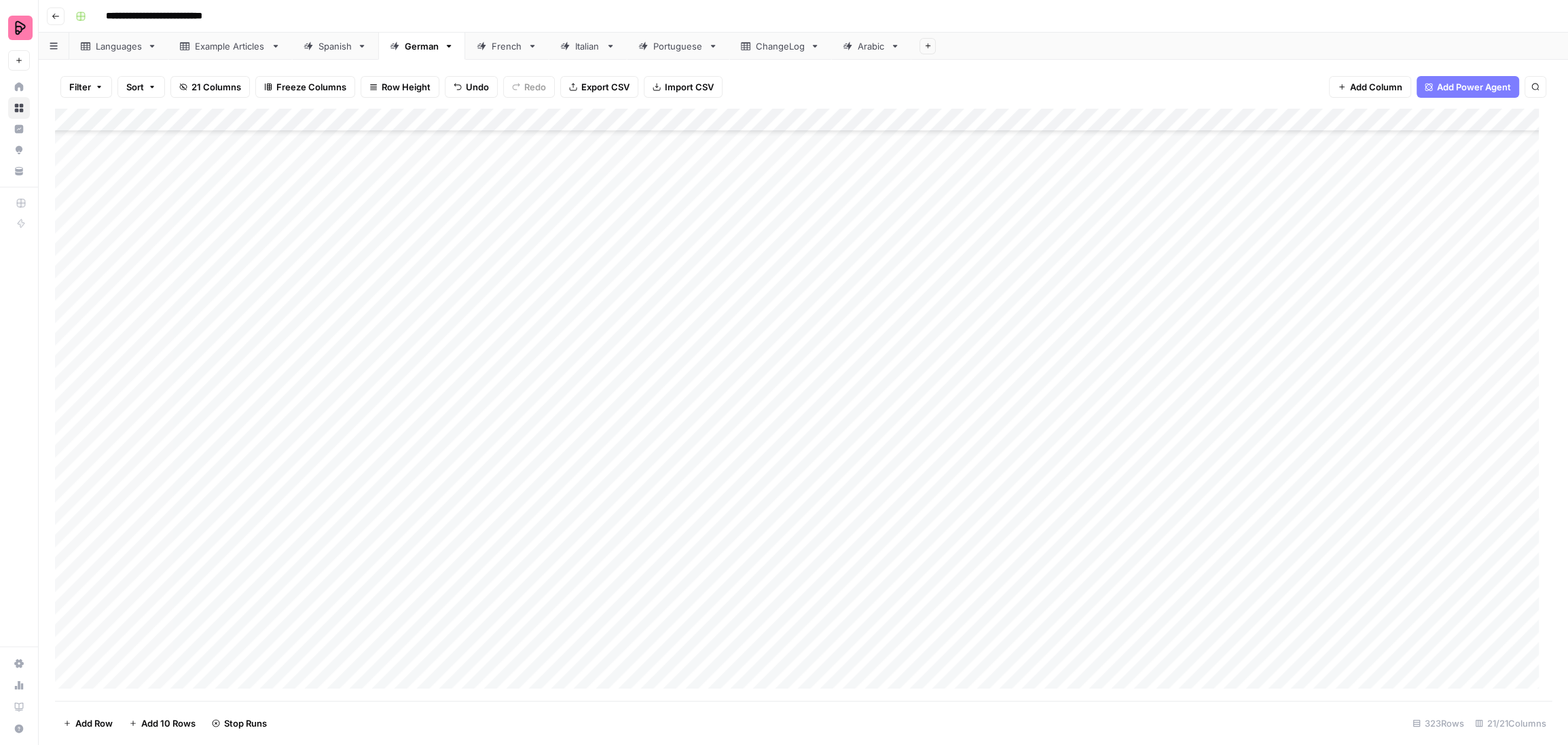
click at [820, 612] on div "Add Column" at bounding box center [803, 405] width 1496 height 593
click at [821, 634] on div "Add Column" at bounding box center [803, 405] width 1496 height 593
click at [833, 659] on div "Add Column" at bounding box center [803, 405] width 1496 height 593
click at [492, 45] on div "French" at bounding box center [507, 45] width 30 height 13
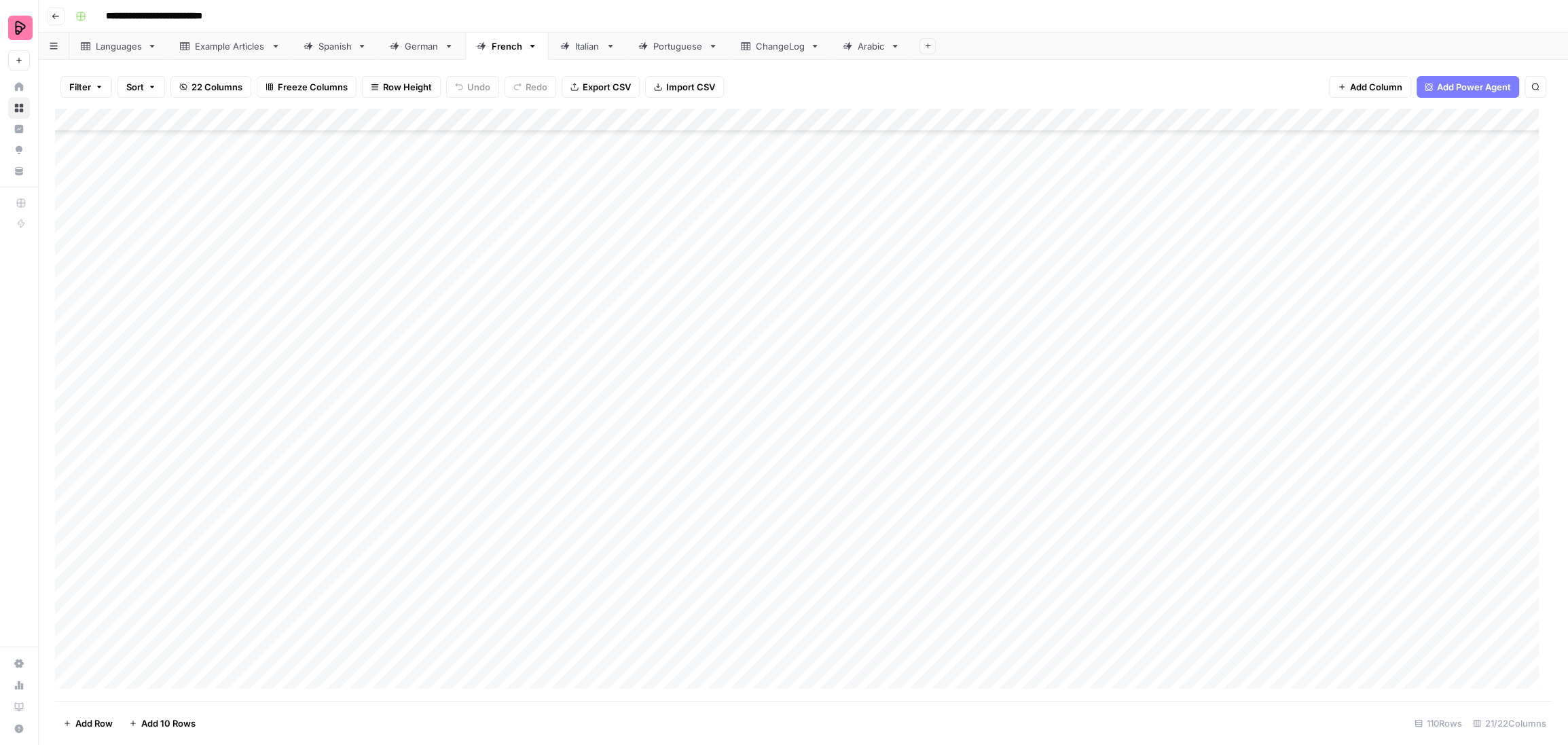
scroll to position [554, 0]
click at [68, 539] on div "Add Column" at bounding box center [803, 405] width 1496 height 593
click at [66, 206] on div "Add Column" at bounding box center [803, 405] width 1496 height 593
click at [67, 233] on div "Add Column" at bounding box center [803, 405] width 1496 height 593
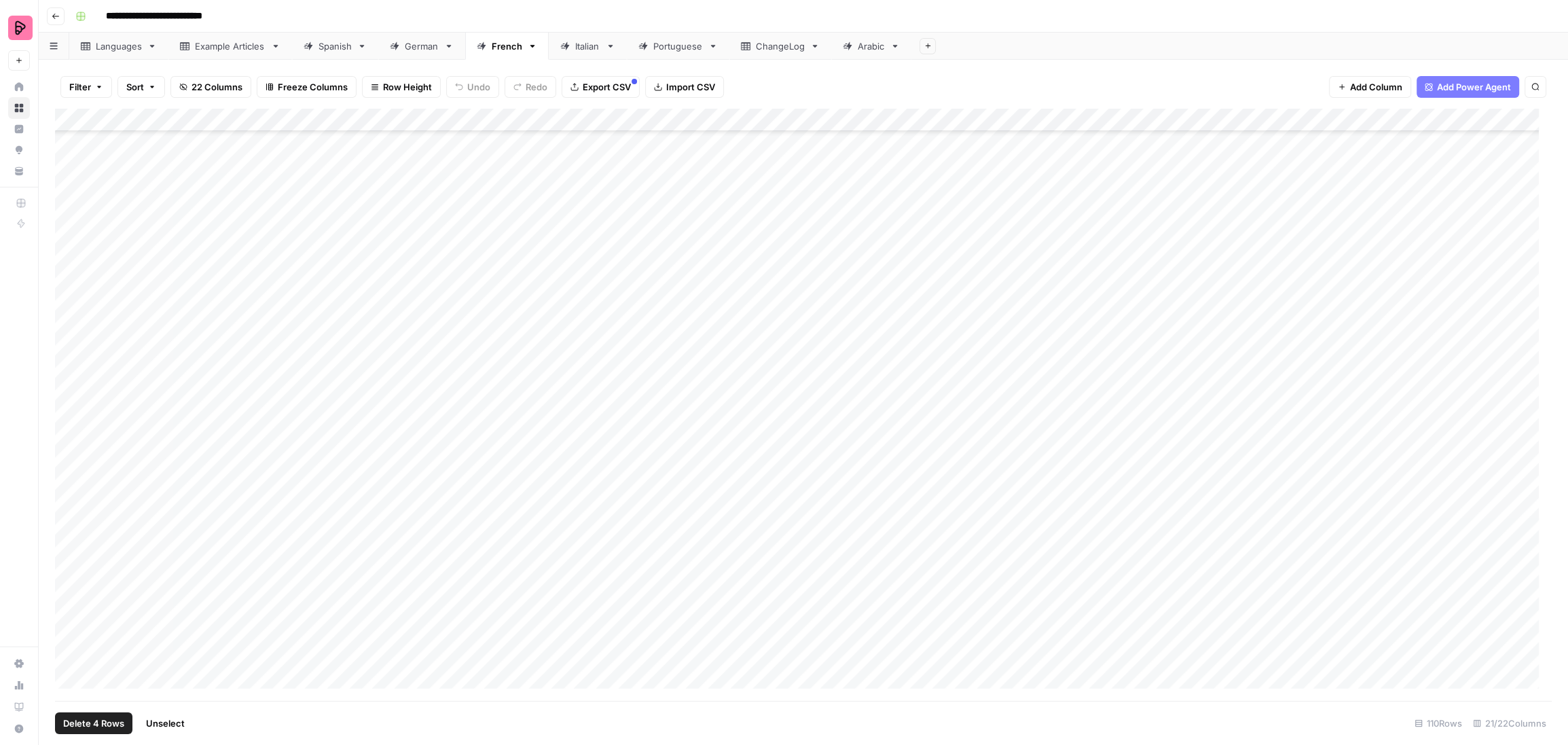
click at [70, 252] on div "Add Column" at bounding box center [803, 405] width 1496 height 593
click at [65, 275] on div "Add Column" at bounding box center [803, 405] width 1496 height 593
click at [67, 300] on div "Add Column" at bounding box center [803, 405] width 1496 height 593
click at [68, 318] on div "Add Column" at bounding box center [803, 405] width 1496 height 593
click at [68, 348] on div "Add Column" at bounding box center [803, 405] width 1496 height 593
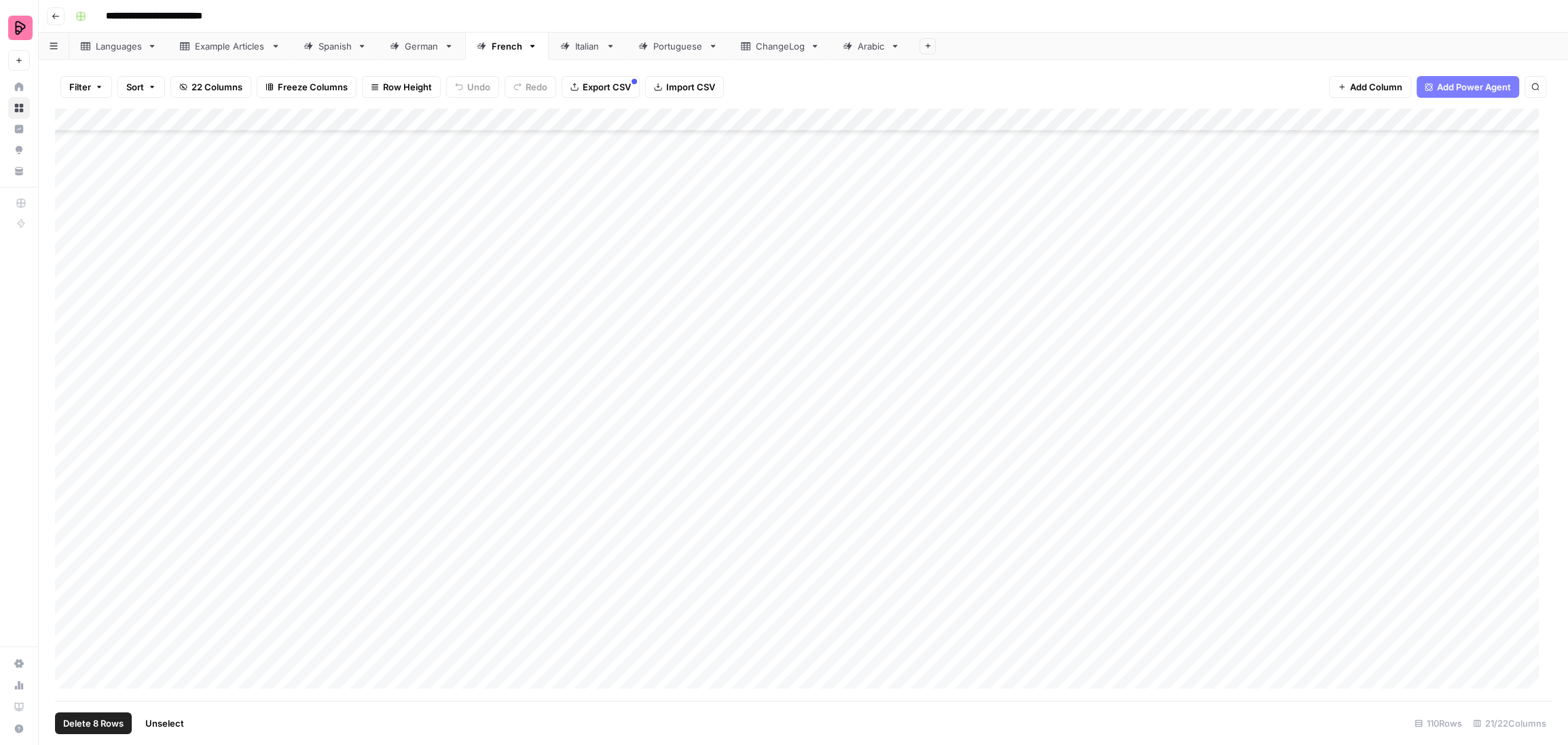
click at [68, 371] on div "Add Column" at bounding box center [803, 405] width 1496 height 593
click at [63, 395] on div "Add Column" at bounding box center [803, 405] width 1496 height 593
click at [66, 392] on div "Add Column" at bounding box center [803, 405] width 1496 height 593
click at [68, 414] on div "Add Column" at bounding box center [803, 405] width 1496 height 593
click at [69, 445] on div "Add Column" at bounding box center [803, 405] width 1496 height 593
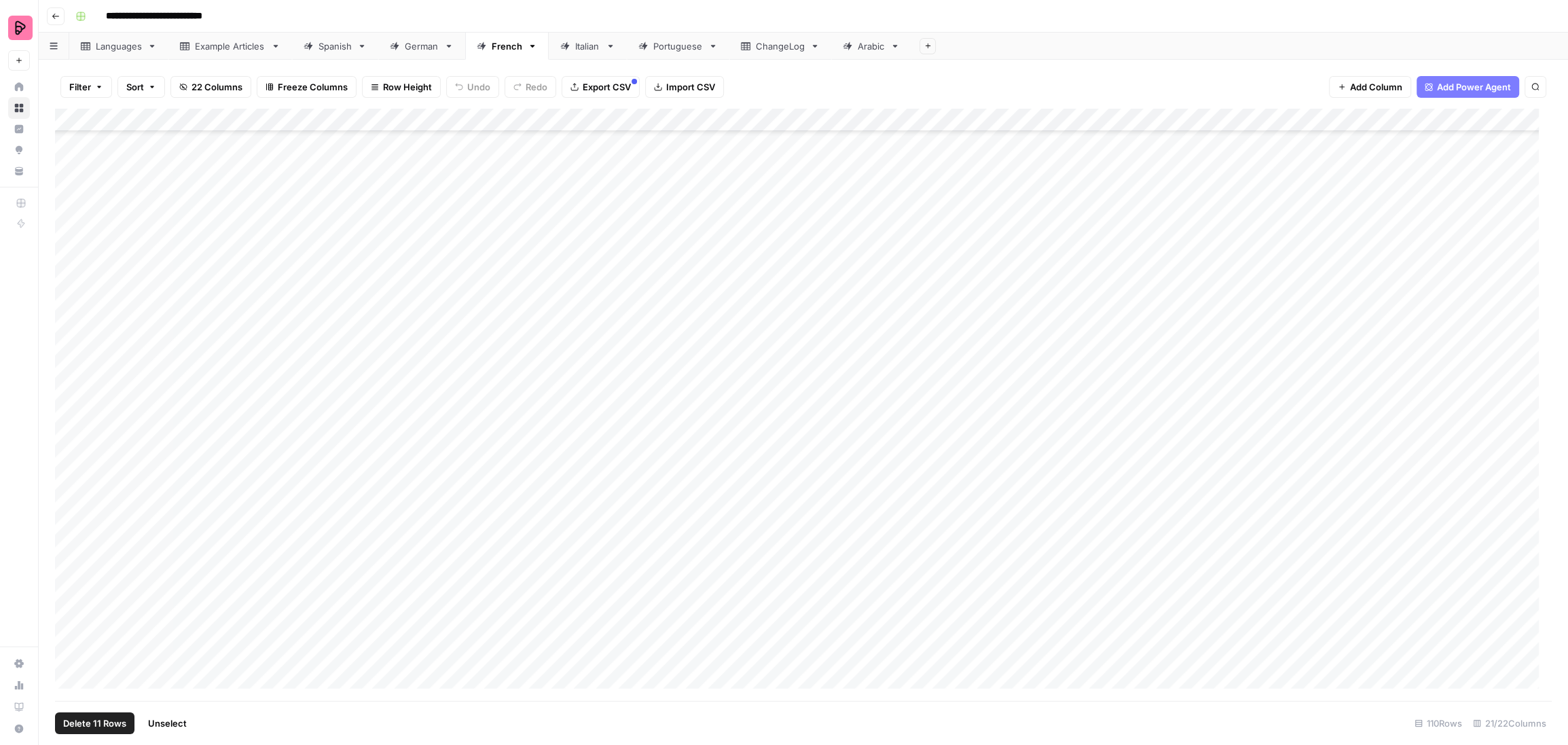
click at [68, 463] on div "Add Column" at bounding box center [803, 405] width 1496 height 593
click at [68, 431] on div "Add Column" at bounding box center [803, 405] width 1496 height 593
click at [69, 485] on div "Add Column" at bounding box center [803, 405] width 1496 height 593
click at [69, 507] on div "Add Column" at bounding box center [803, 405] width 1496 height 593
click at [67, 530] on div "Add Column" at bounding box center [803, 405] width 1496 height 593
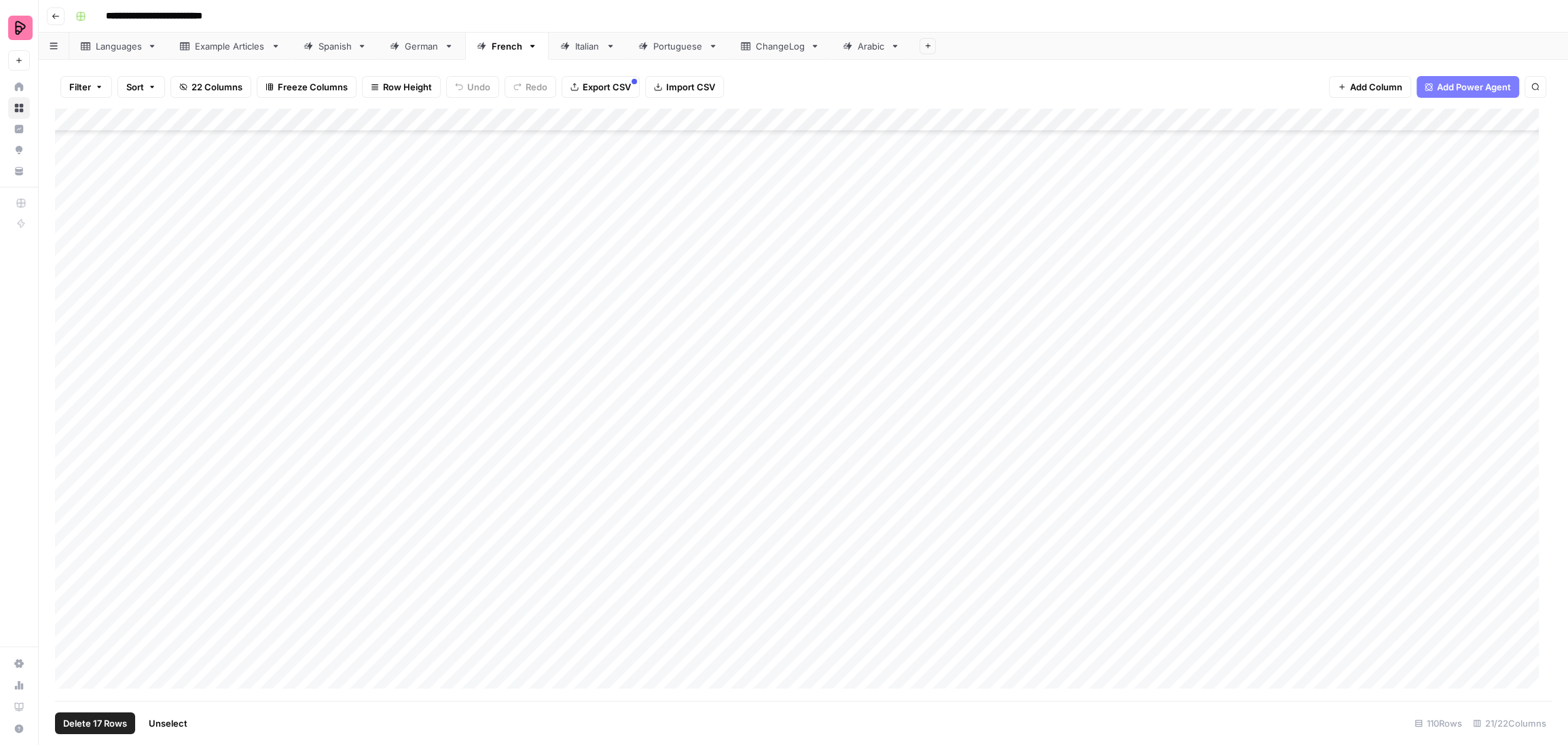
click at [68, 552] on div "Add Column" at bounding box center [803, 405] width 1496 height 593
click at [68, 576] on div "Add Column" at bounding box center [803, 405] width 1496 height 593
click at [68, 601] on div "Add Column" at bounding box center [803, 405] width 1496 height 593
click at [68, 624] on div "Add Column" at bounding box center [803, 405] width 1496 height 593
click at [68, 648] on div "Add Column" at bounding box center [803, 405] width 1496 height 593
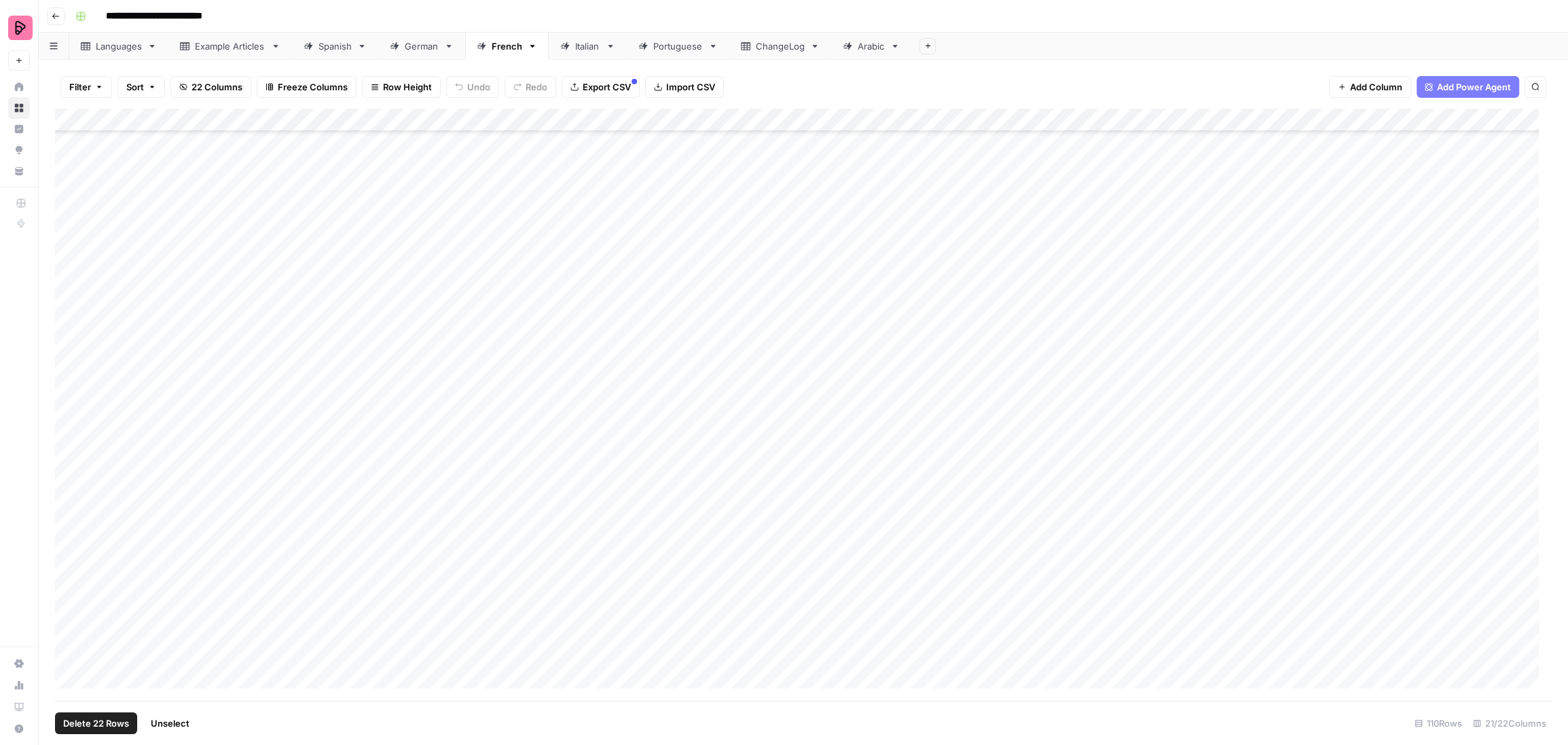
click at [69, 670] on div "Add Column" at bounding box center [803, 405] width 1496 height 593
click at [68, 423] on div "Add Column" at bounding box center [803, 405] width 1496 height 593
click at [67, 448] on div "Add Column" at bounding box center [803, 405] width 1496 height 593
click at [71, 475] on div "Add Column" at bounding box center [803, 405] width 1496 height 593
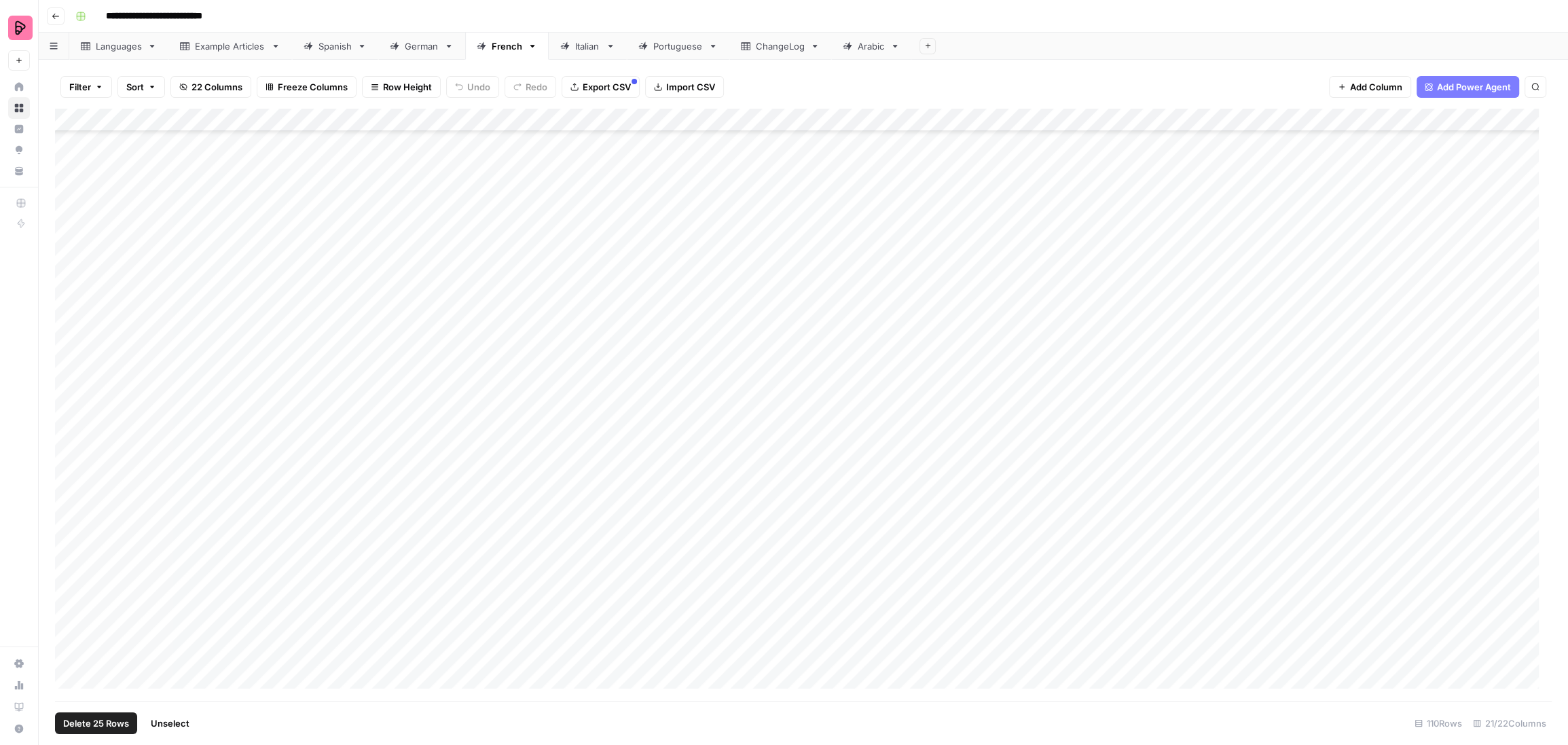
click at [70, 497] on div "Add Column" at bounding box center [803, 405] width 1496 height 593
click at [70, 520] on div "Add Column" at bounding box center [803, 405] width 1496 height 593
click at [70, 541] on div "Add Column" at bounding box center [803, 405] width 1496 height 593
click at [69, 560] on div "Add Column" at bounding box center [803, 405] width 1496 height 593
click at [69, 584] on div "Add Column" at bounding box center [803, 405] width 1496 height 593
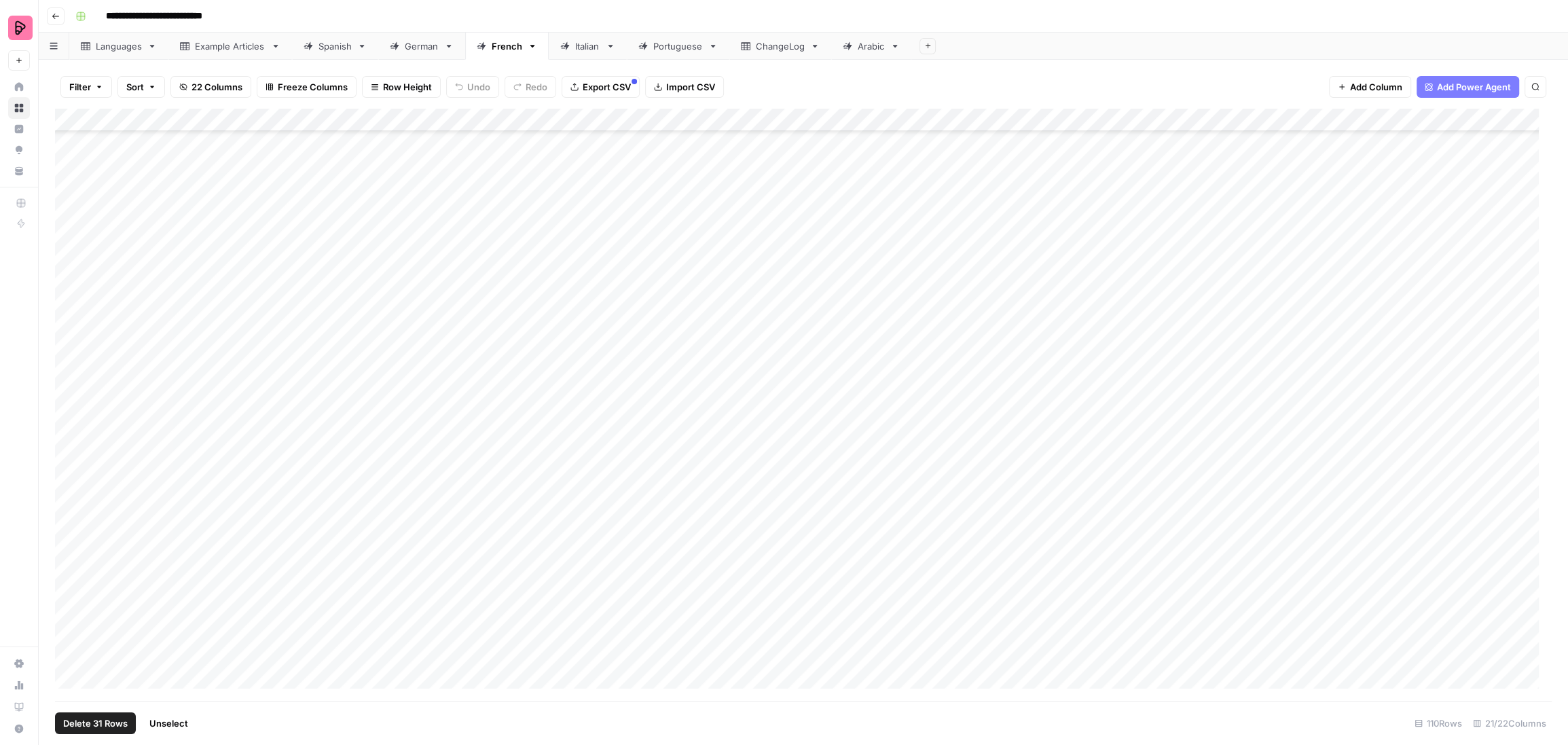
click at [66, 609] on div "Add Column" at bounding box center [803, 405] width 1496 height 593
click at [67, 634] on div "Add Column" at bounding box center [803, 405] width 1496 height 593
click at [69, 658] on div "Add Column" at bounding box center [803, 405] width 1496 height 593
click at [68, 398] on div "Add Column" at bounding box center [803, 405] width 1496 height 593
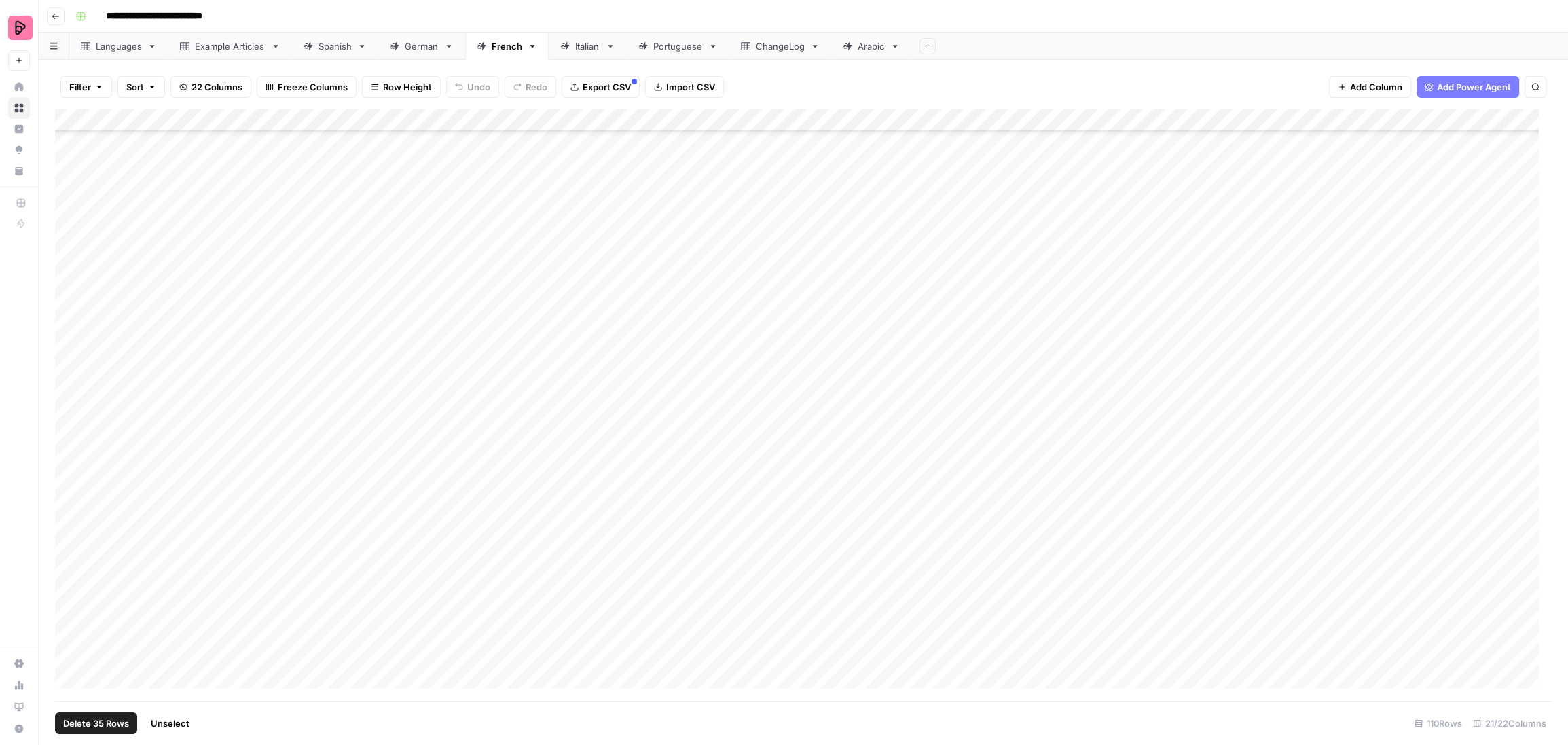
click at [69, 429] on div "Add Column" at bounding box center [803, 405] width 1496 height 593
click at [66, 460] on div "Add Column" at bounding box center [803, 405] width 1496 height 593
click at [73, 470] on div "Add Column" at bounding box center [803, 405] width 1496 height 593
click at [72, 452] on div "Add Column" at bounding box center [803, 405] width 1496 height 593
click at [73, 504] on div "Add Column" at bounding box center [803, 405] width 1496 height 593
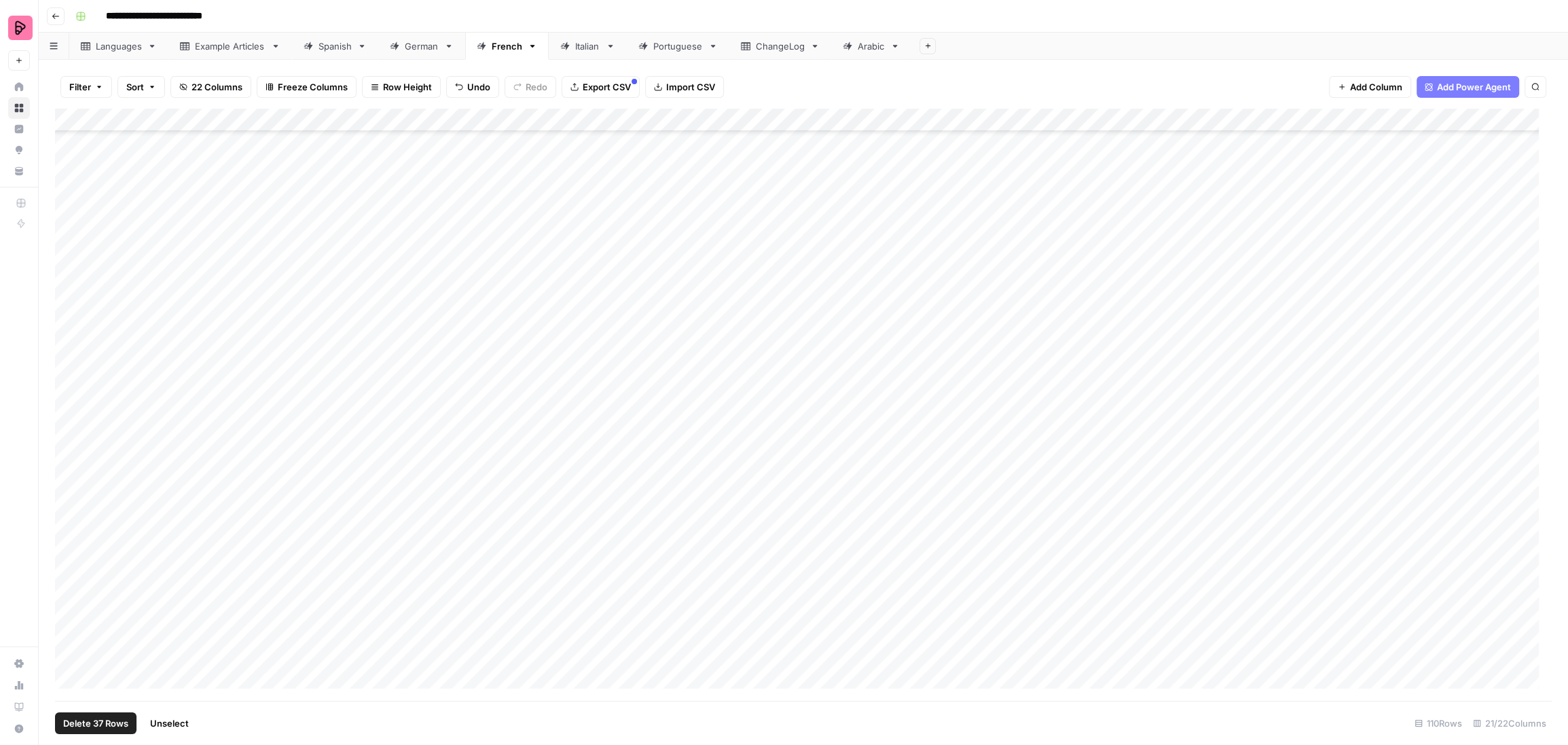
click at [74, 515] on div "Add Column" at bounding box center [803, 405] width 1496 height 593
click at [73, 493] on div "Add Column" at bounding box center [803, 405] width 1496 height 593
click at [68, 444] on div "Add Column" at bounding box center [803, 405] width 1496 height 593
click at [71, 397] on div "Add Column" at bounding box center [803, 405] width 1496 height 593
click at [68, 373] on div "Add Column" at bounding box center [803, 405] width 1496 height 593
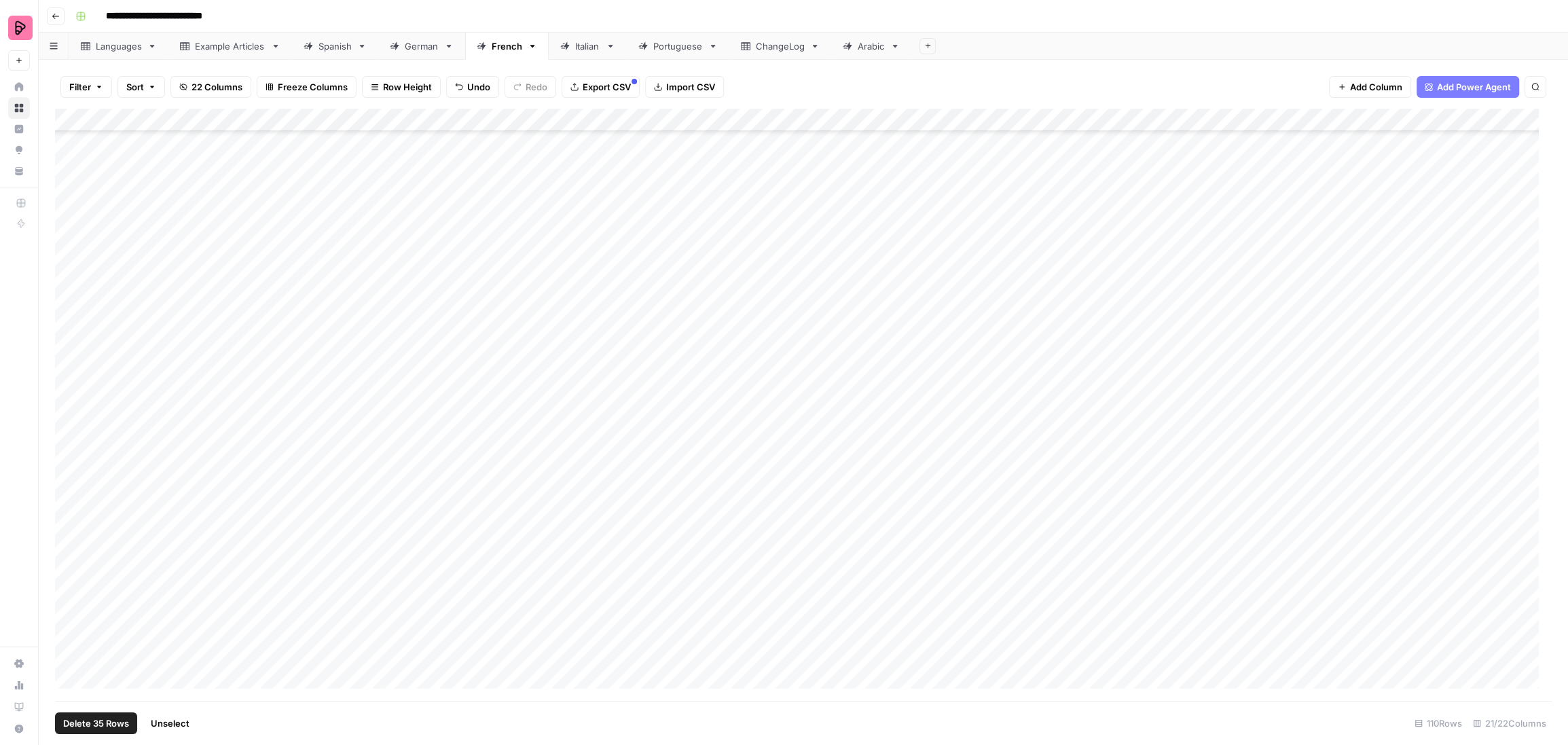
click at [70, 269] on div "Add Column" at bounding box center [803, 405] width 1496 height 593
click at [71, 289] on div "Add Column" at bounding box center [803, 405] width 1496 height 593
click at [74, 260] on div "Add Column" at bounding box center [803, 405] width 1496 height 593
click at [73, 191] on div "Add Column" at bounding box center [803, 405] width 1496 height 593
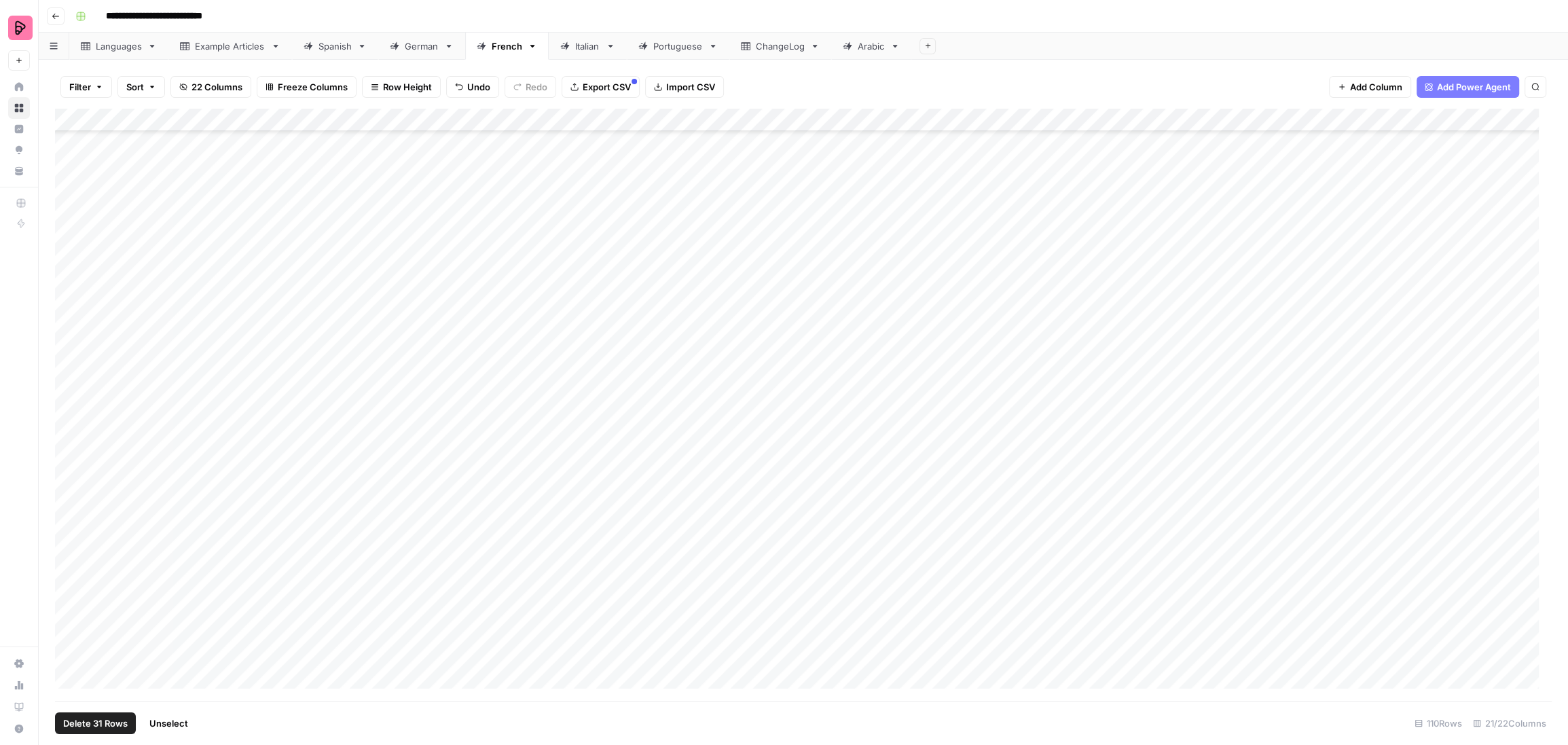
click at [68, 167] on div "Add Column" at bounding box center [803, 405] width 1496 height 593
click at [70, 342] on div "Add Column" at bounding box center [803, 405] width 1496 height 593
click at [71, 282] on div "Add Column" at bounding box center [803, 405] width 1496 height 593
click at [68, 289] on div "Add Column" at bounding box center [803, 405] width 1496 height 593
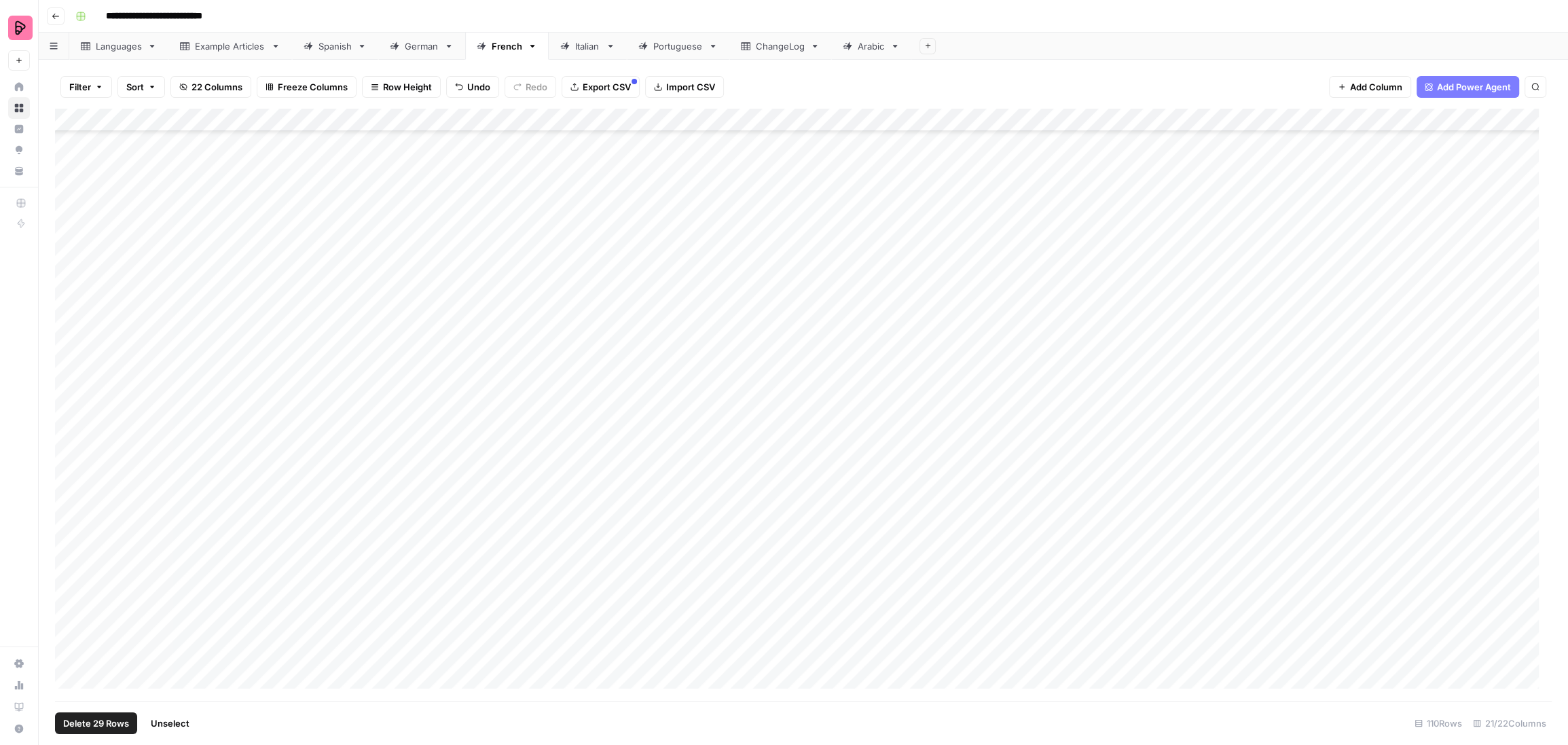
click at [69, 243] on div "Add Column" at bounding box center [803, 405] width 1496 height 593
click at [72, 220] on div "Add Column" at bounding box center [803, 405] width 1496 height 593
click at [611, 90] on span "Export CSV" at bounding box center [607, 86] width 48 height 13
click at [341, 48] on div "Spanish" at bounding box center [335, 45] width 34 height 13
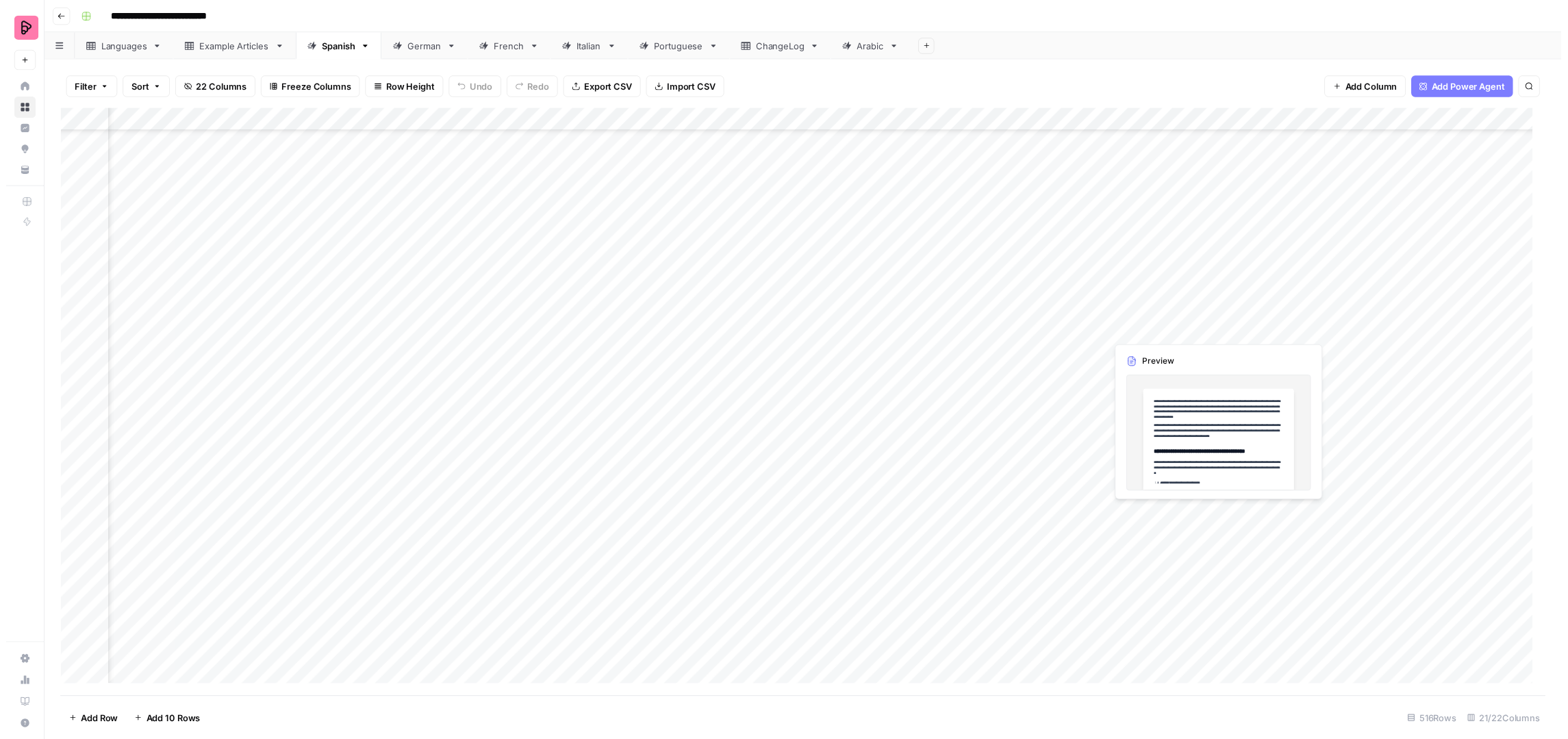
scroll to position [11472, 589]
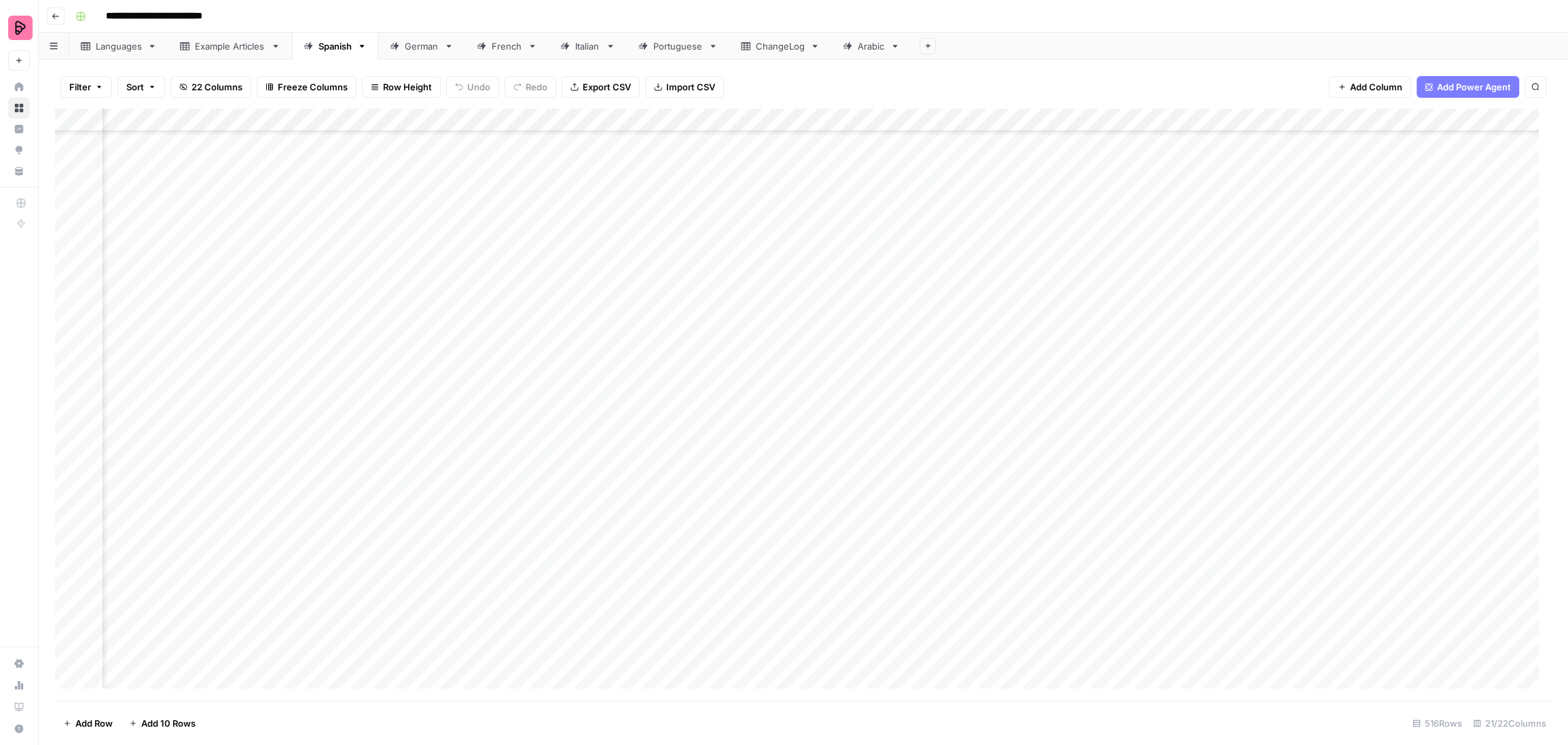
click at [866, 208] on div "Add Column" at bounding box center [803, 405] width 1496 height 593
click at [865, 272] on button "To review by Silvia" at bounding box center [889, 271] width 138 height 16
click at [864, 248] on div "Add Column" at bounding box center [803, 405] width 1496 height 593
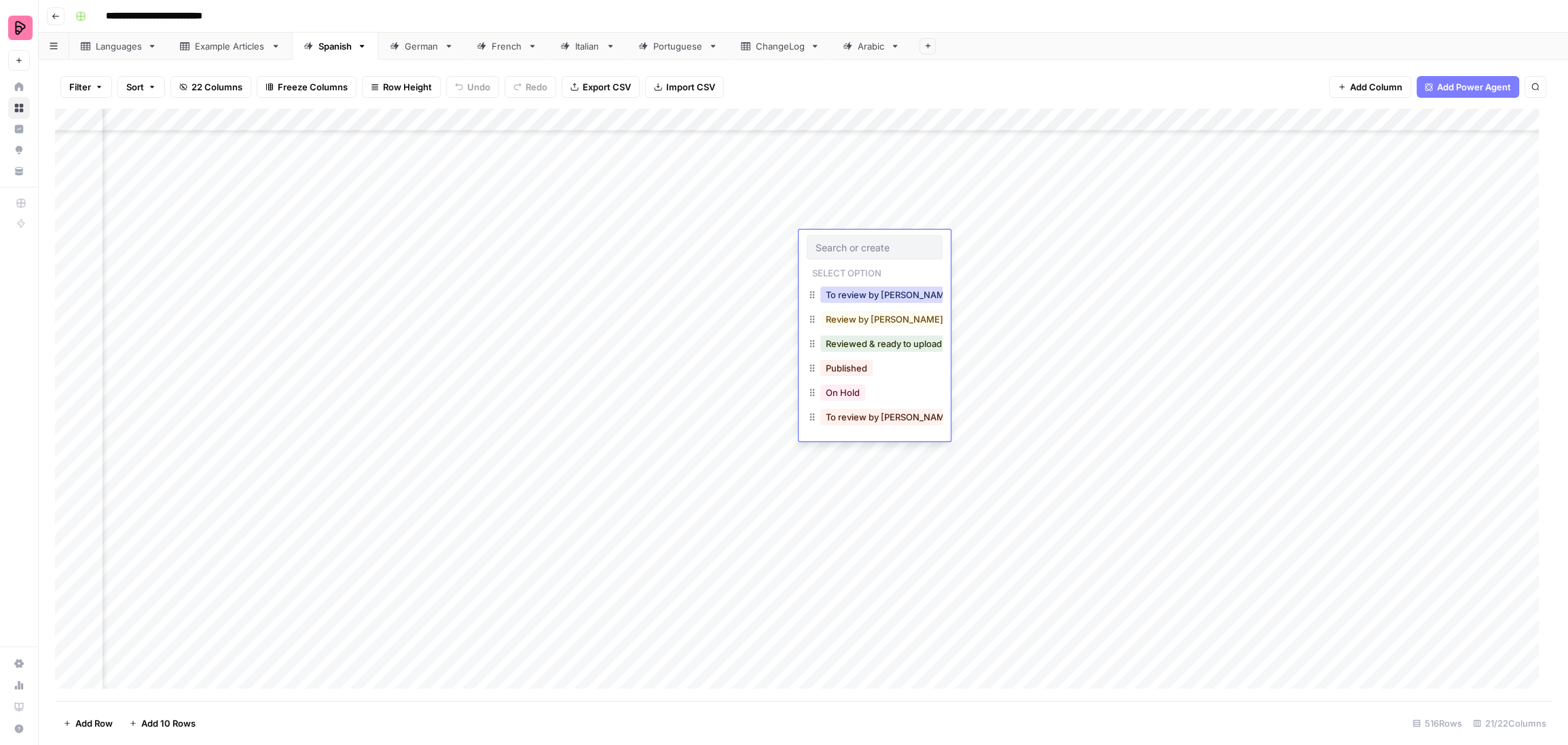
click at [865, 286] on button "To review by Silvia" at bounding box center [889, 294] width 138 height 16
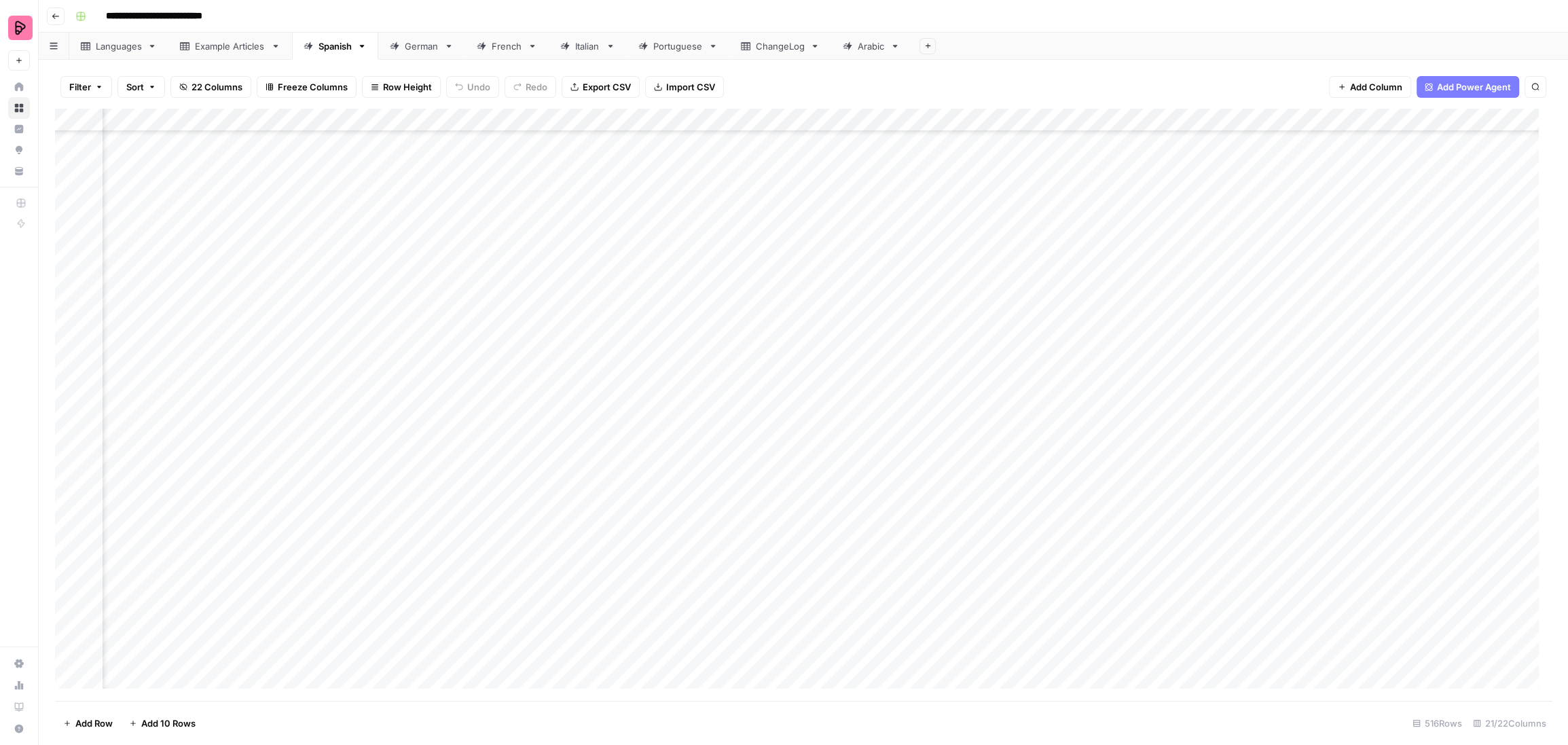
click at [867, 265] on div "Add Column" at bounding box center [803, 405] width 1496 height 593
click at [873, 318] on button "To review by Silvia" at bounding box center [889, 317] width 138 height 16
click at [872, 289] on div "Add Column" at bounding box center [803, 405] width 1496 height 593
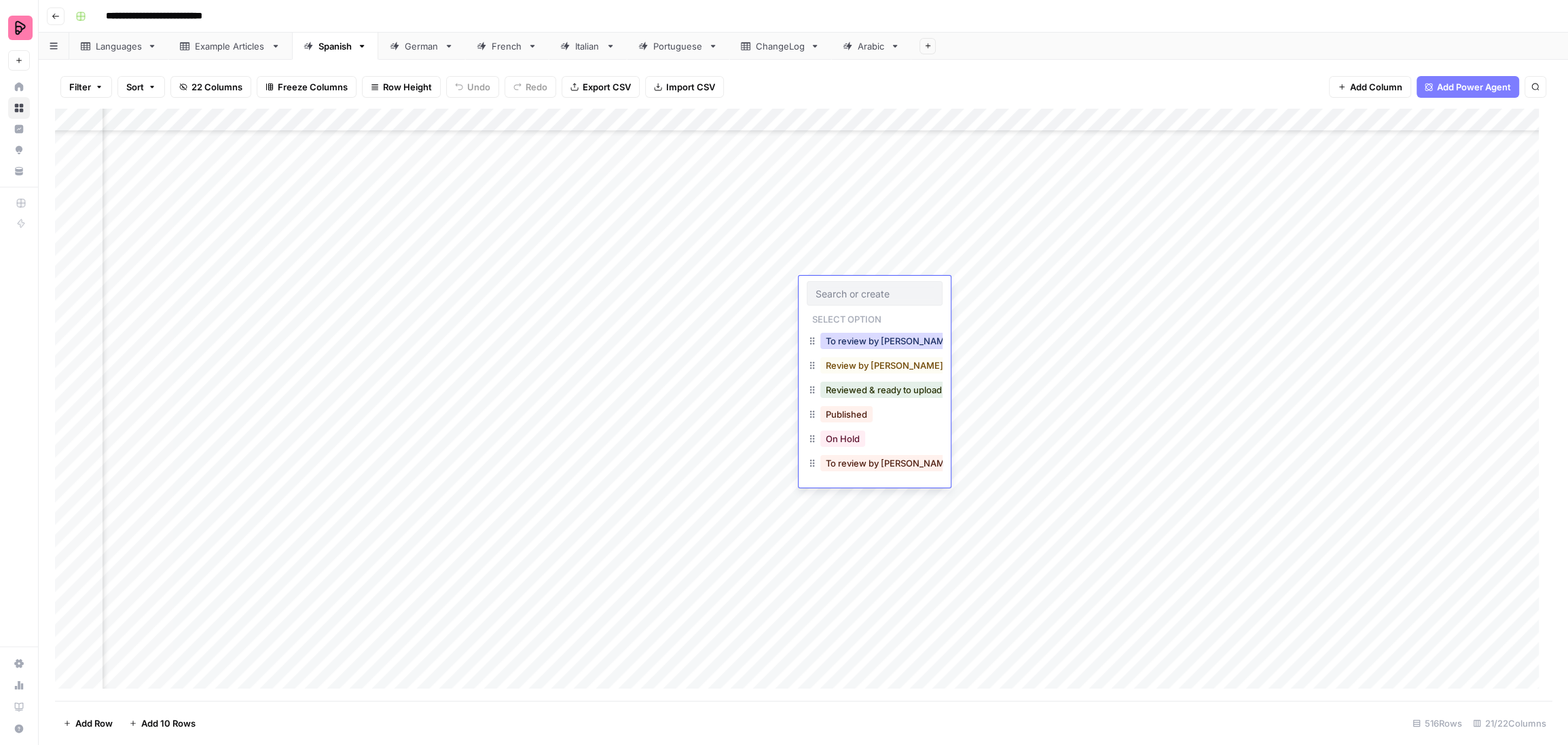
click at [877, 345] on button "To review by Silvia" at bounding box center [889, 341] width 138 height 16
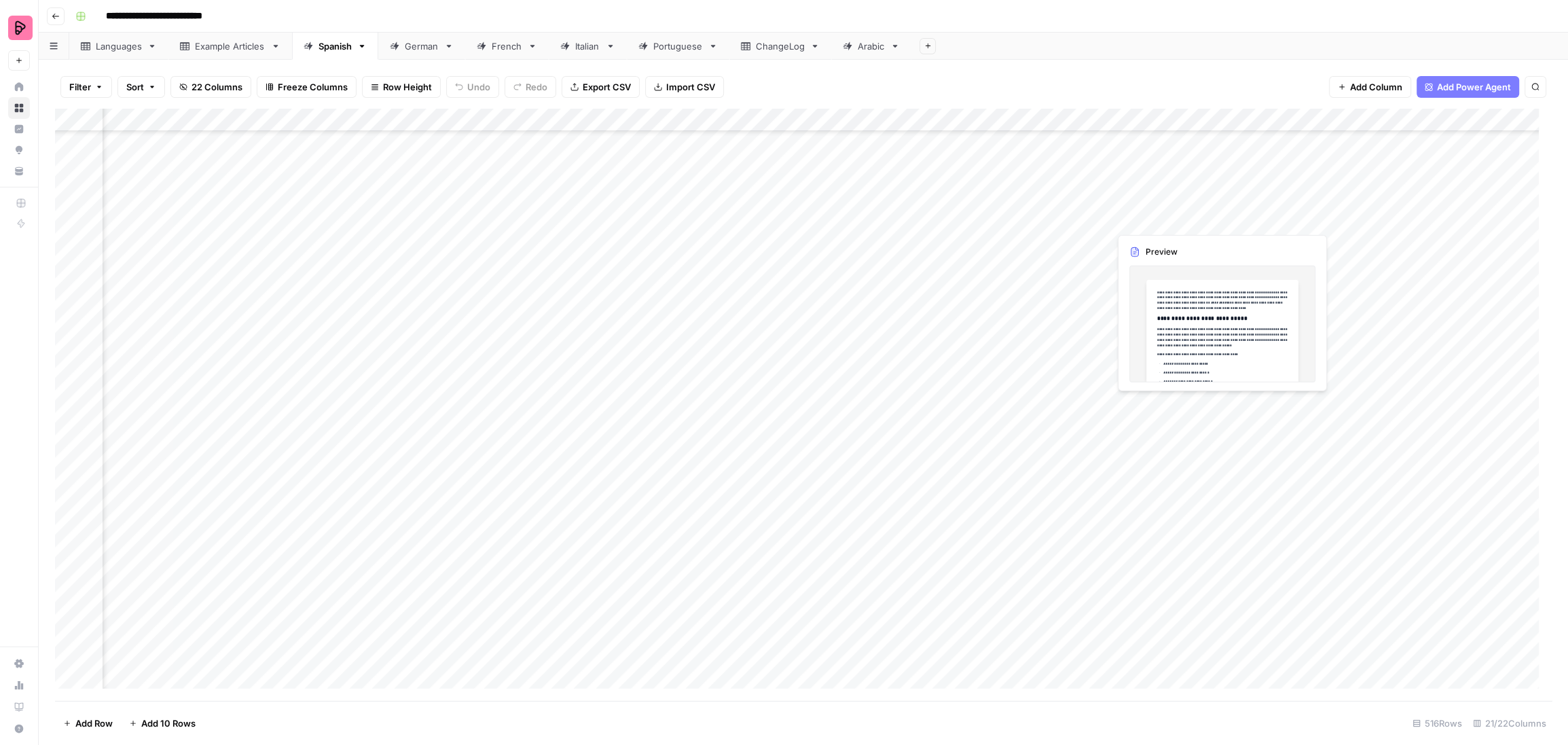
click at [1140, 218] on div "Add Column" at bounding box center [803, 405] width 1496 height 593
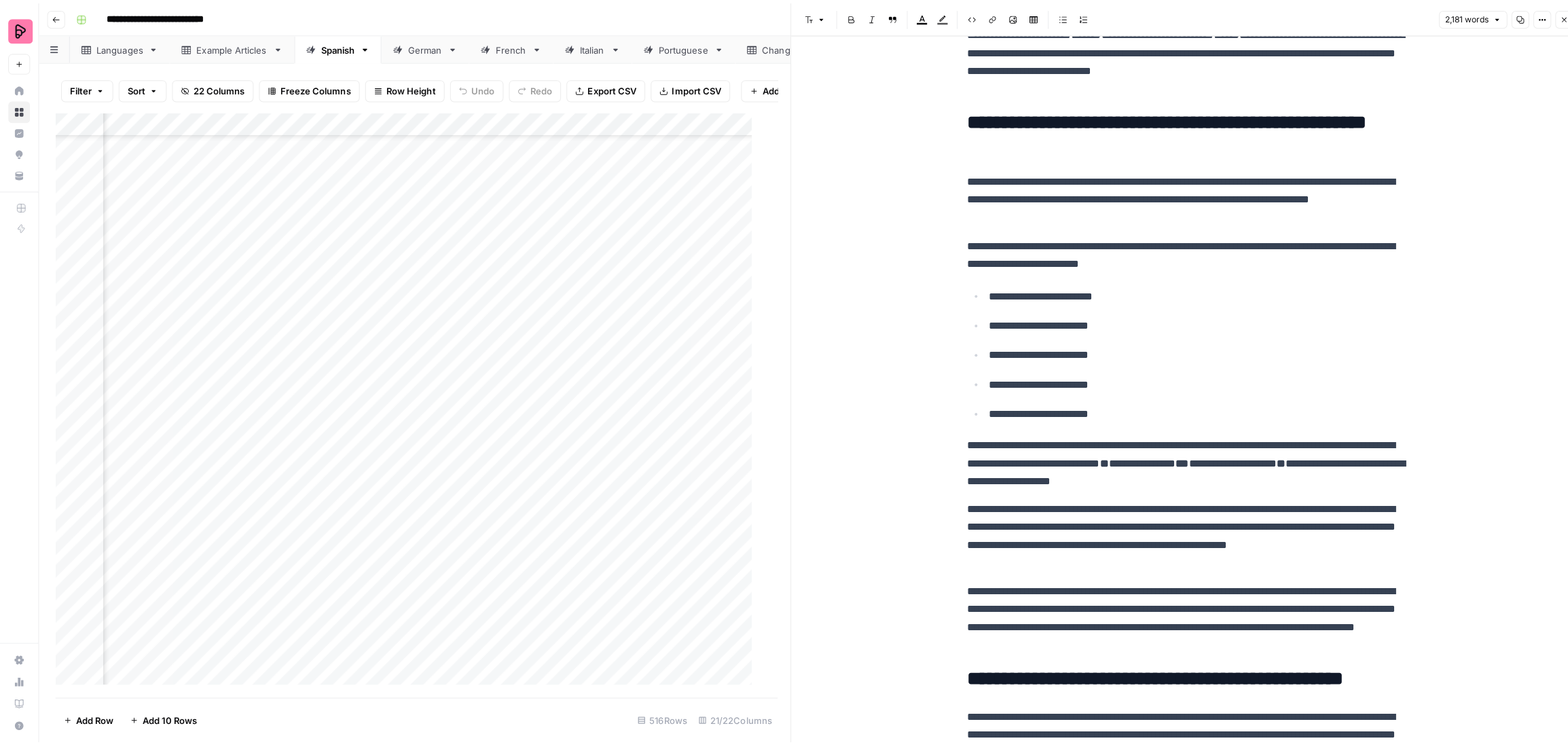
scroll to position [1098, 0]
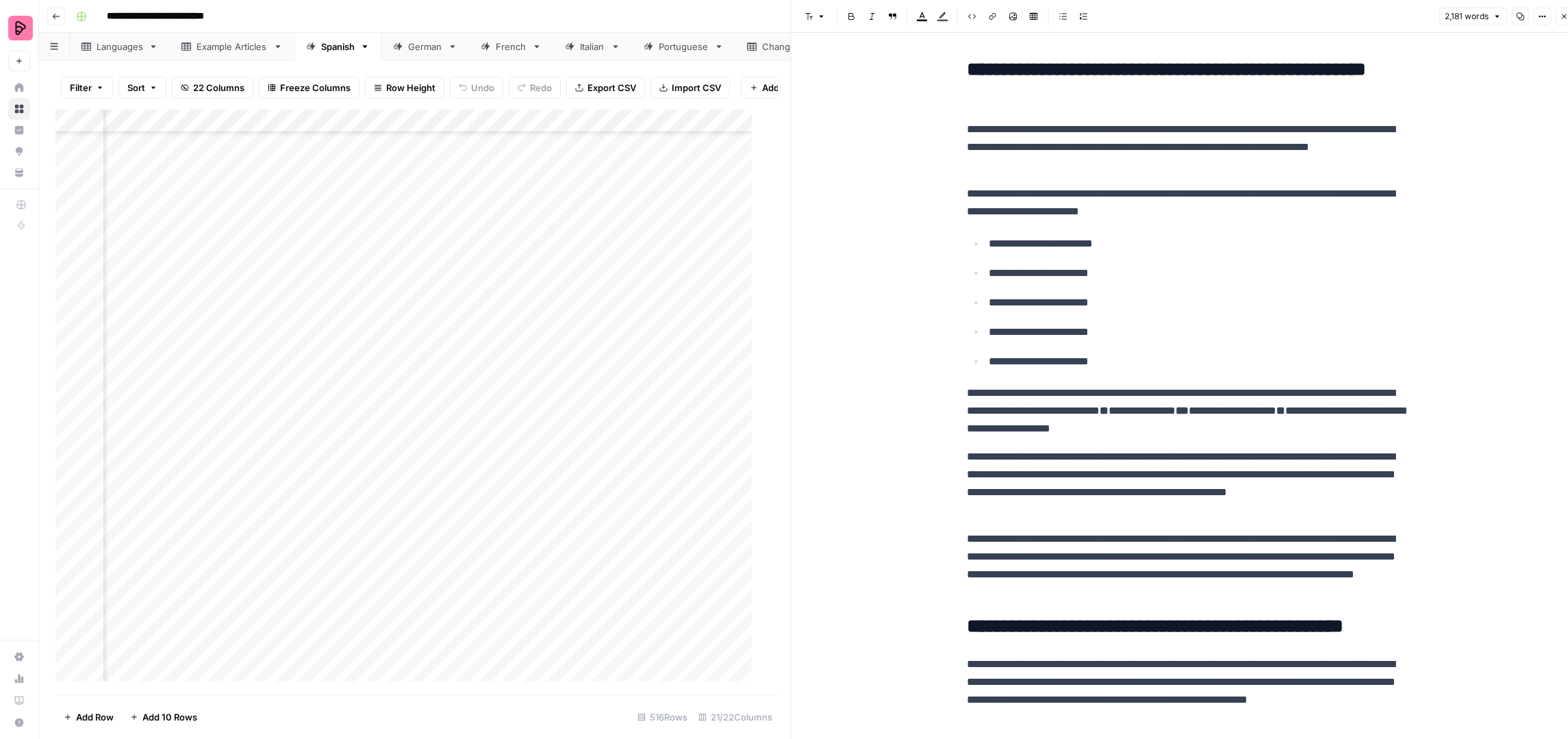
click at [1562, 16] on icon "button" at bounding box center [1564, 16] width 8 height 8
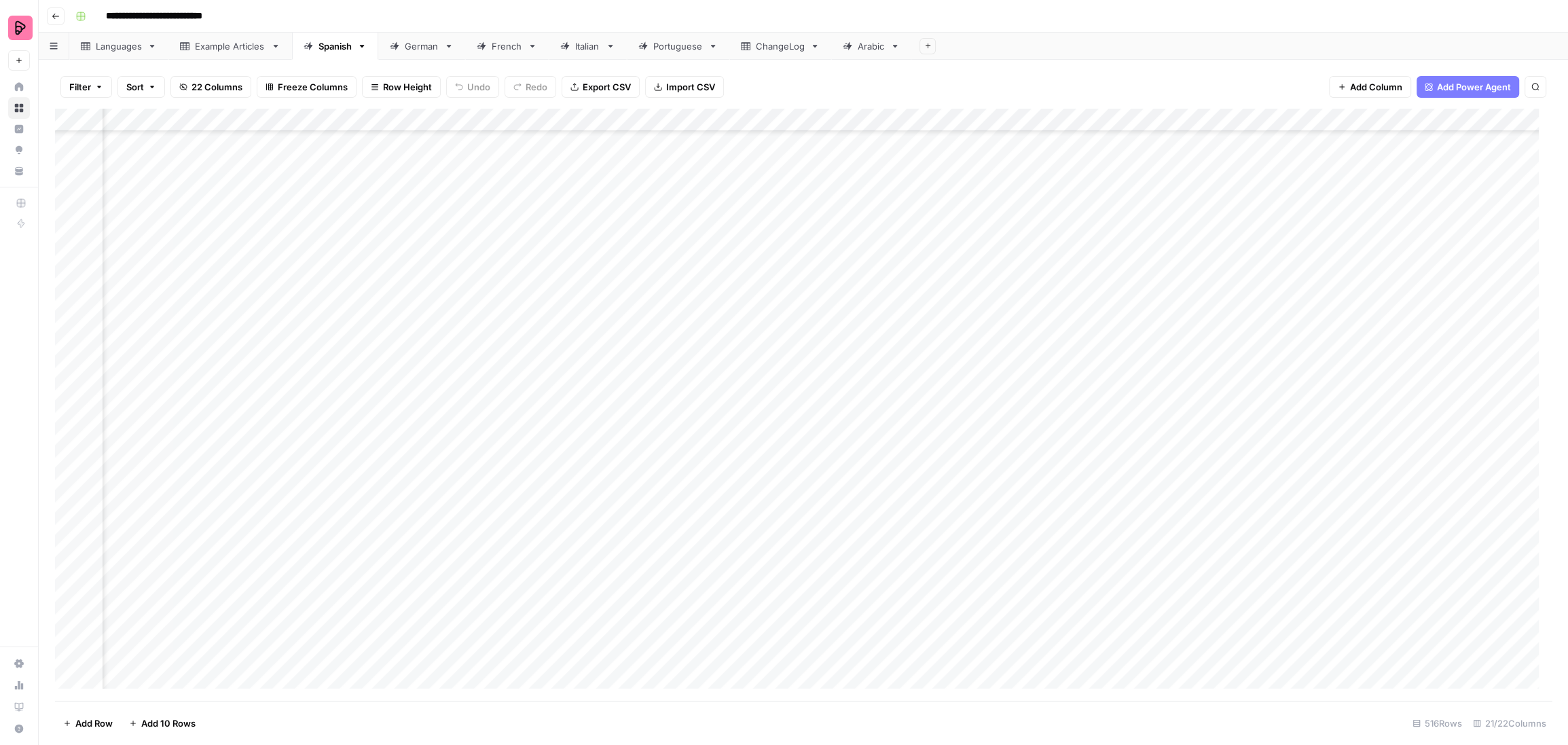
click at [1277, 220] on div "Add Column" at bounding box center [803, 405] width 1496 height 593
click at [1292, 297] on button "3 - Good" at bounding box center [1277, 296] width 48 height 16
click at [1312, 221] on div "Add Column" at bounding box center [803, 405] width 1496 height 593
click at [1303, 318] on button "2 - Not Good Enough" at bounding box center [1302, 321] width 99 height 16
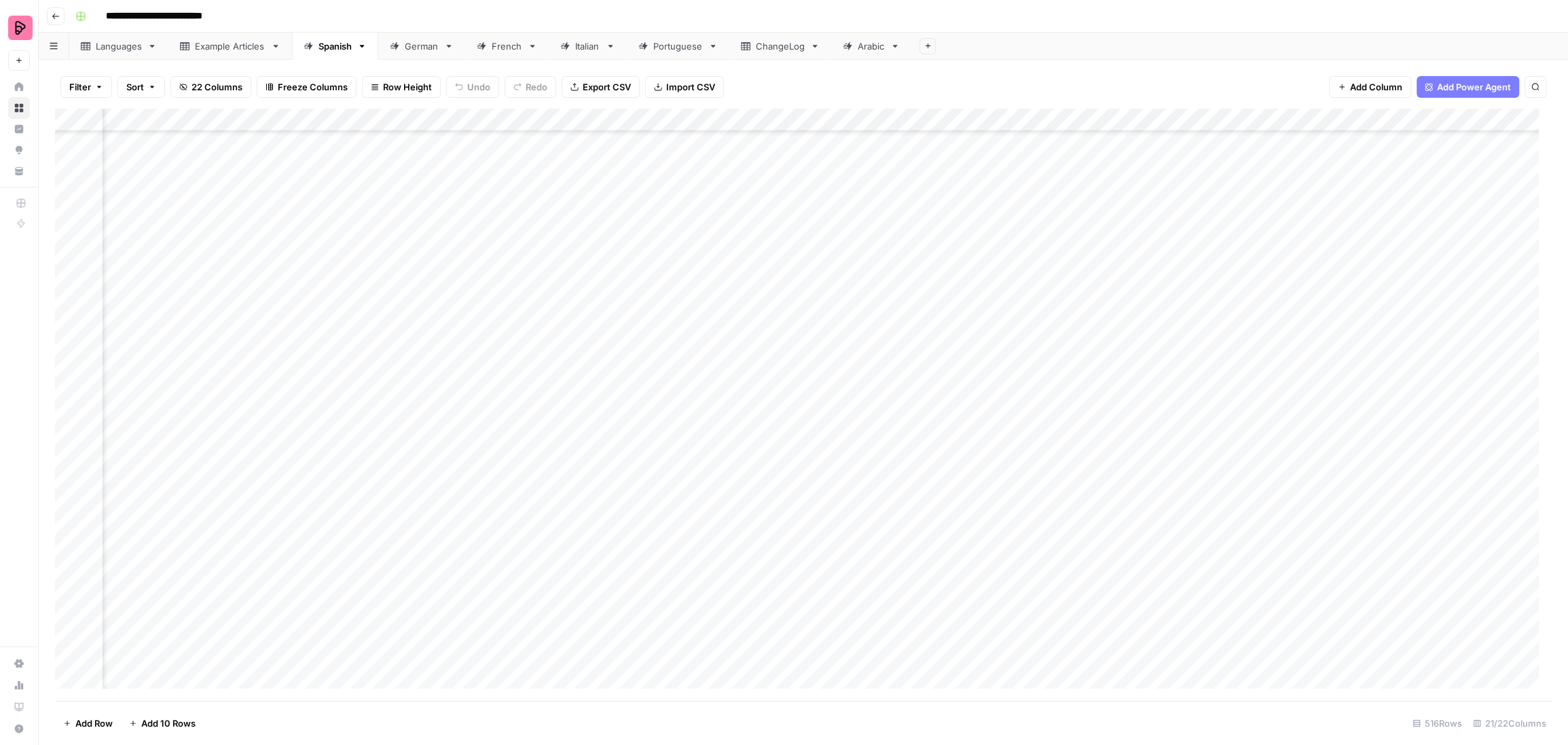
click at [1392, 217] on div "Add Column" at bounding box center [803, 405] width 1496 height 593
type textarea "**********"
click at [1370, 315] on div "Add Column" at bounding box center [803, 405] width 1496 height 593
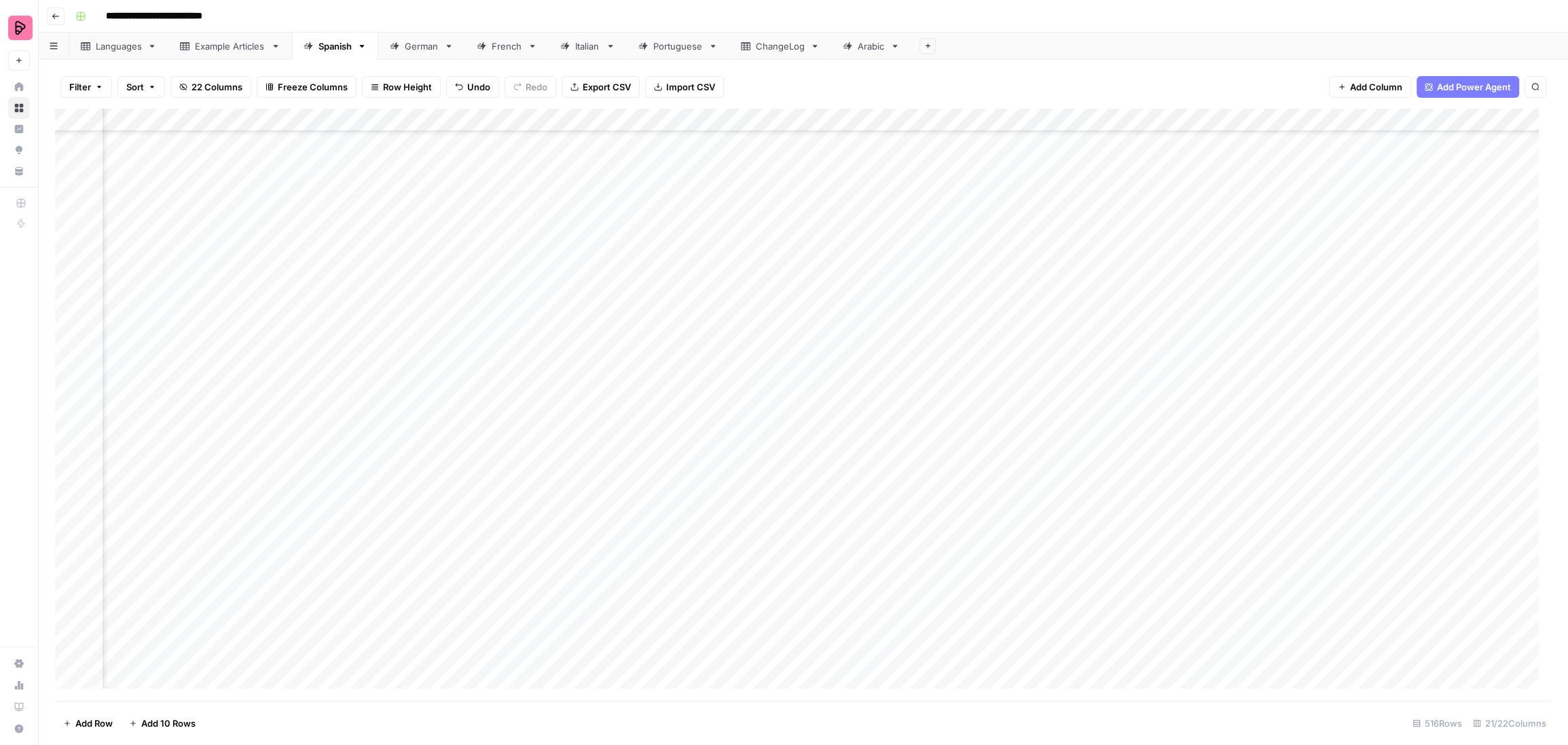
click at [890, 274] on div "Add Column" at bounding box center [803, 405] width 1496 height 593
click at [1404, 278] on div "Add Column" at bounding box center [803, 405] width 1496 height 593
click at [1396, 402] on div "Add Column" at bounding box center [803, 405] width 1496 height 593
drag, startPoint x: 1450, startPoint y: 531, endPoint x: 1280, endPoint y: 546, distance: 170.7
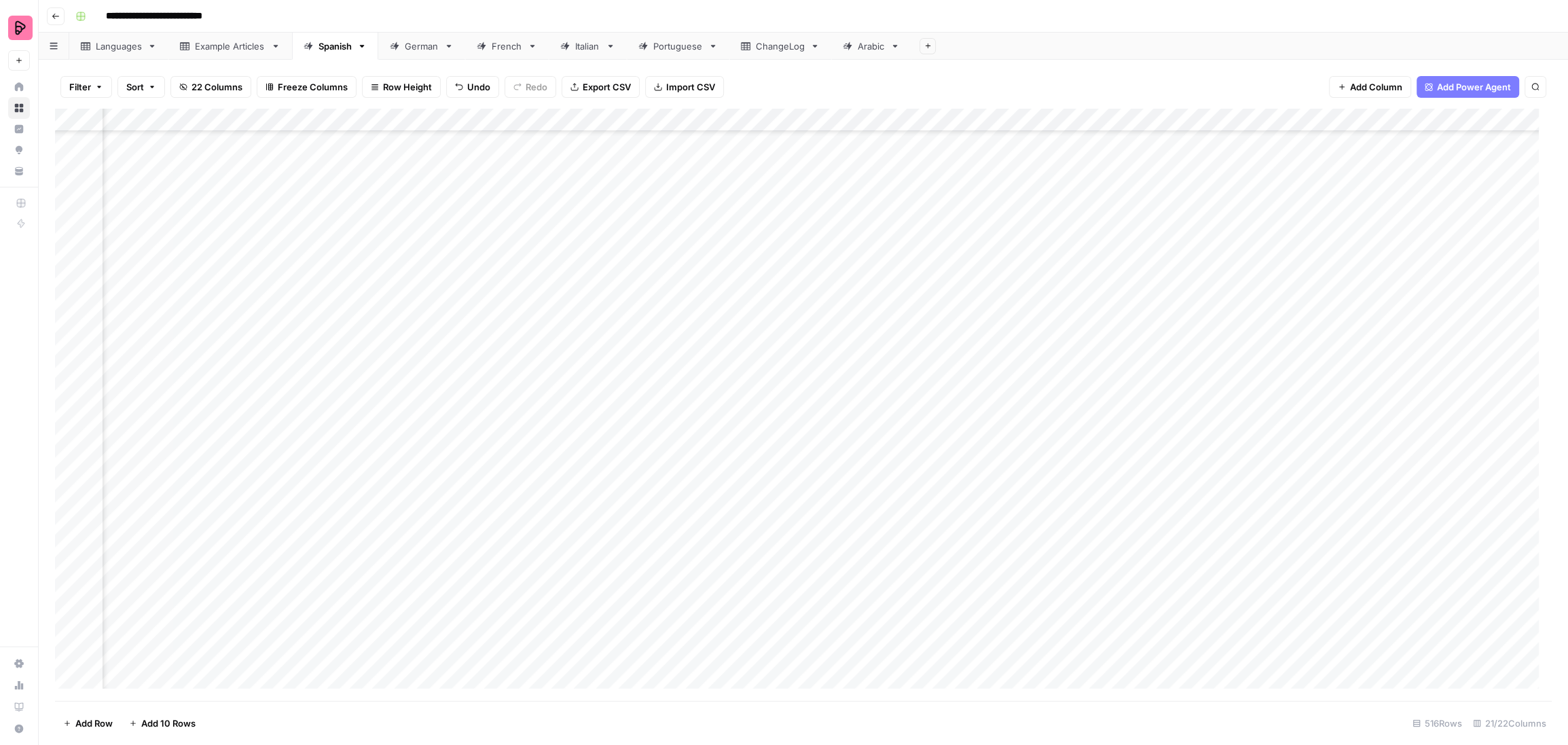
click at [1280, 546] on div "Add Column" at bounding box center [803, 405] width 1496 height 593
drag, startPoint x: 894, startPoint y: 491, endPoint x: 883, endPoint y: 686, distance: 195.3
click at [883, 686] on div "Add Column" at bounding box center [803, 405] width 1496 height 593
click at [412, 43] on div "German" at bounding box center [422, 45] width 34 height 13
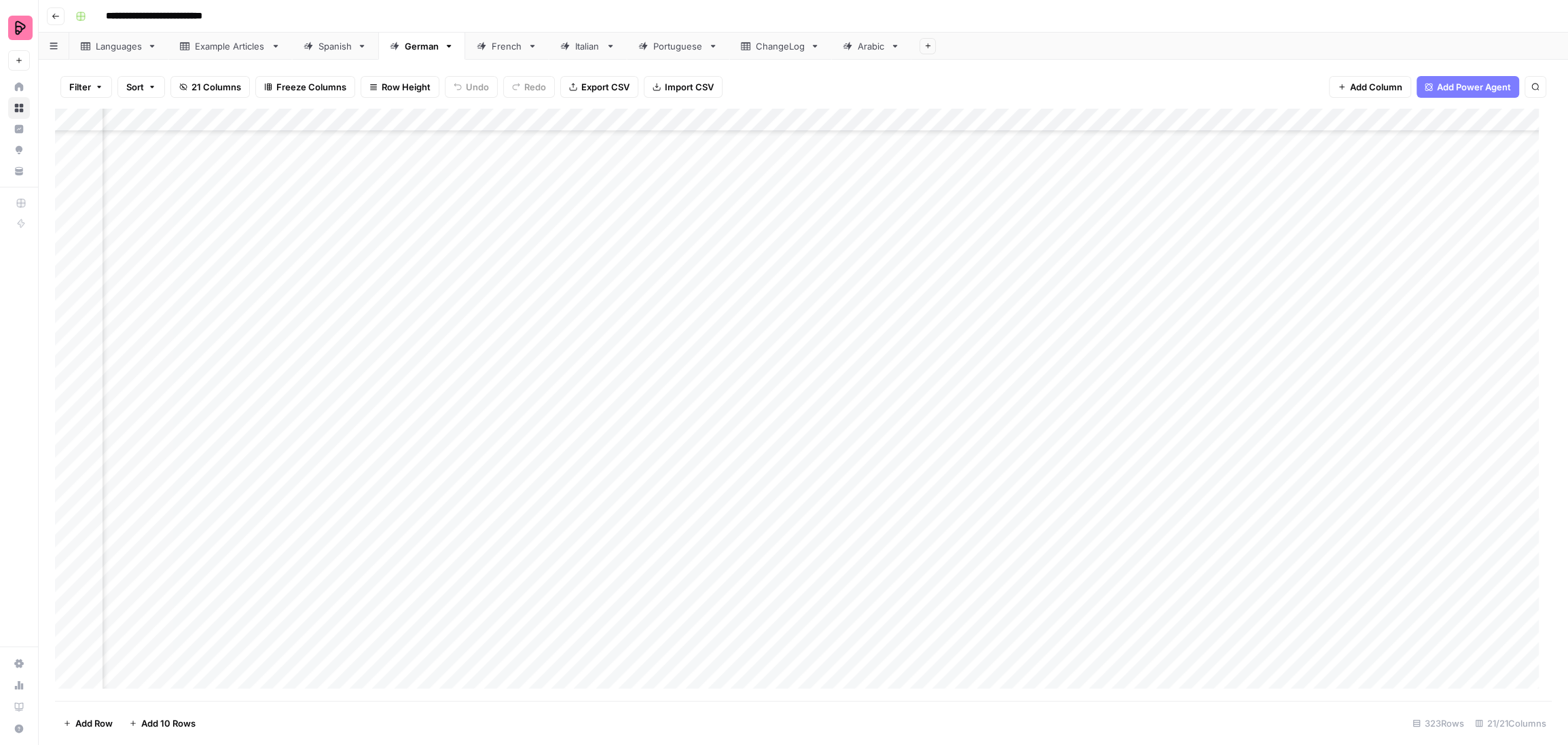
scroll to position [6426, 290]
click at [1378, 240] on div "Add Column" at bounding box center [803, 405] width 1496 height 593
click at [1390, 322] on div "Add Column" at bounding box center [803, 405] width 1496 height 593
click at [1387, 345] on div "Add Column" at bounding box center [803, 405] width 1496 height 593
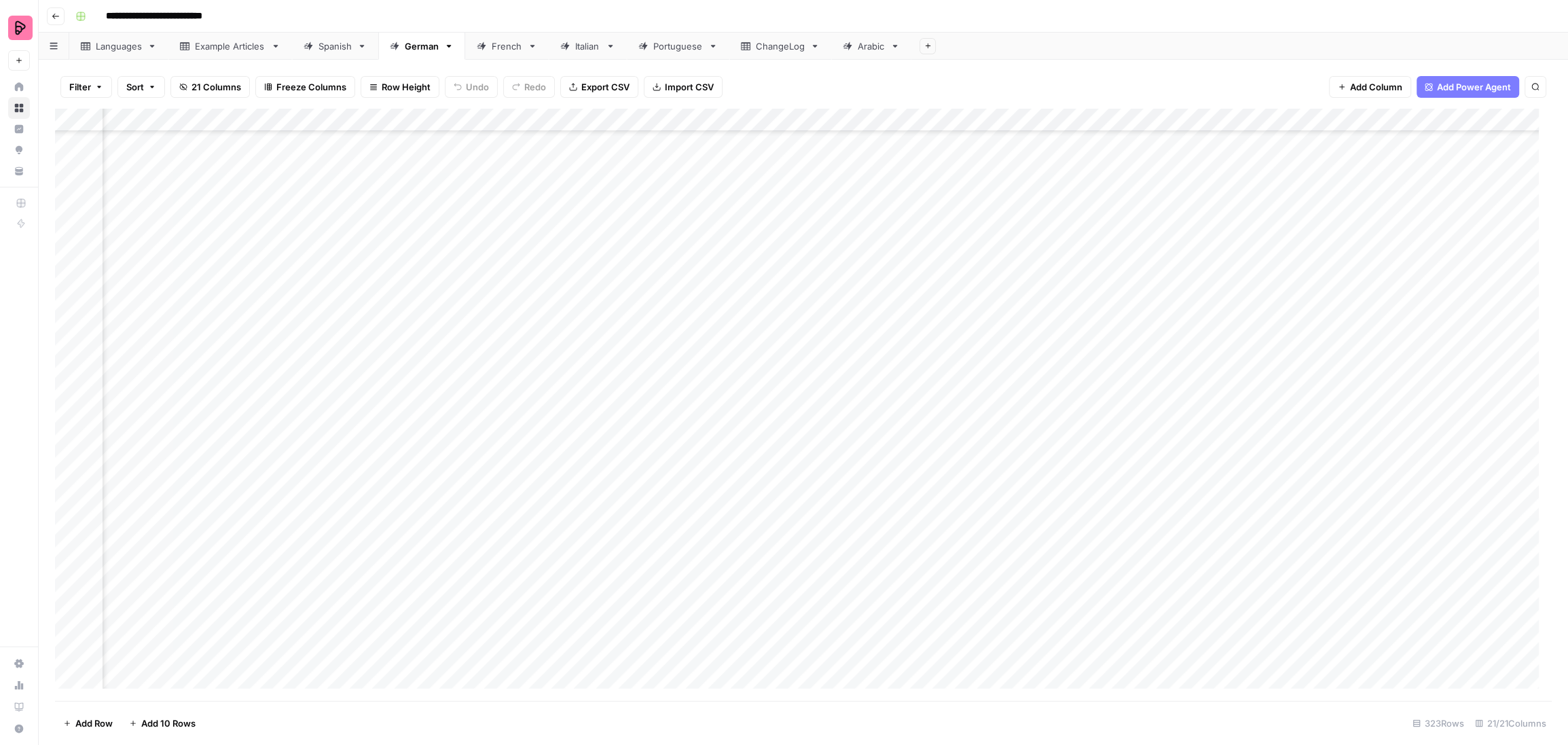
click at [1387, 345] on div "Add Column" at bounding box center [803, 405] width 1496 height 593
click at [1388, 379] on div "Add Column" at bounding box center [803, 405] width 1496 height 593
click at [89, 45] on div "Languages" at bounding box center [111, 45] width 61 height 13
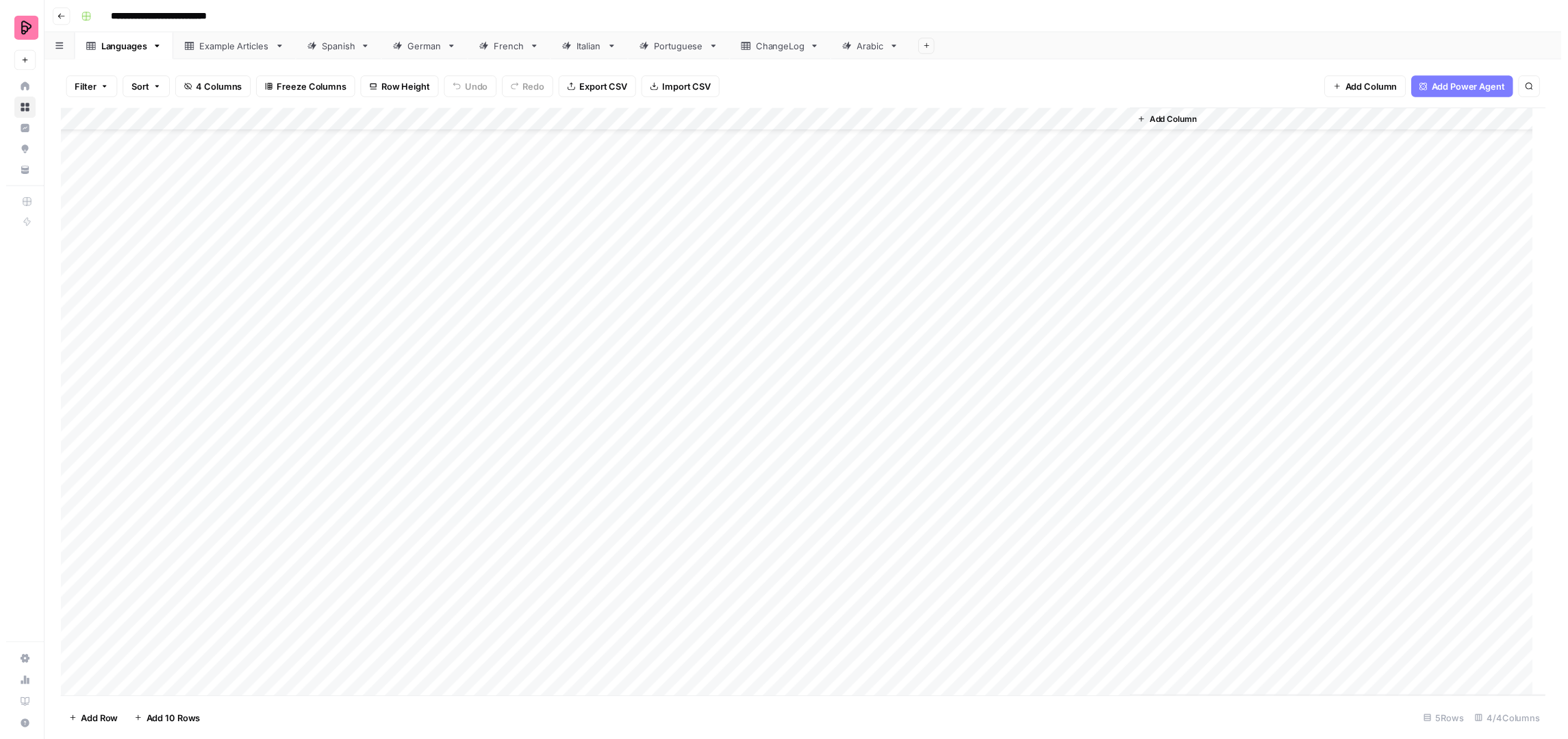
scroll to position [51, 0]
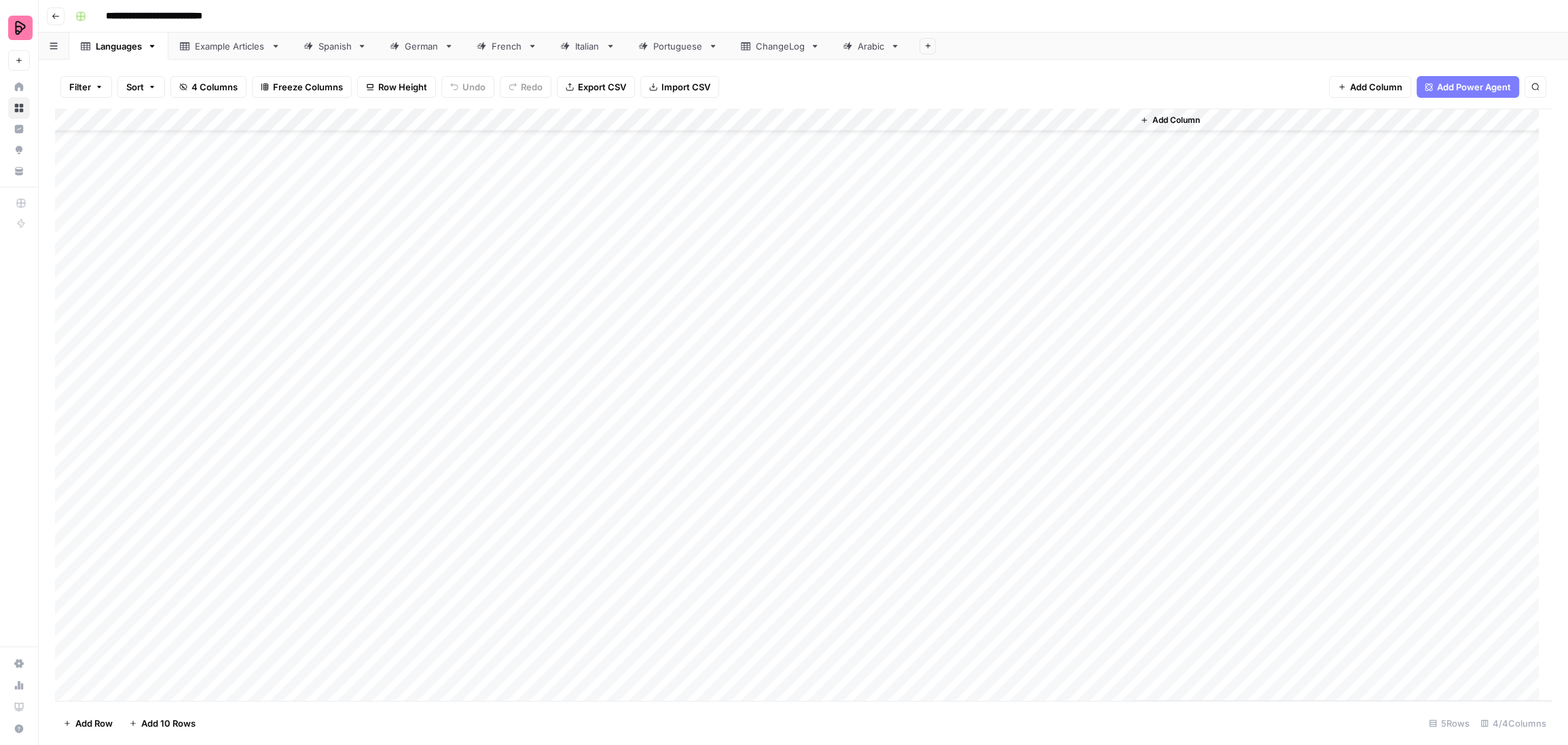
click at [1025, 335] on div "Add Column" at bounding box center [803, 405] width 1496 height 593
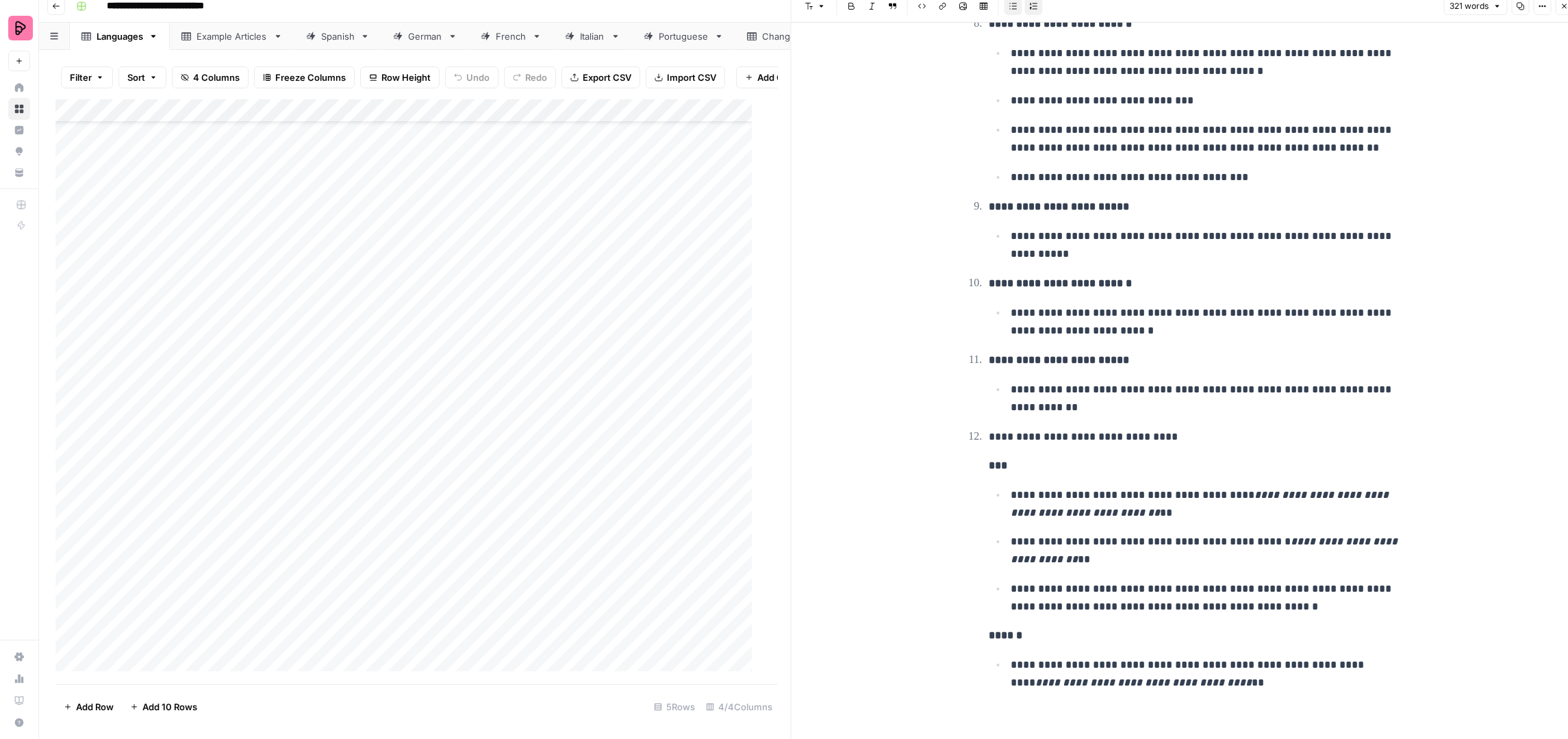
scroll to position [13, 0]
drag, startPoint x: 1272, startPoint y: 679, endPoint x: 957, endPoint y: 429, distance: 402.2
click at [1101, 485] on p "**********" at bounding box center [1207, 502] width 394 height 36
click at [1099, 531] on p "**********" at bounding box center [1207, 549] width 394 height 36
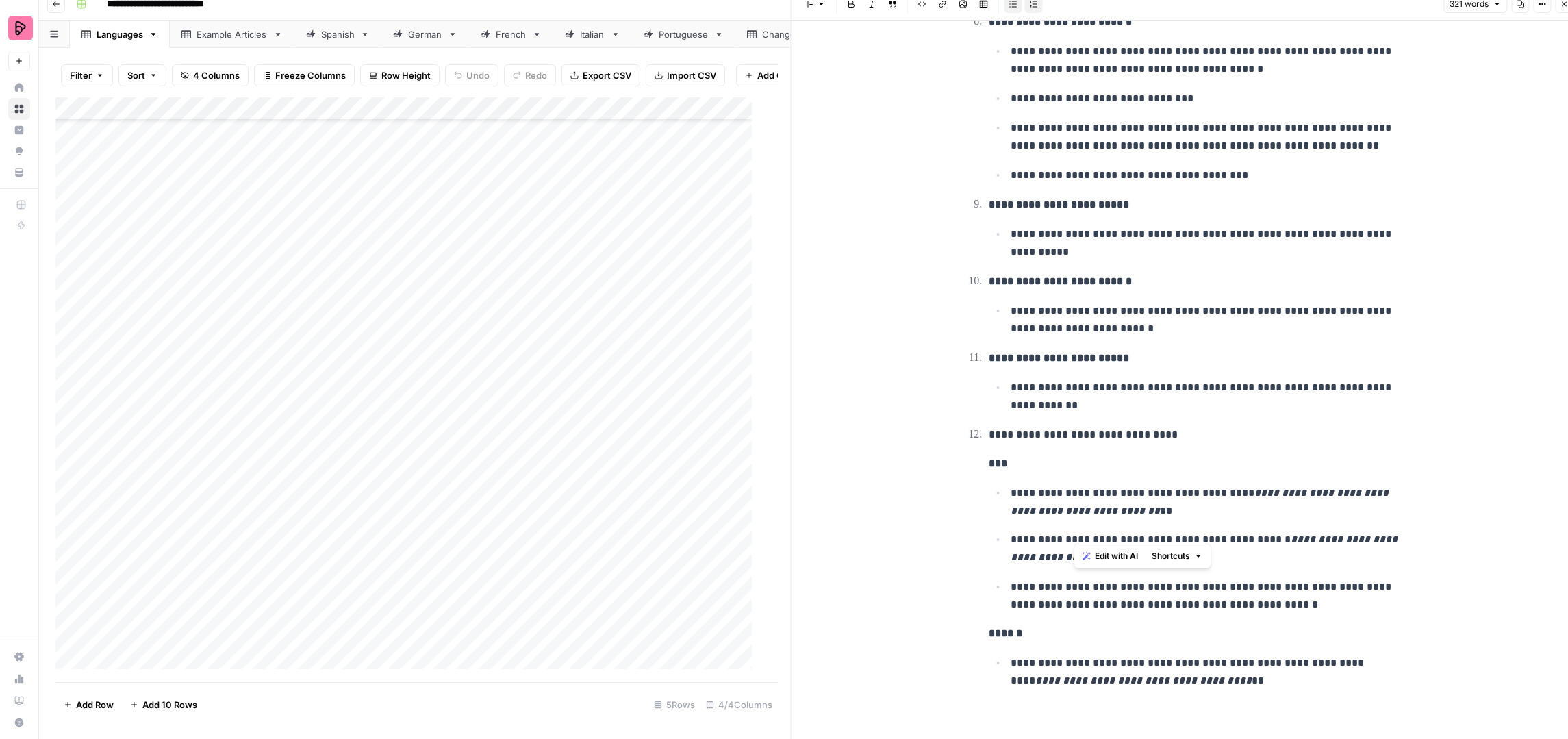
click at [1099, 531] on p "**********" at bounding box center [1207, 549] width 394 height 36
click at [1044, 583] on p "**********" at bounding box center [1207, 596] width 394 height 36
drag, startPoint x: 1235, startPoint y: 678, endPoint x: 1034, endPoint y: 655, distance: 202.3
click at [1034, 655] on p "**********" at bounding box center [1207, 672] width 394 height 36
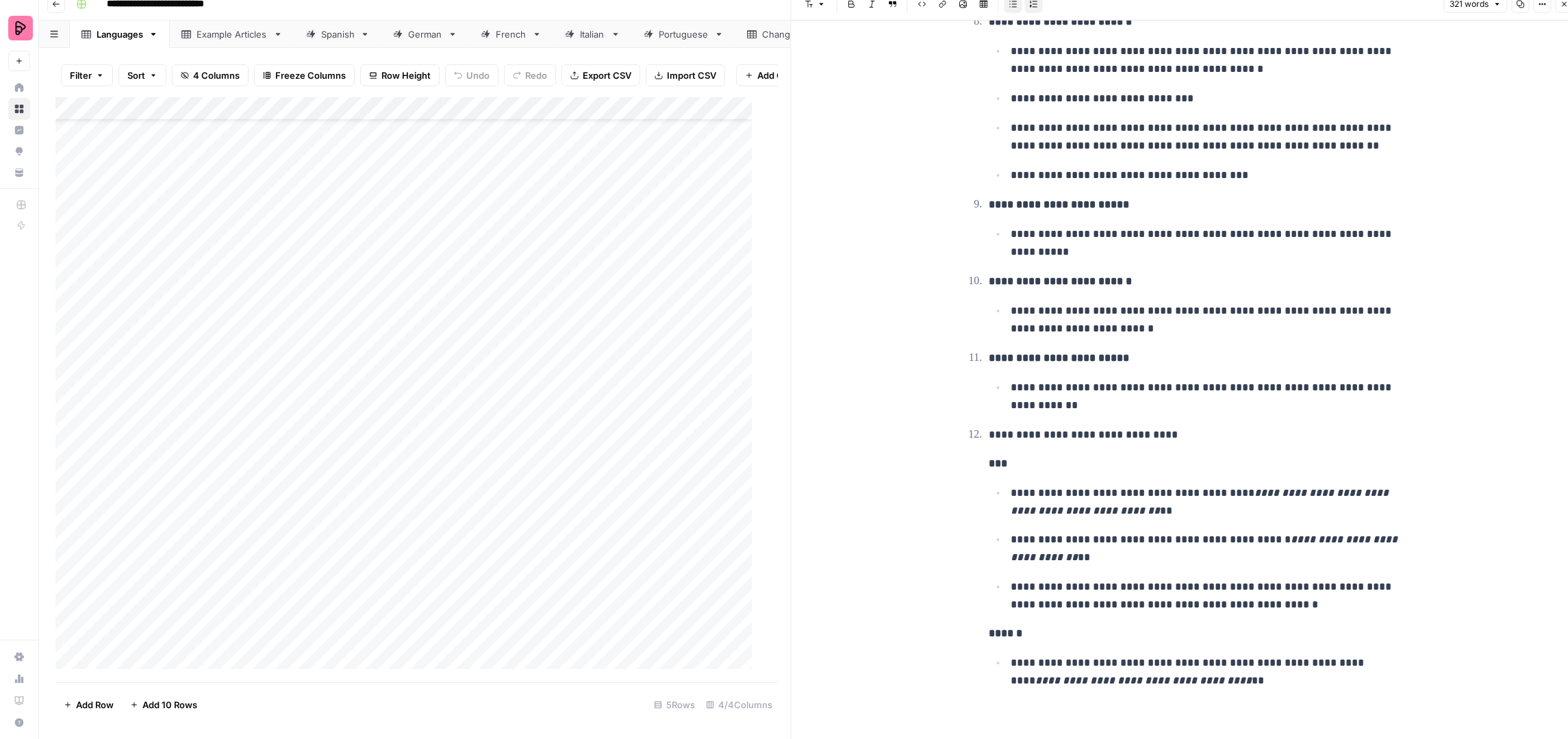
click at [1069, 558] on ul "**********" at bounding box center [1197, 549] width 416 height 130
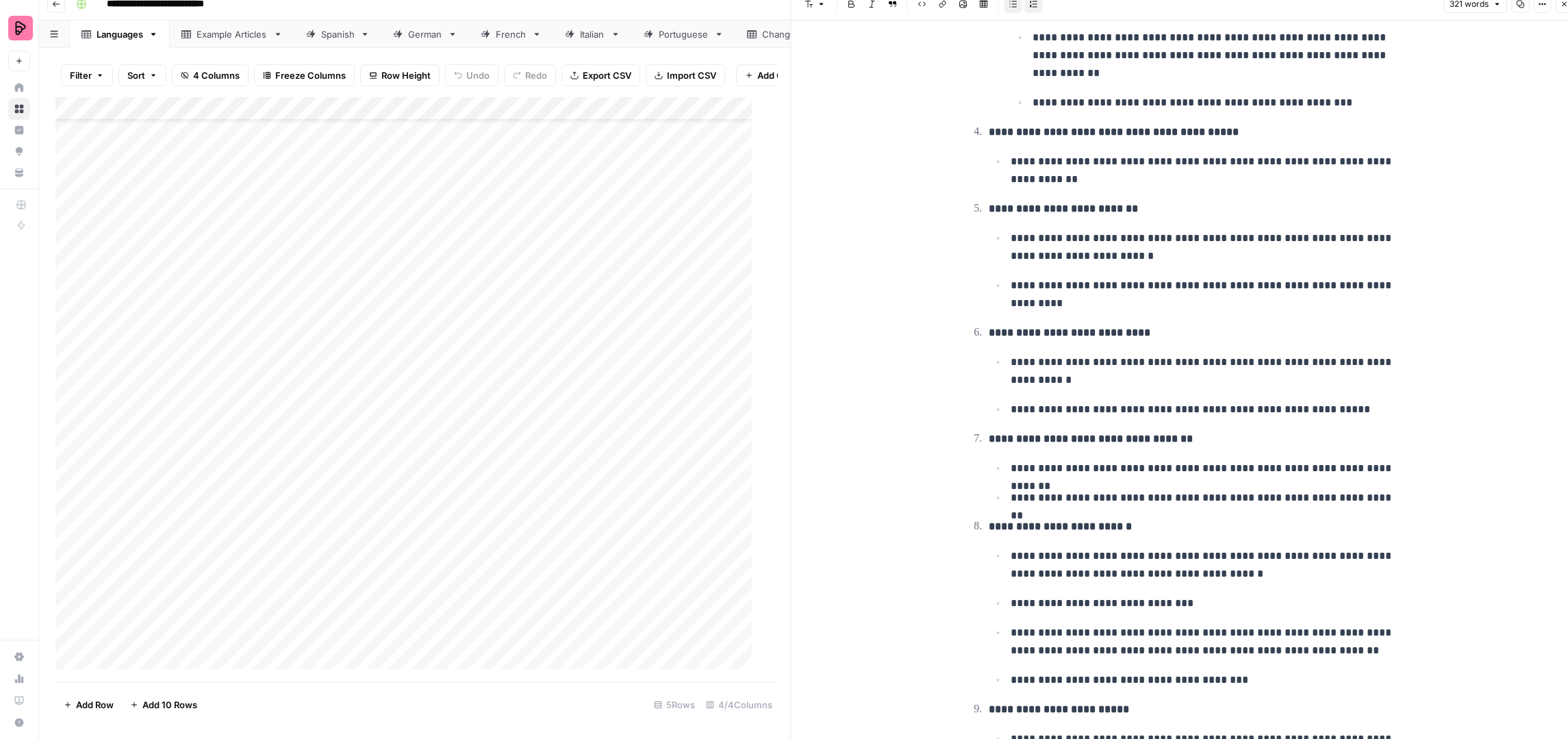
scroll to position [198, 0]
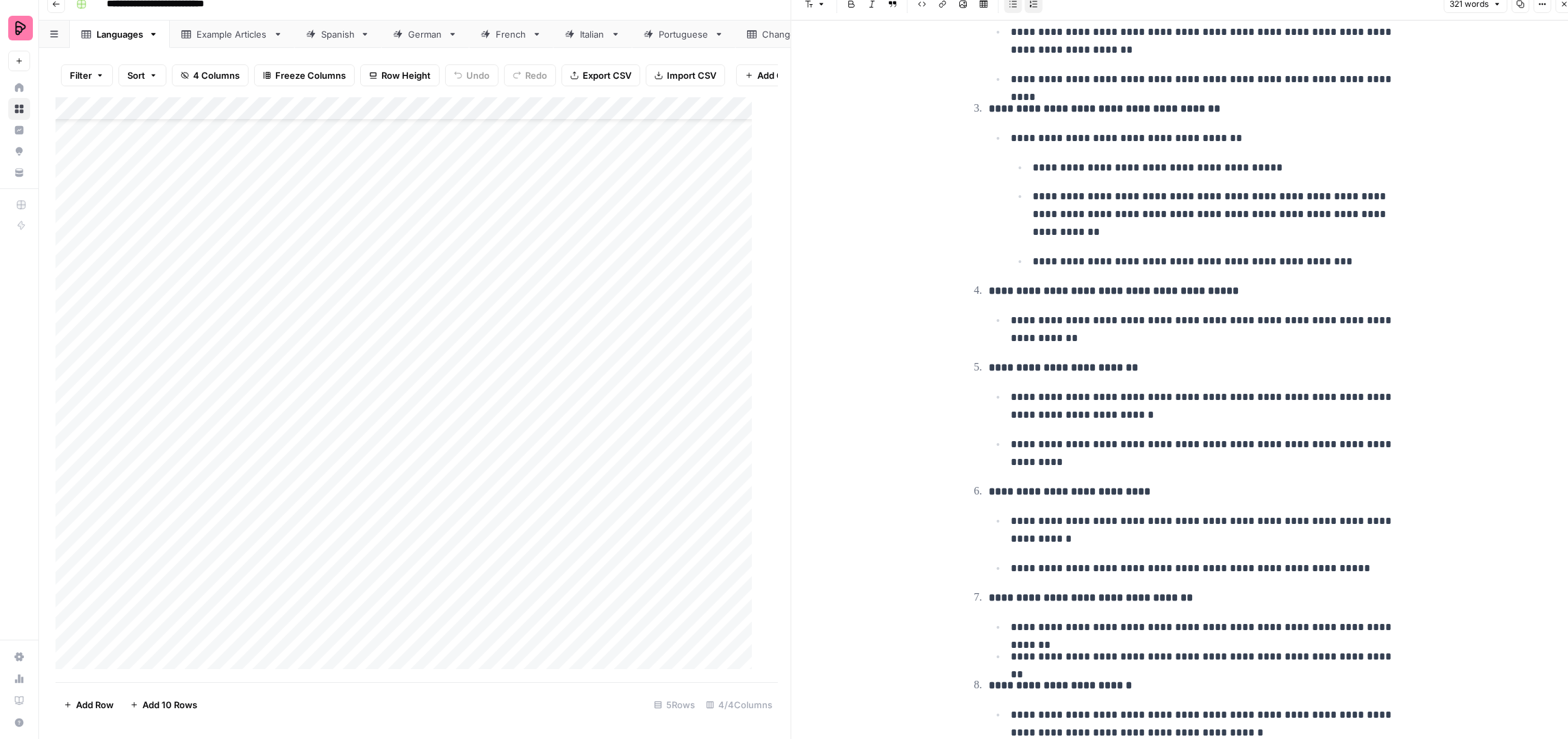
click at [1559, 5] on button "Close" at bounding box center [1564, 4] width 18 height 18
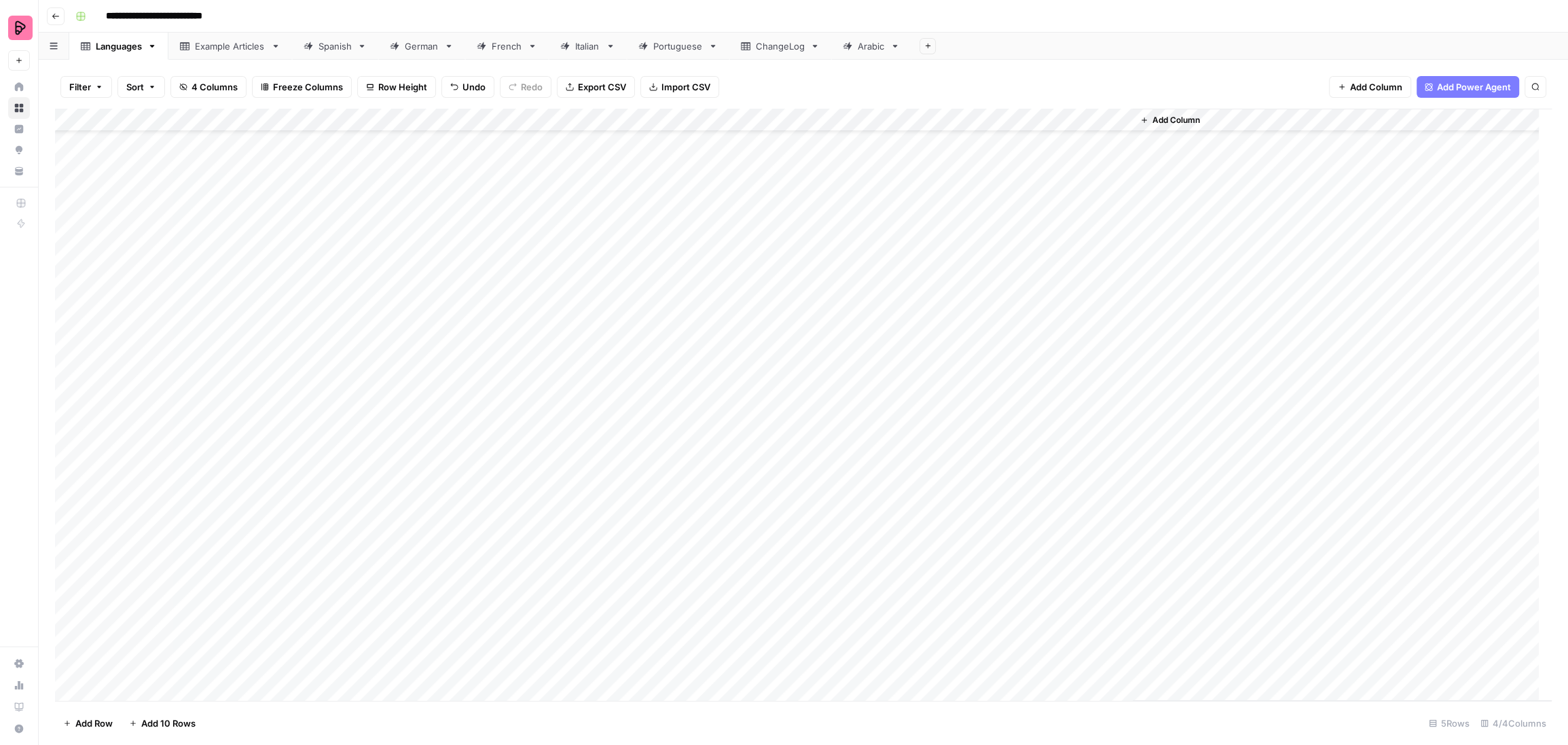
click at [420, 48] on div "German" at bounding box center [422, 45] width 34 height 13
